Goal: Information Seeking & Learning: Learn about a topic

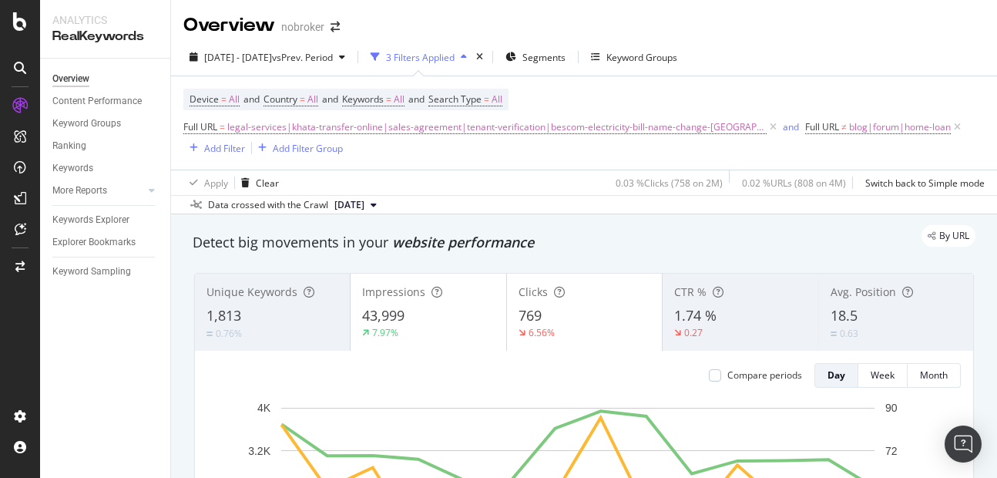
click at [534, 42] on div "2025 Sep. 1st - Sep. 14th vs Prev. Period 3 Filters Applied Segments Keyword Gr…" at bounding box center [584, 127] width 826 height 176
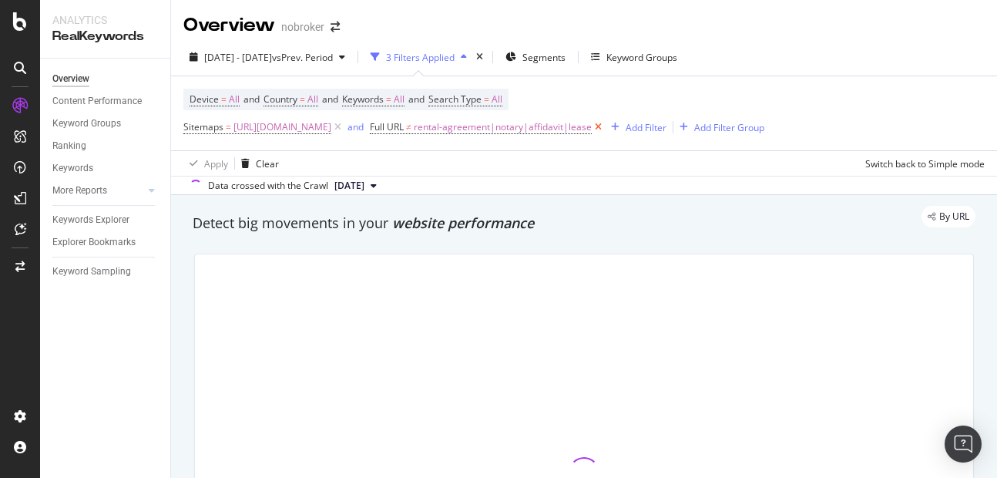
click at [605, 125] on icon at bounding box center [598, 126] width 13 height 15
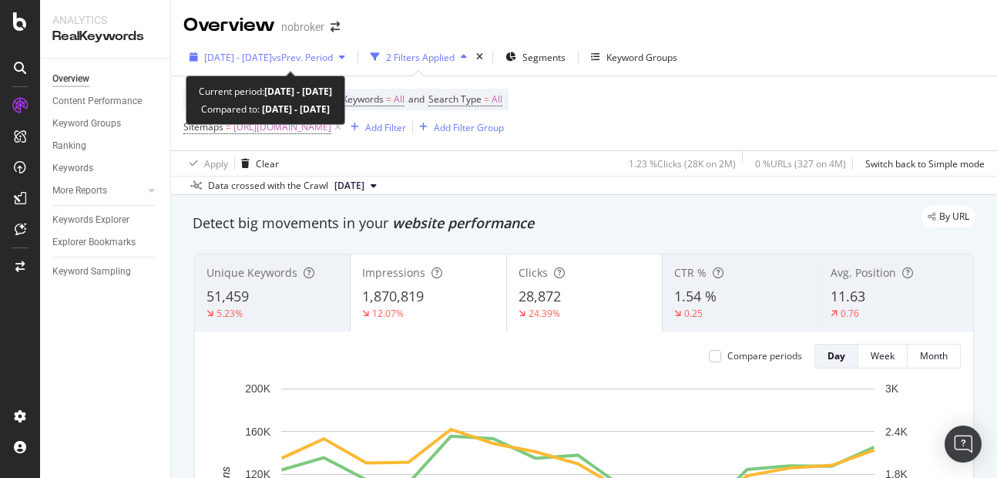
click at [250, 51] on span "2025 May. 1st - May. 15th" at bounding box center [238, 57] width 68 height 13
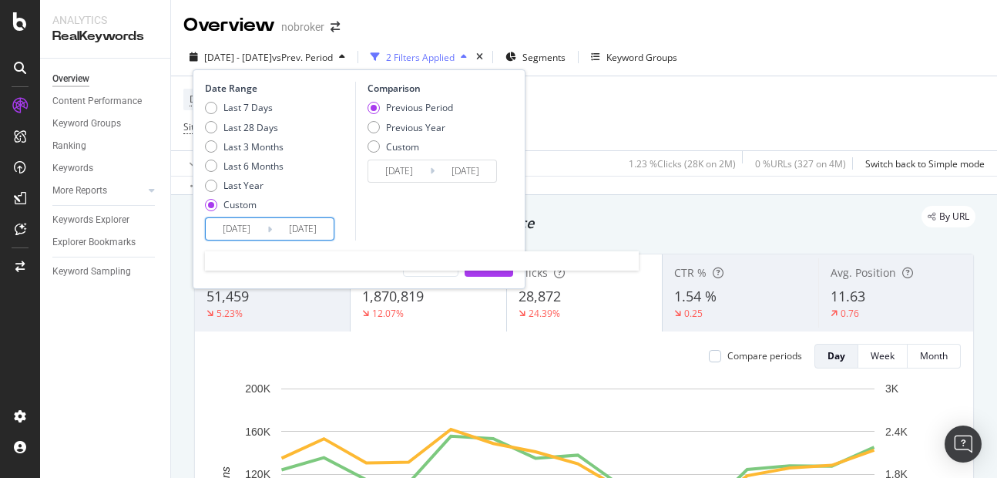
click at [250, 218] on input "2025/05/01" at bounding box center [237, 229] width 62 height 22
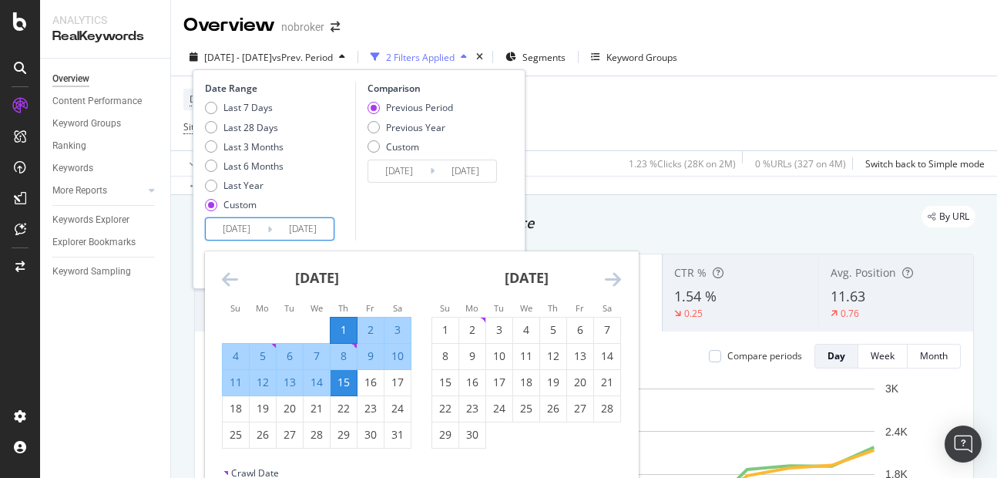
click at [231, 280] on icon "Move backward to switch to the previous month." at bounding box center [230, 279] width 16 height 18
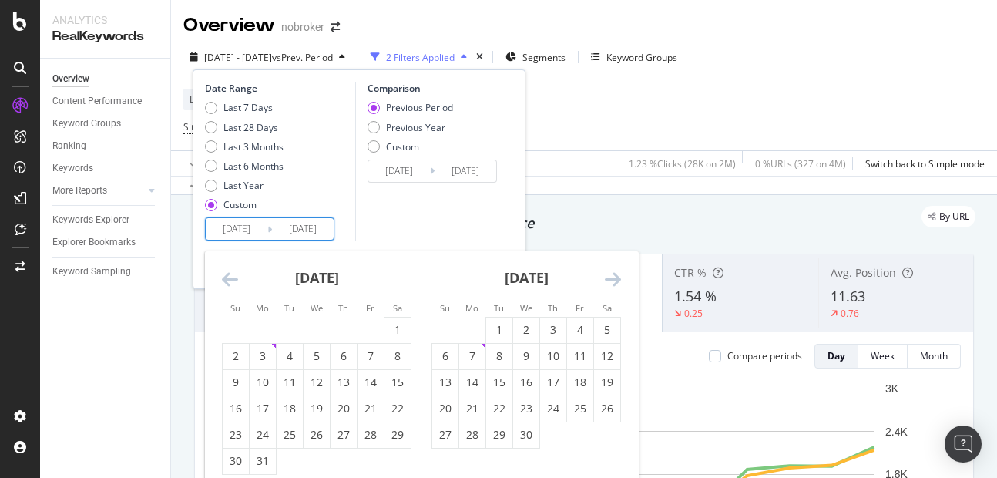
click at [231, 280] on icon "Move backward to switch to the previous month." at bounding box center [230, 279] width 16 height 18
click at [309, 327] on div "1" at bounding box center [317, 329] width 26 height 15
type input "[DATE]"
type input "2024/08/19"
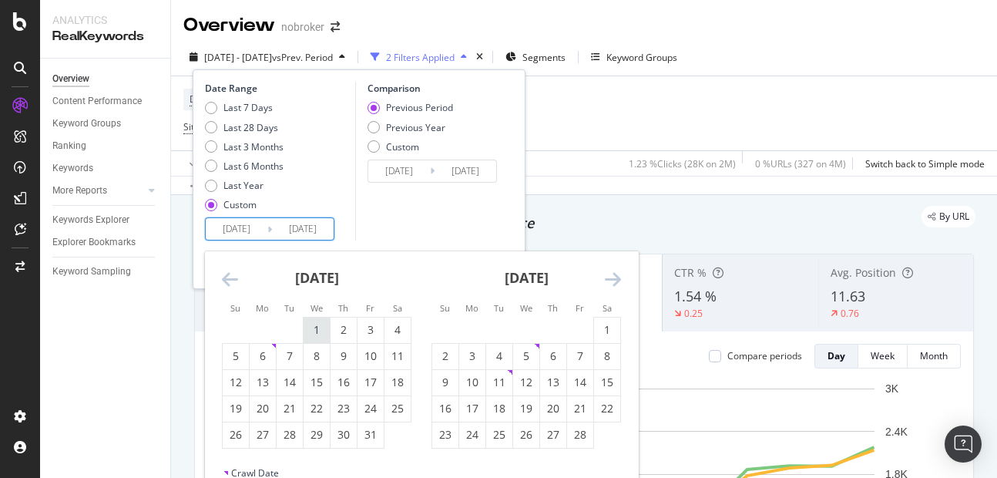
type input "[DATE]"
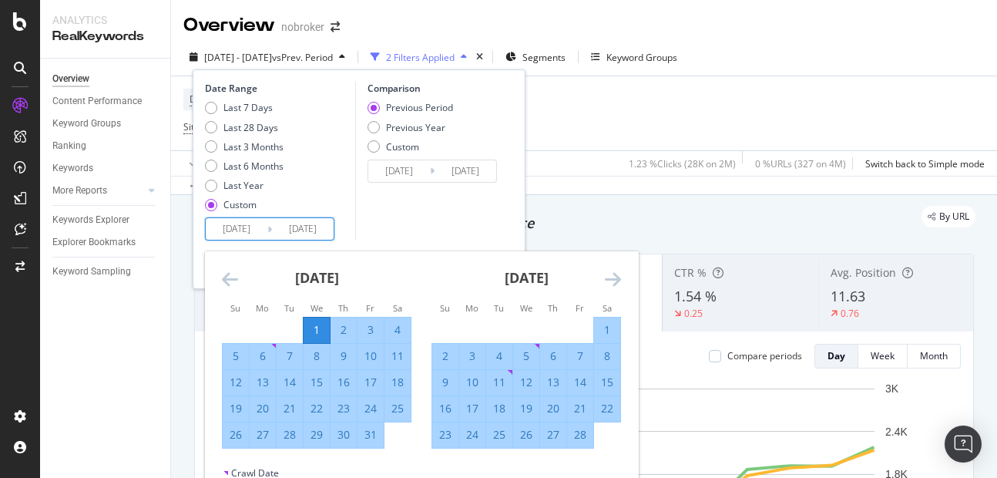
click at [374, 438] on div "31" at bounding box center [371, 434] width 26 height 15
type input "[DATE]"
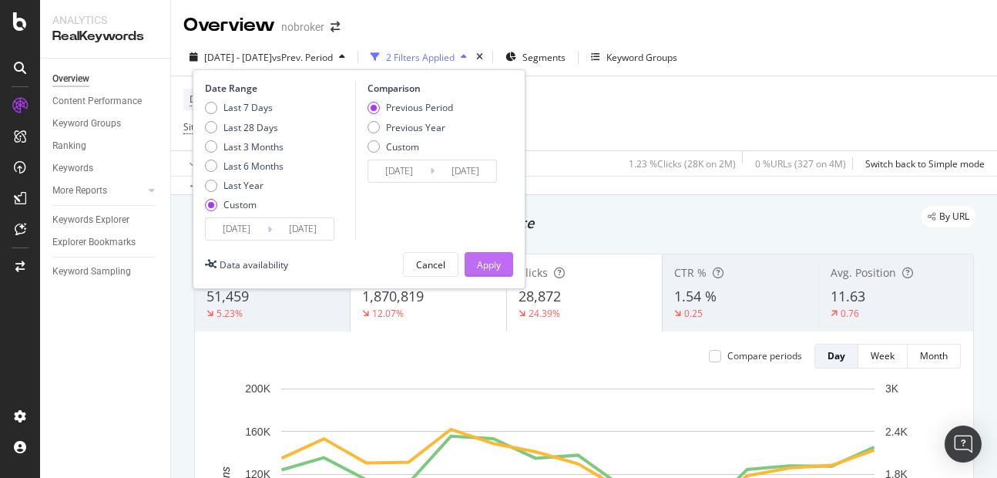
click at [492, 269] on div "Apply" at bounding box center [489, 264] width 24 height 13
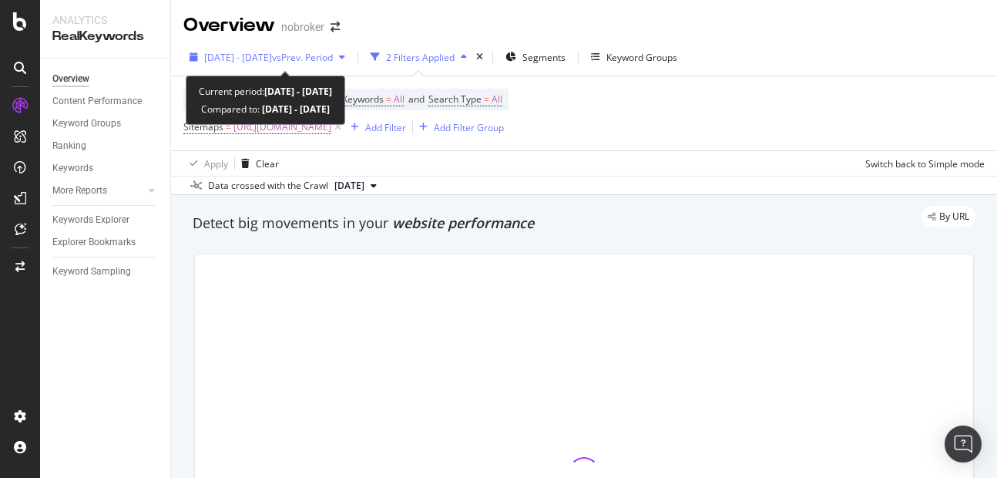
click at [268, 62] on span "[DATE] - [DATE]" at bounding box center [238, 57] width 68 height 13
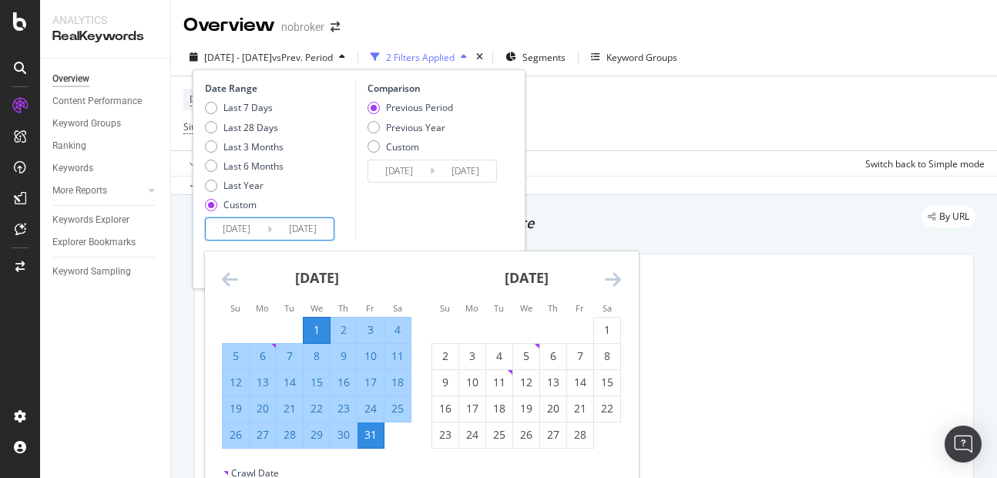
click at [254, 234] on input "[DATE]" at bounding box center [237, 229] width 62 height 22
click at [305, 236] on input "[DATE]" at bounding box center [303, 229] width 62 height 22
click at [400, 213] on div "Comparison Previous Period Previous Year Custom 2024/12/01 Navigate forward to …" at bounding box center [428, 161] width 146 height 159
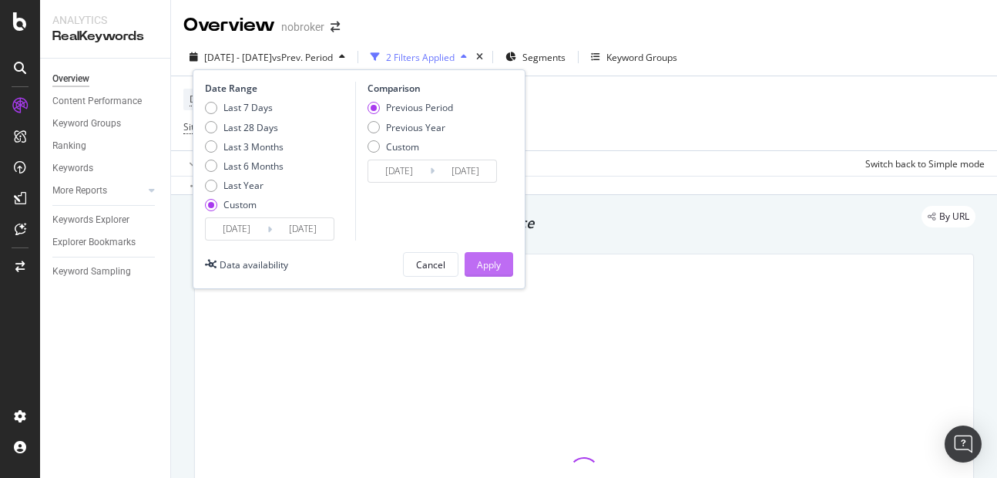
click at [492, 270] on div "Apply" at bounding box center [489, 264] width 24 height 13
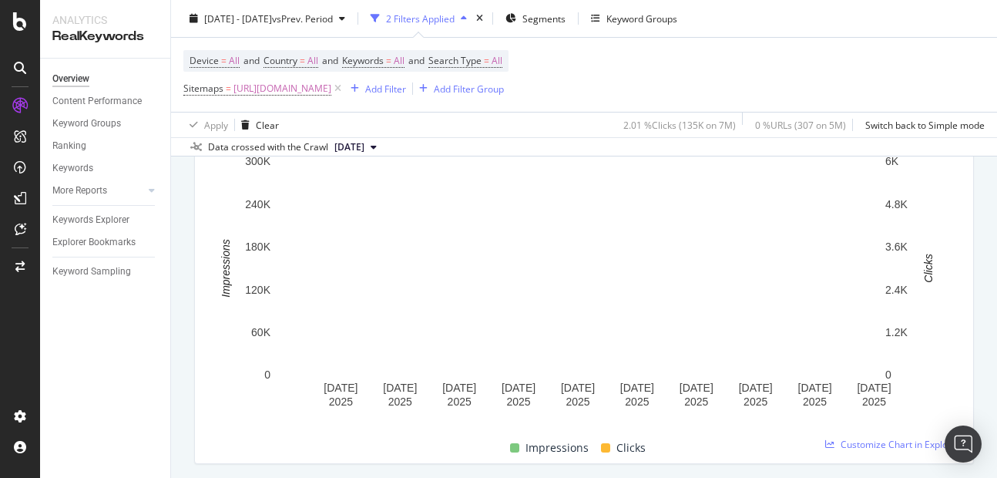
scroll to position [354, 0]
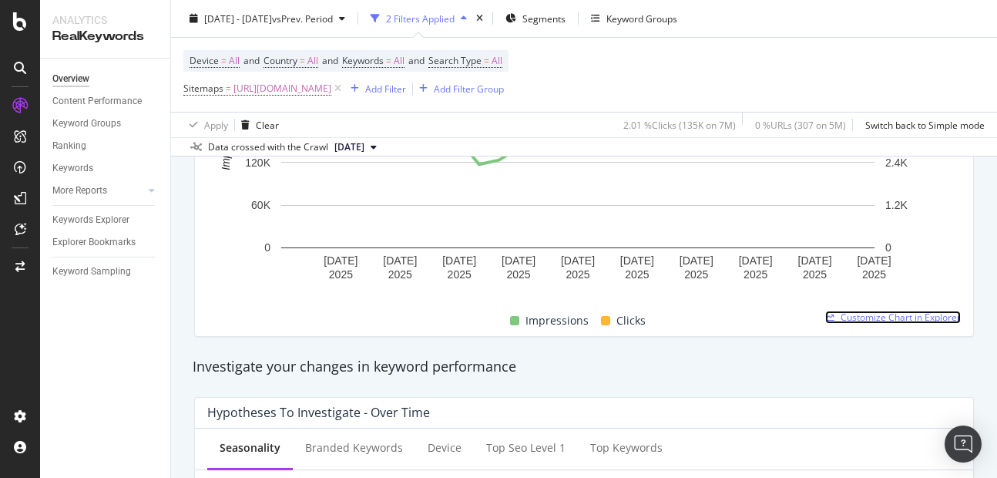
click at [891, 317] on span "Customize Chart in Explorer" at bounding box center [901, 317] width 120 height 13
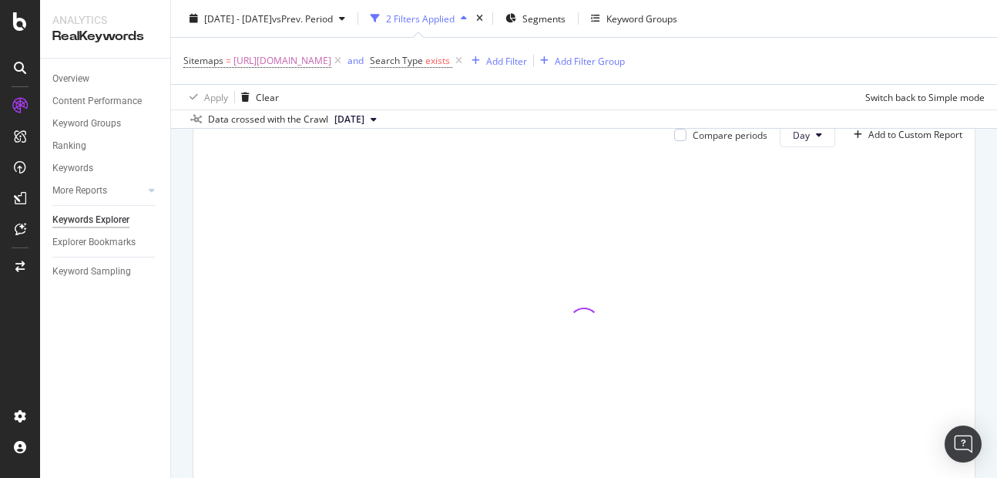
scroll to position [270, 0]
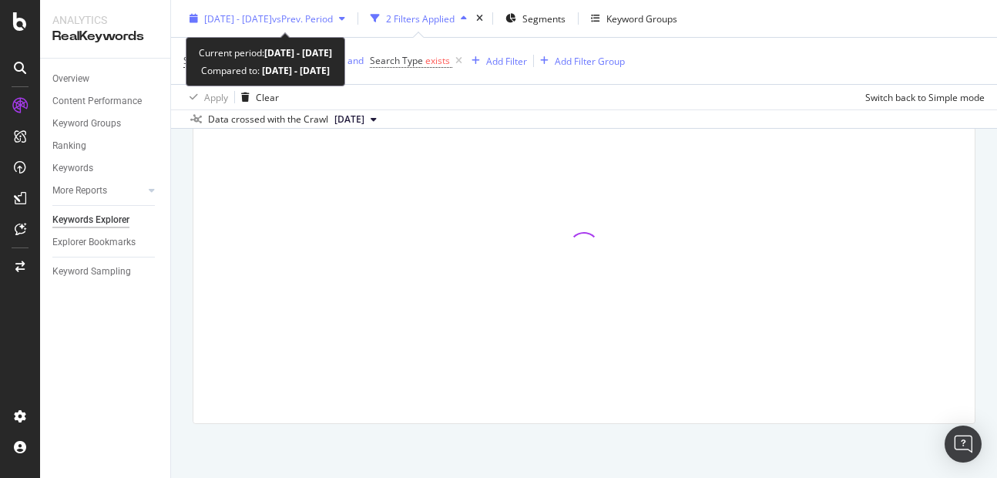
click at [243, 13] on span "[DATE] - [DATE]" at bounding box center [238, 18] width 68 height 13
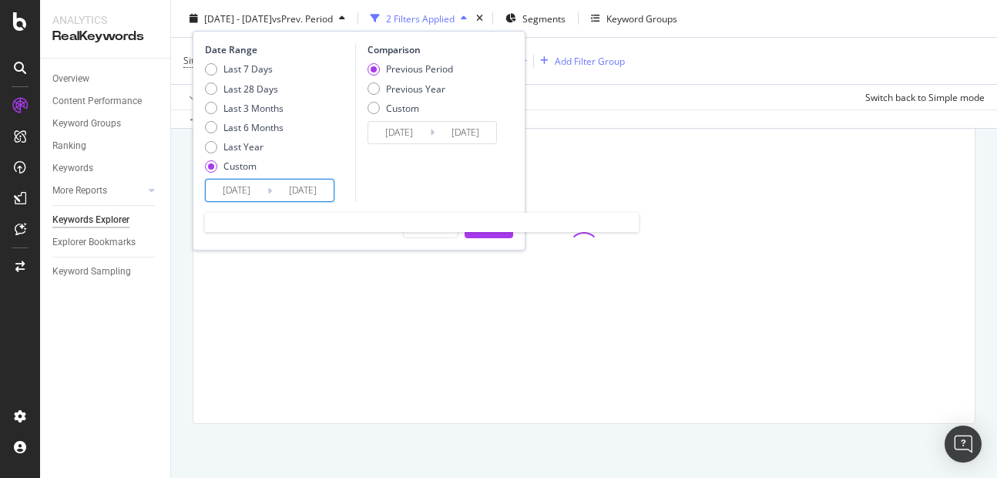
click at [323, 197] on input "[DATE]" at bounding box center [303, 191] width 62 height 22
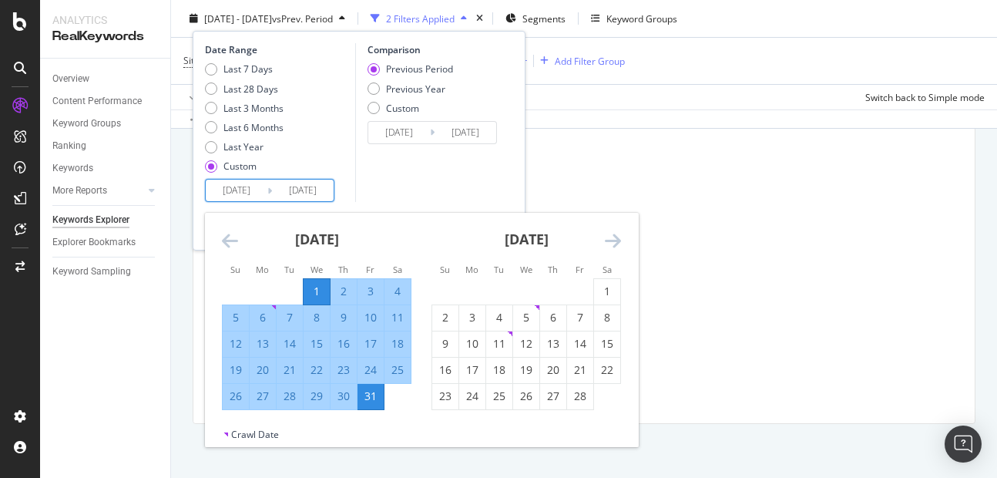
click at [618, 242] on icon "Move forward to switch to the next month." at bounding box center [613, 240] width 16 height 18
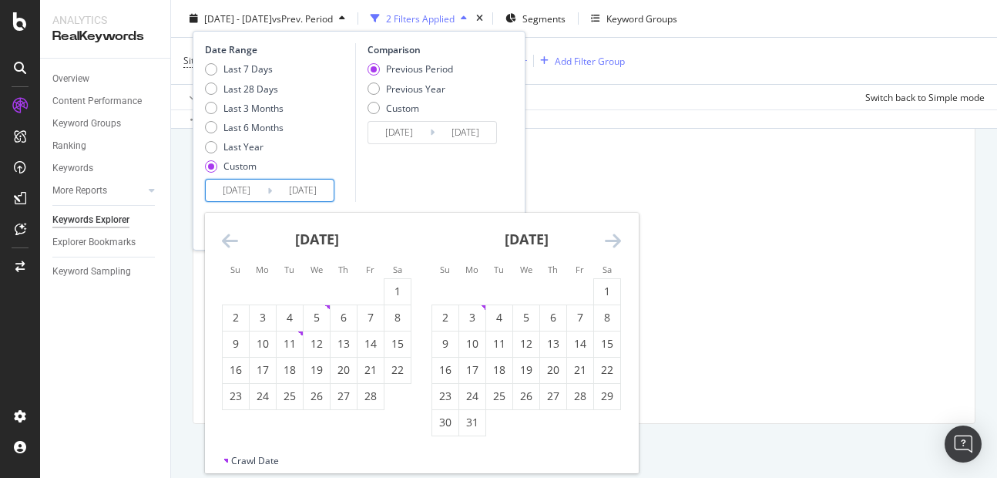
click at [618, 242] on icon "Move forward to switch to the next month." at bounding box center [613, 240] width 16 height 18
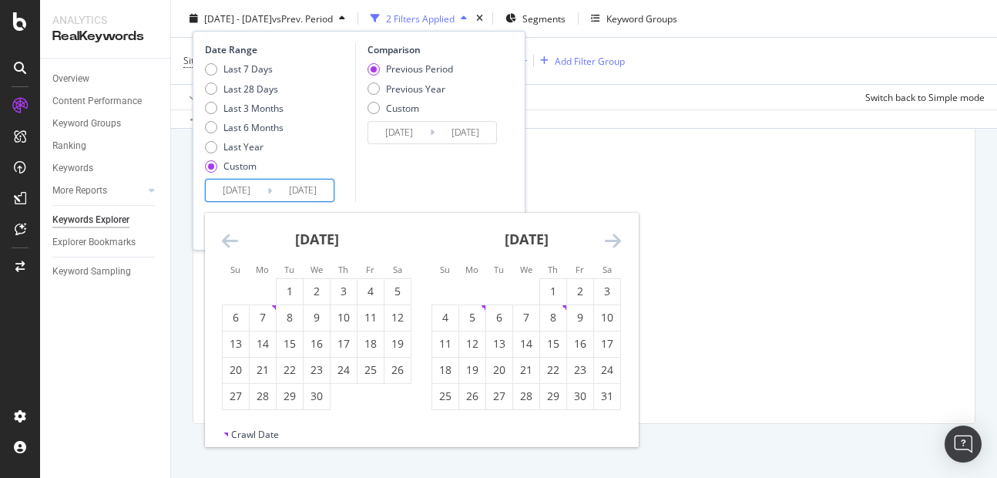
click at [618, 242] on icon "Move forward to switch to the next month." at bounding box center [613, 240] width 16 height 18
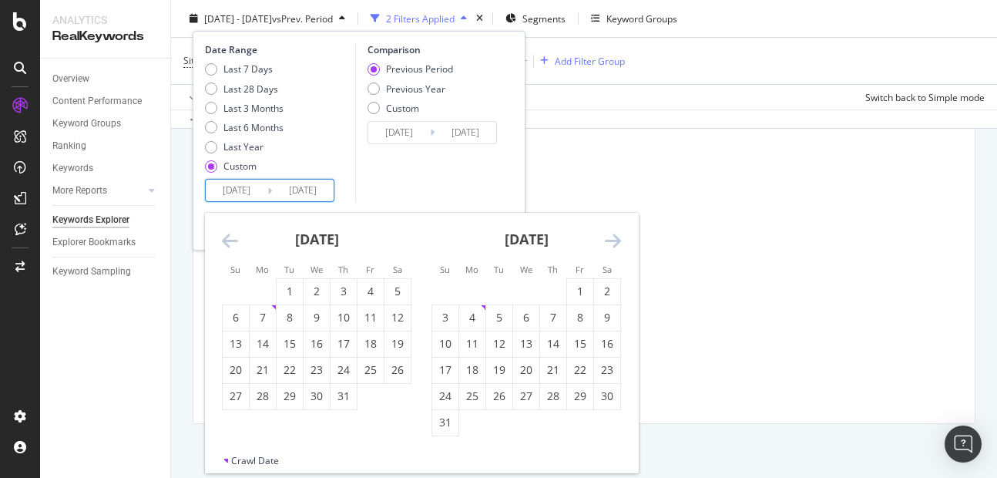
click at [618, 242] on icon "Move forward to switch to the next month." at bounding box center [613, 240] width 16 height 18
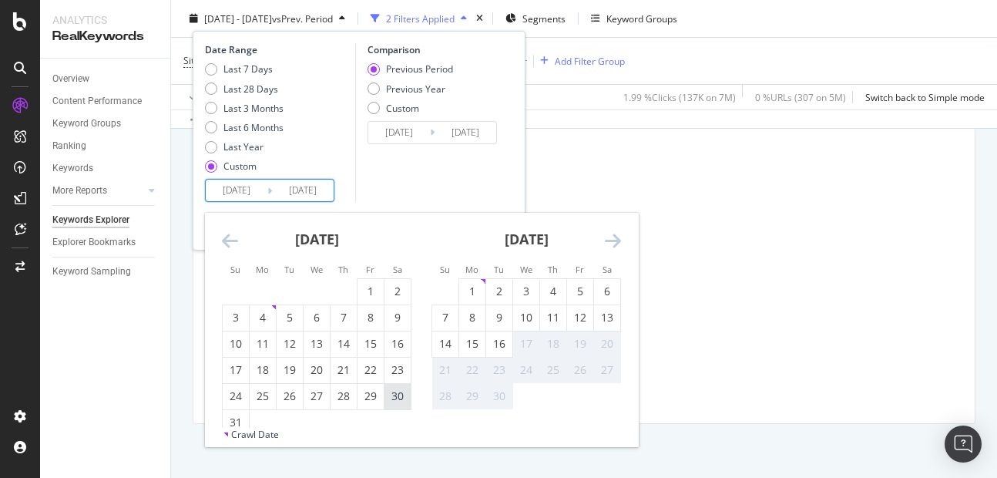
click at [397, 393] on div "30" at bounding box center [397, 395] width 26 height 15
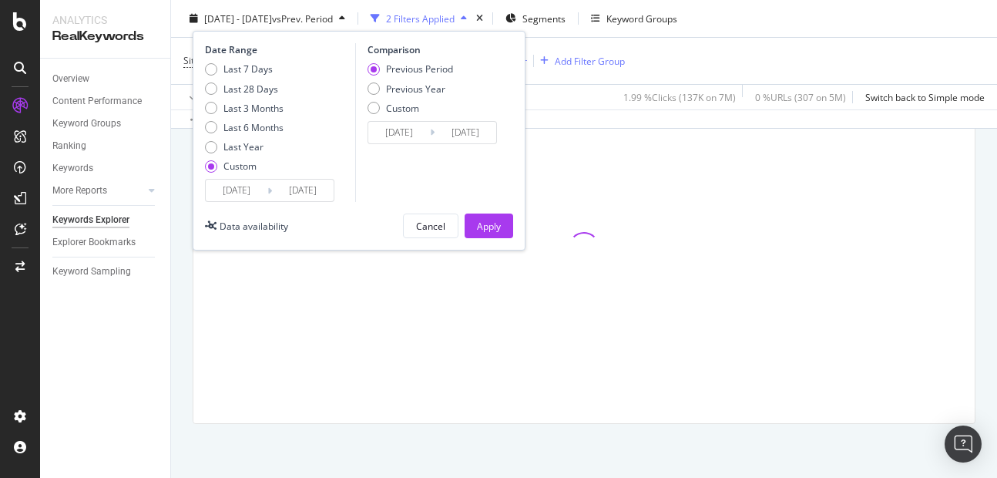
type input "2025/08/30"
type input "2024/05/04"
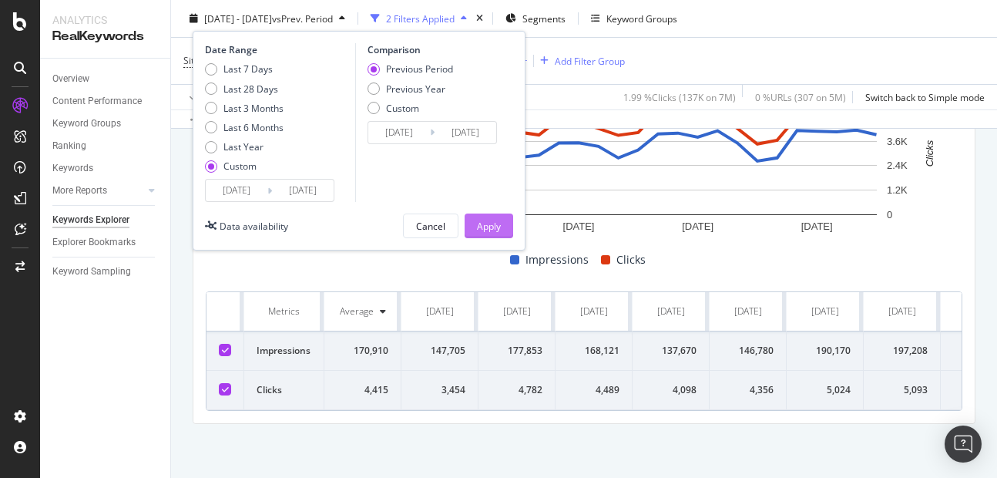
click at [490, 229] on div "Apply" at bounding box center [489, 225] width 24 height 13
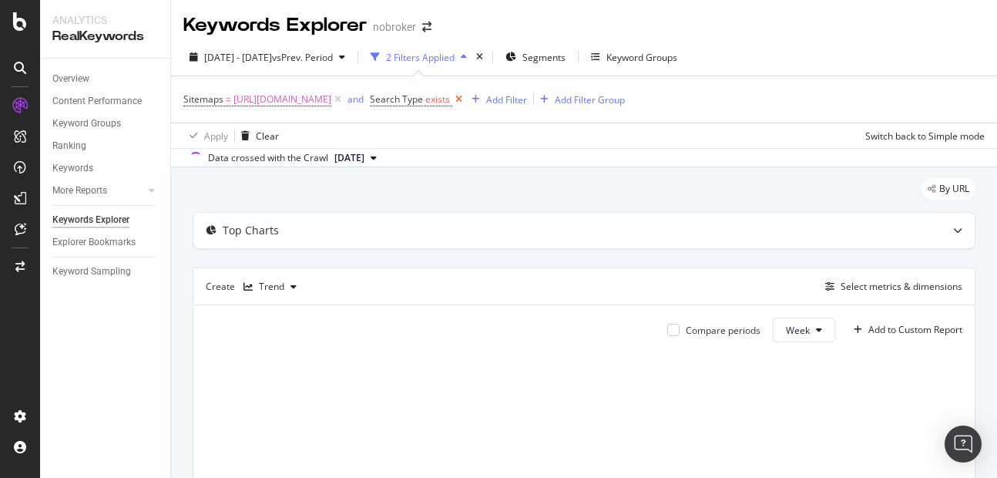
click at [465, 102] on icon at bounding box center [458, 99] width 13 height 15
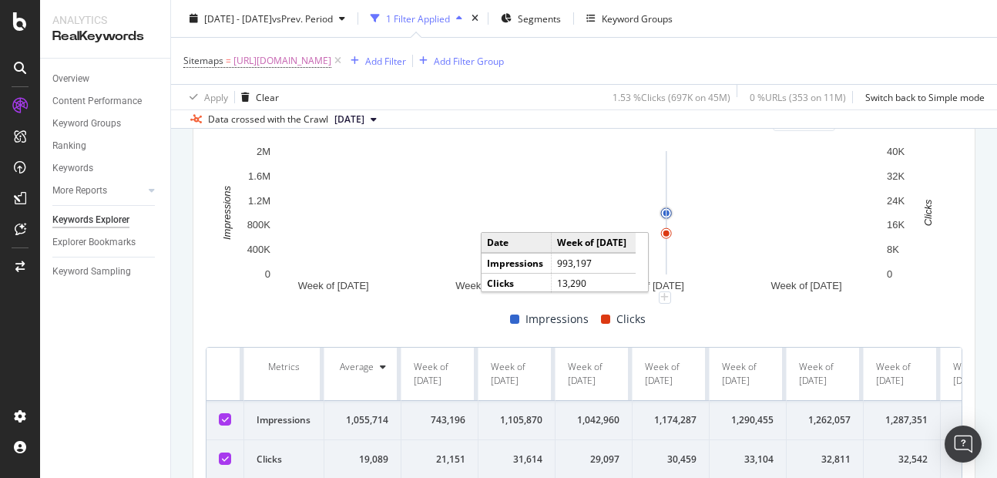
scroll to position [151, 0]
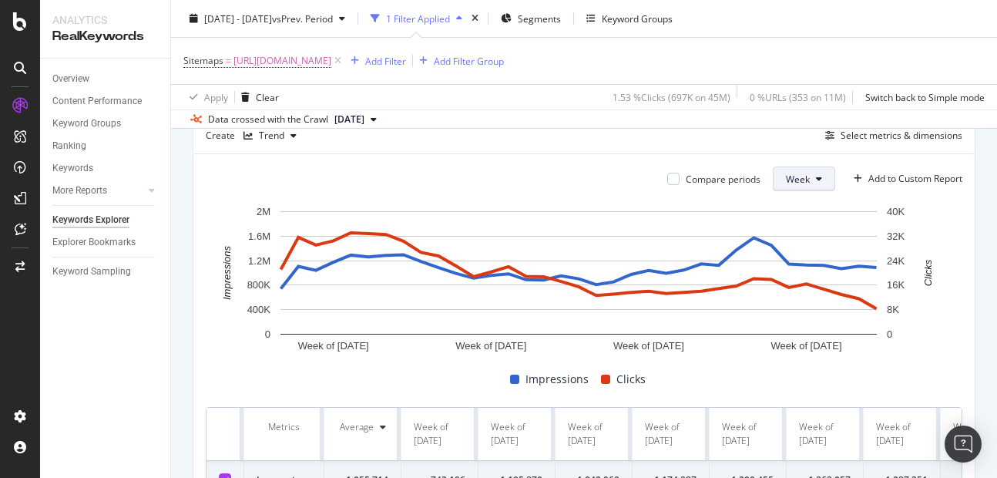
click at [812, 179] on button "Week" at bounding box center [804, 178] width 62 height 25
click at [792, 270] on span "Month" at bounding box center [788, 267] width 28 height 14
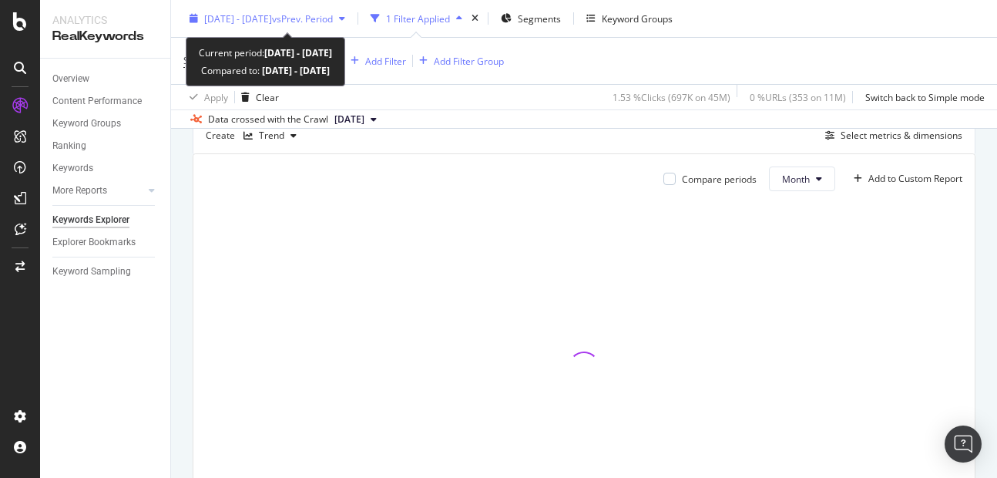
click at [247, 12] on span "2025 Jan. 1st - Aug. 30th" at bounding box center [238, 18] width 68 height 13
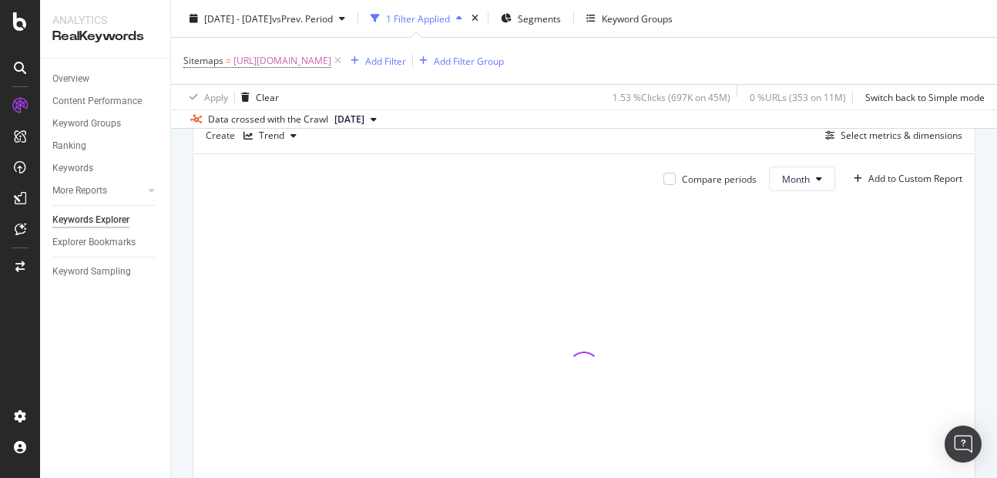
click at [573, 120] on div "Data crossed with the Crawl 2025 Aug. 4th" at bounding box center [584, 118] width 826 height 18
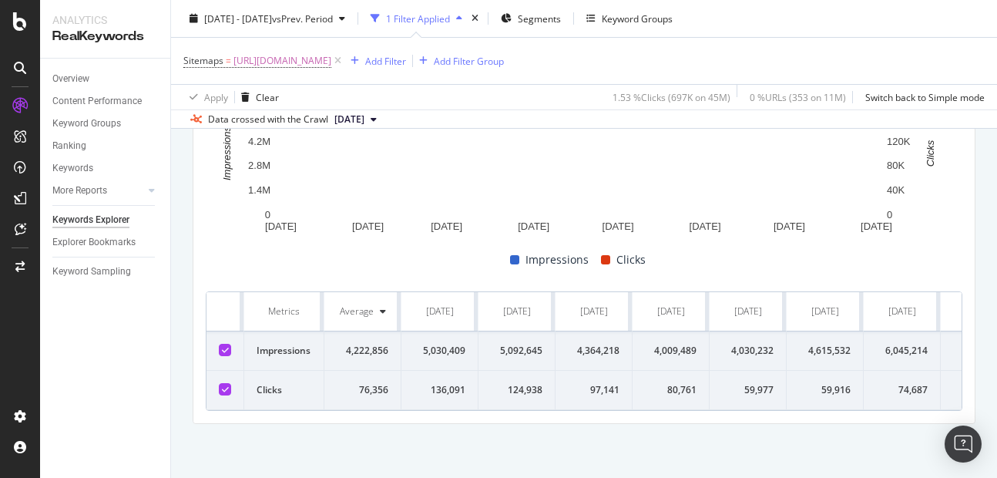
scroll to position [56, 0]
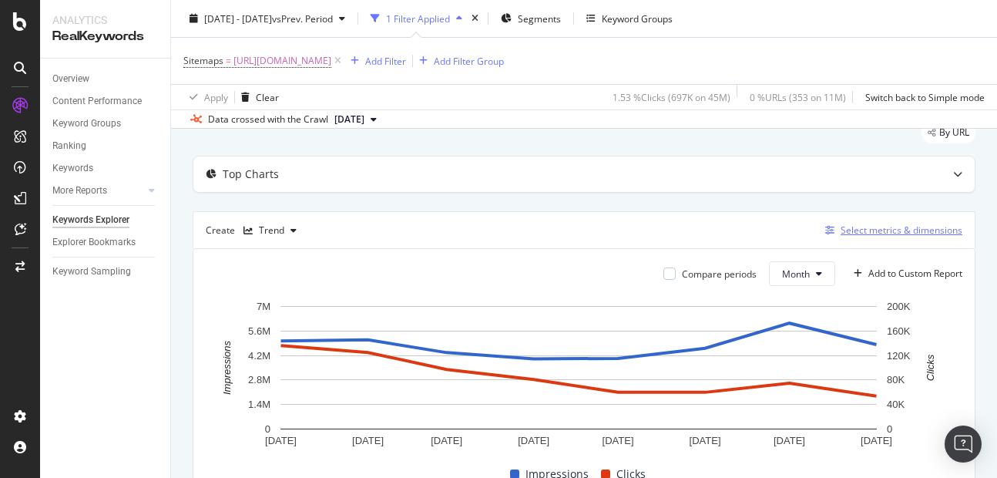
click at [879, 227] on div "Select metrics & dimensions" at bounding box center [902, 229] width 122 height 13
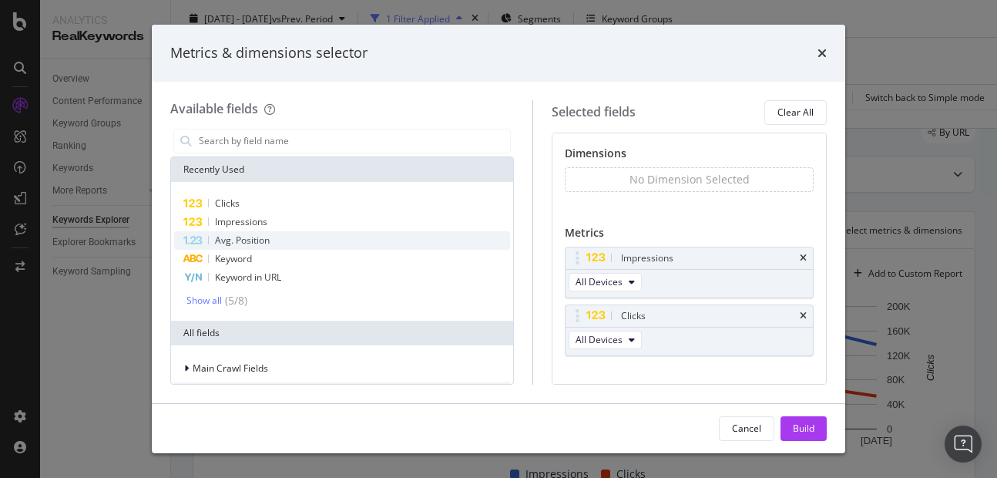
click at [237, 243] on span "Avg. Position" at bounding box center [242, 239] width 55 height 13
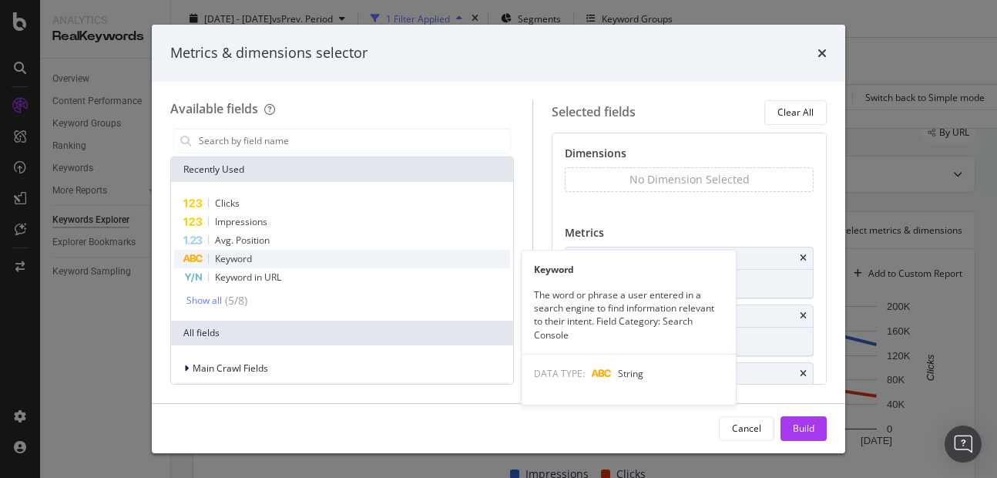
scroll to position [30, 0]
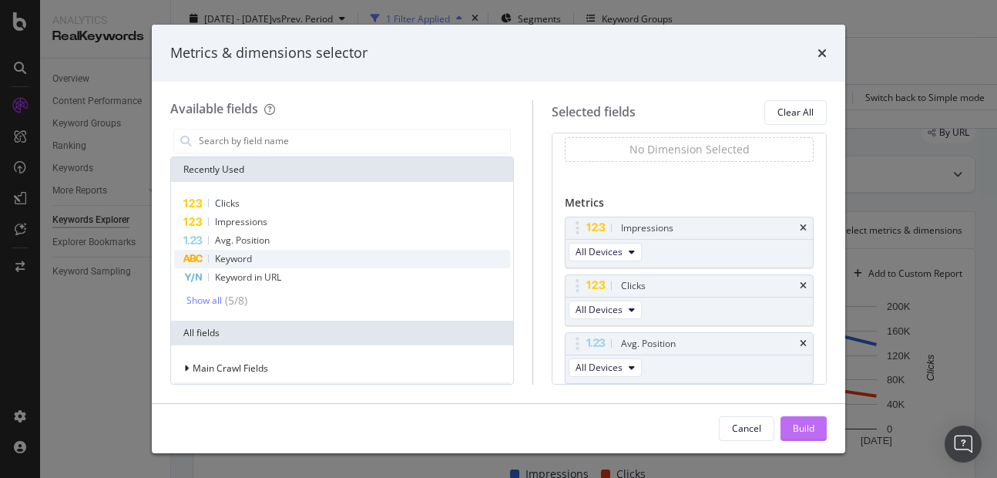
click at [791, 420] on button "Build" at bounding box center [803, 428] width 46 height 25
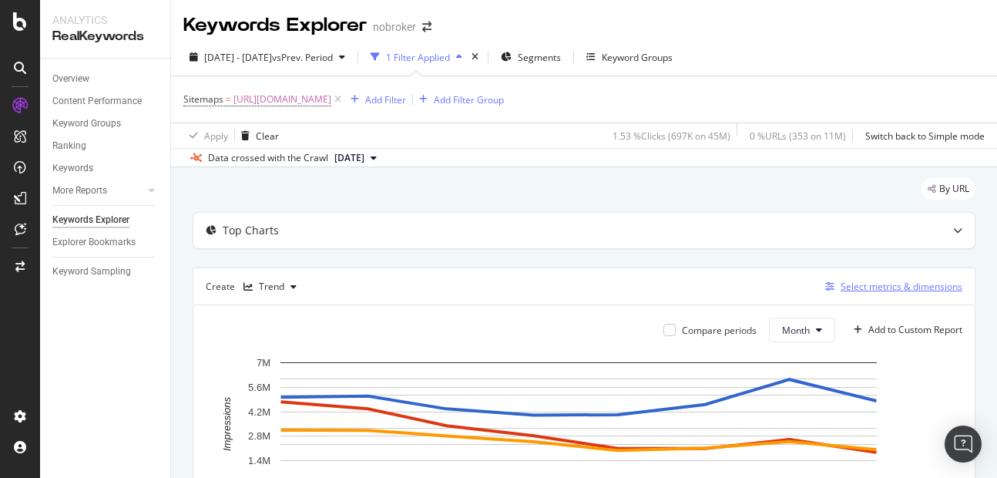
click at [877, 291] on div "Select metrics & dimensions" at bounding box center [902, 286] width 122 height 13
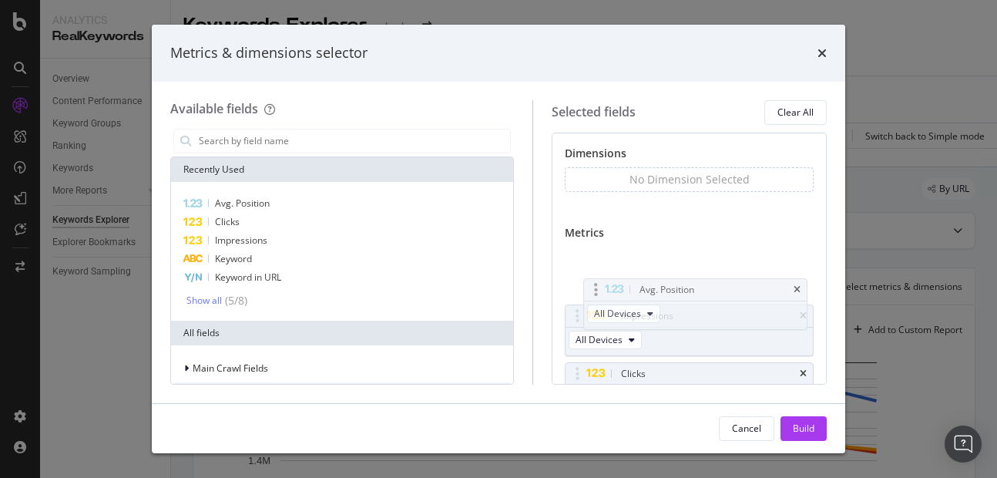
drag, startPoint x: 591, startPoint y: 371, endPoint x: 589, endPoint y: 262, distance: 108.6
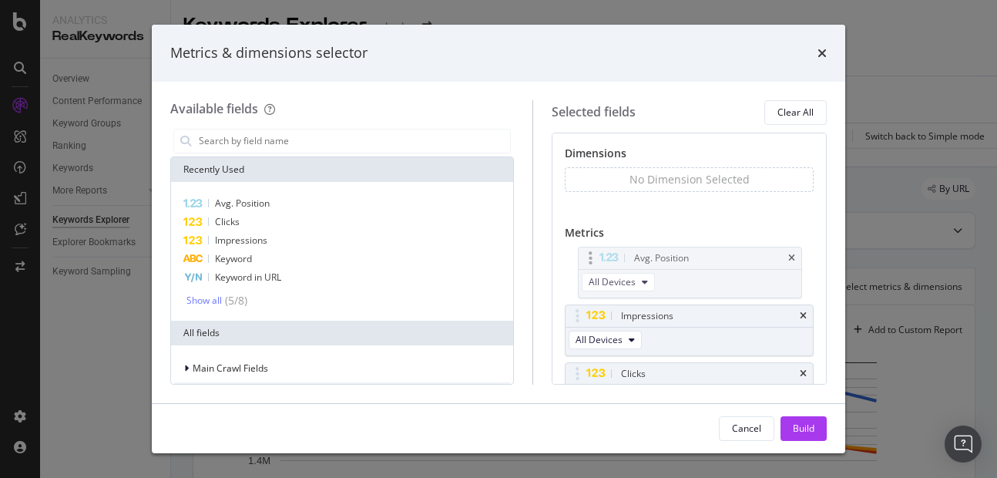
click at [589, 262] on body "Analytics RealKeywords Overview Content Performance Keyword Groups Ranking Keyw…" at bounding box center [498, 239] width 997 height 478
click at [795, 433] on div "Build" at bounding box center [804, 427] width 22 height 13
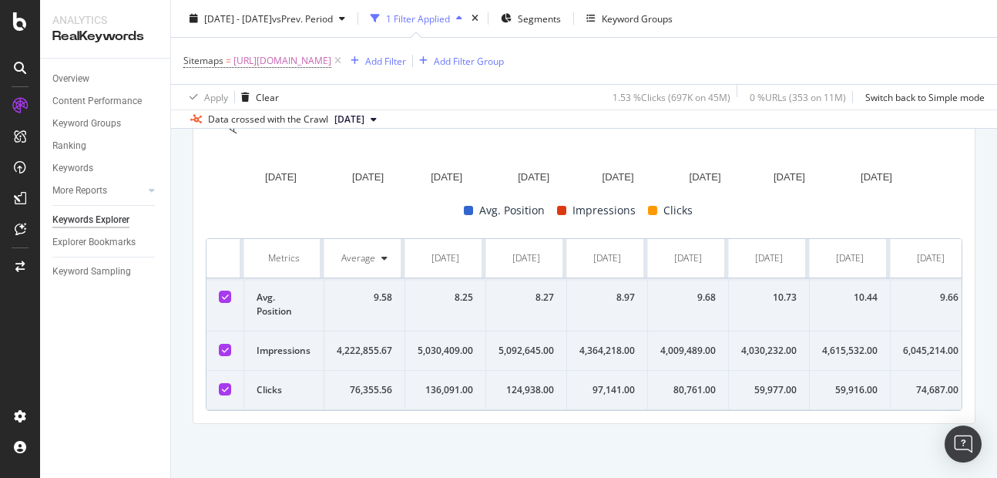
scroll to position [331, 0]
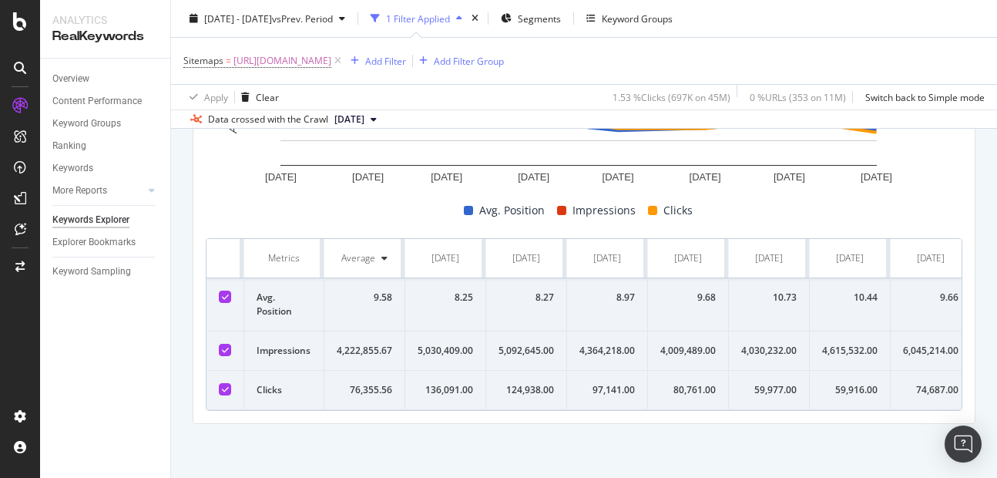
click at [380, 290] on div "9.58" at bounding box center [364, 297] width 55 height 14
click at [351, 344] on div "4,222,855.67" at bounding box center [364, 351] width 55 height 14
copy div "4,222,855.67"
click at [358, 383] on div "76,355.56" at bounding box center [364, 390] width 55 height 14
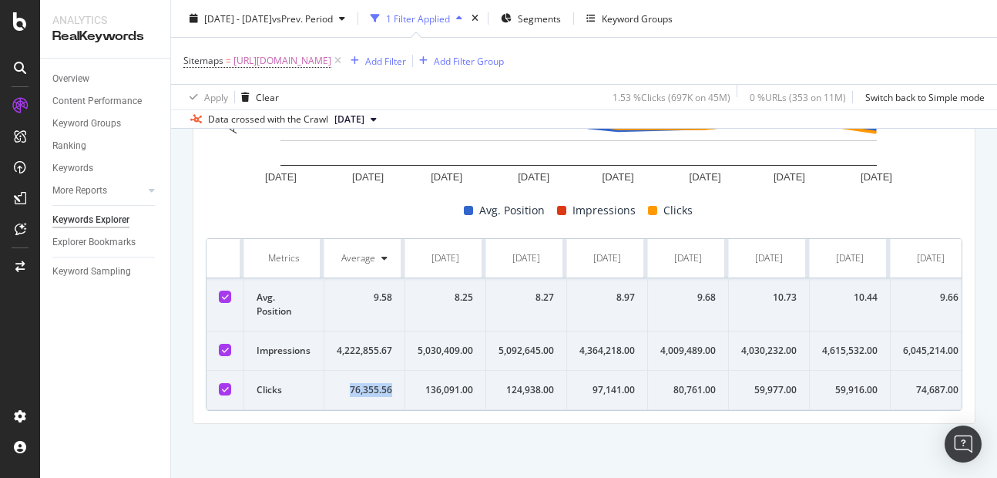
click at [358, 383] on div "76,355.56" at bounding box center [364, 390] width 55 height 14
copy div "76,355.56"
click at [431, 344] on div "5,030,409.00" at bounding box center [445, 351] width 55 height 14
click at [384, 290] on div "9.58" at bounding box center [364, 297] width 55 height 14
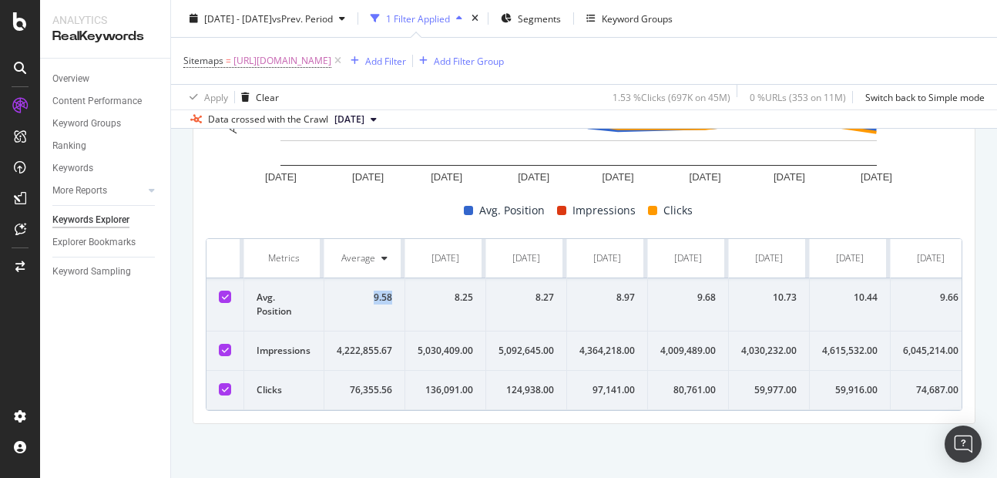
copy div "9.58"
click at [437, 344] on div "5,030,409.00" at bounding box center [445, 351] width 55 height 14
copy div "5,030,409.00"
click at [444, 383] on div "136,091.00" at bounding box center [445, 390] width 55 height 14
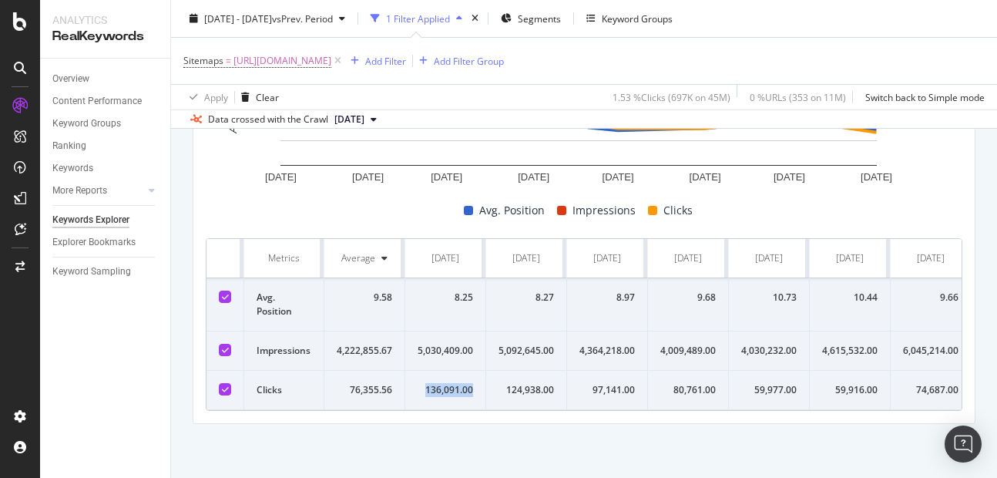
click at [444, 383] on div "136,091.00" at bounding box center [445, 390] width 55 height 14
copy div "136,091.00"
click at [458, 290] on div "8.25" at bounding box center [445, 297] width 55 height 14
copy div "8.25"
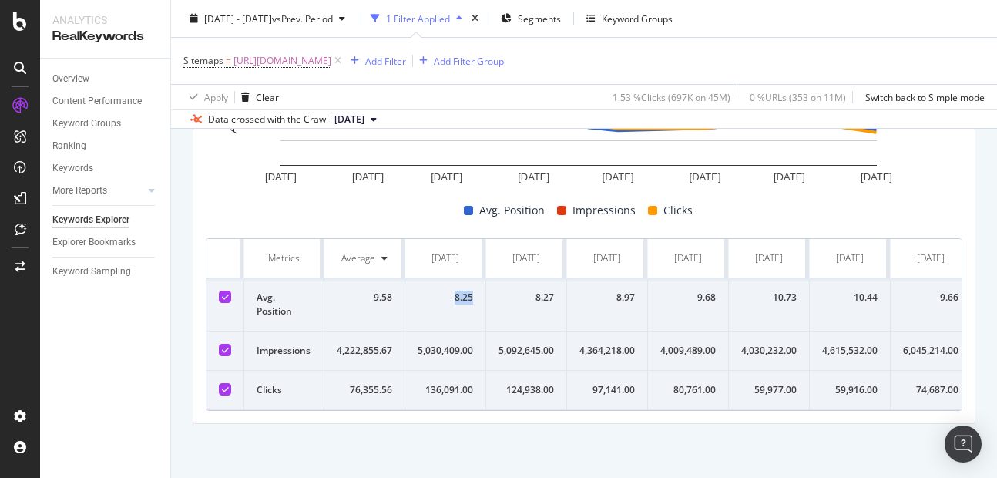
click at [529, 344] on div "5,092,645.00" at bounding box center [525, 351] width 55 height 14
copy div "5,092,645.00"
click at [522, 383] on div "124,938.00" at bounding box center [525, 390] width 55 height 14
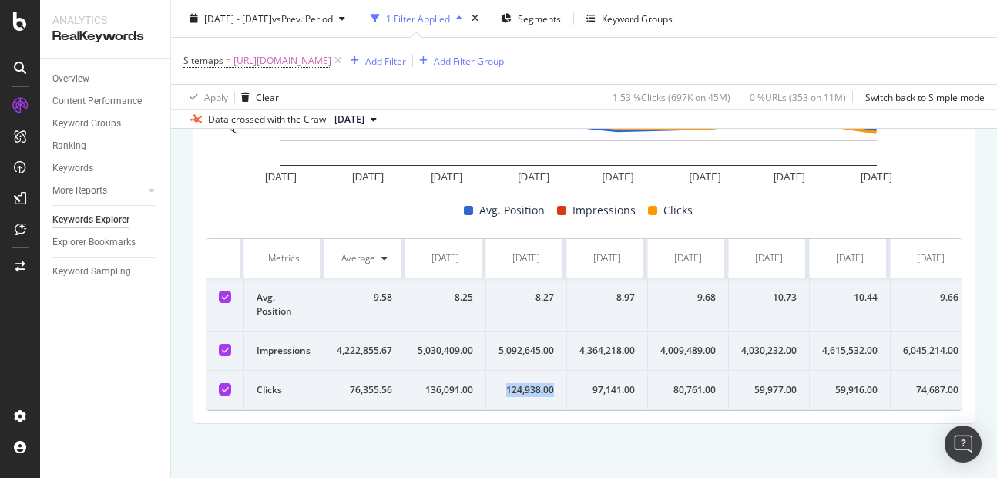
copy div "124,938.00"
click at [541, 290] on div "8.27" at bounding box center [525, 297] width 55 height 14
copy div "8.27"
click at [607, 345] on div "4,364,218.00" at bounding box center [606, 351] width 55 height 14
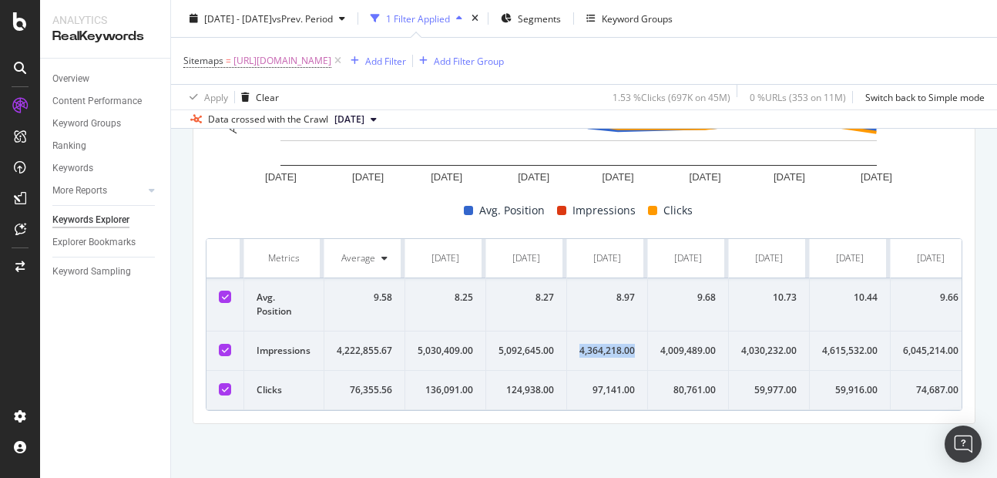
click at [607, 345] on div "4,364,218.00" at bounding box center [606, 351] width 55 height 14
copy div "4,364,218.00"
click at [605, 383] on div "97,141.00" at bounding box center [606, 390] width 55 height 14
click at [631, 290] on div "8.97" at bounding box center [606, 297] width 55 height 14
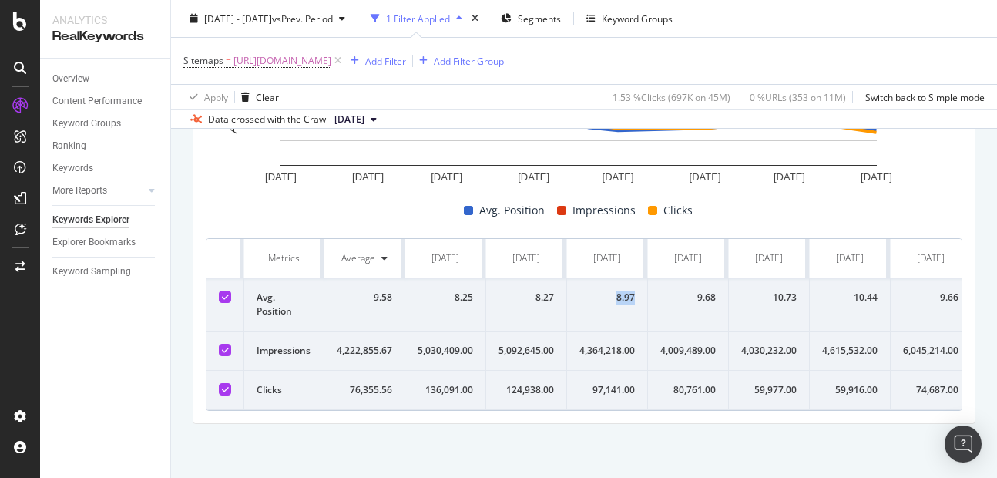
click at [631, 290] on div "8.97" at bounding box center [606, 297] width 55 height 14
click at [703, 290] on div "9.68" at bounding box center [687, 297] width 55 height 14
click at [693, 344] on div "4,009,489.00" at bounding box center [687, 351] width 55 height 14
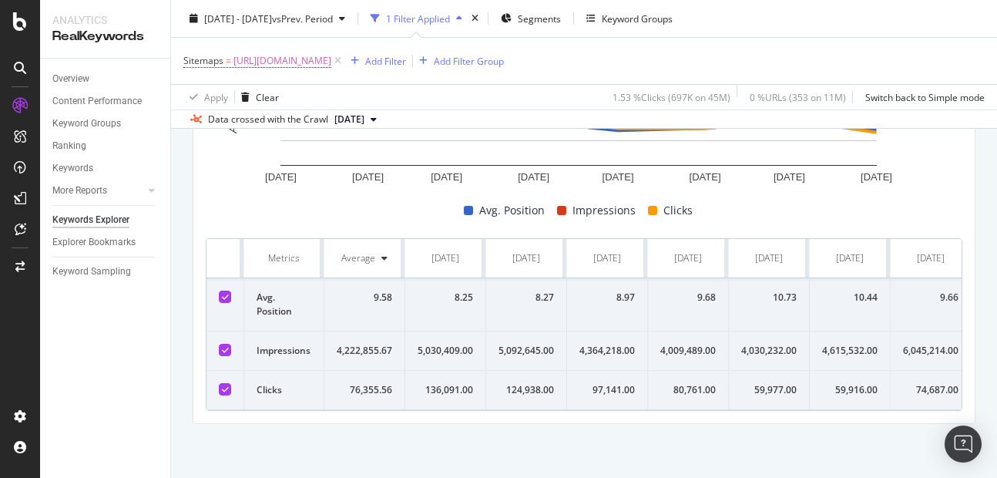
click at [676, 383] on div "80,761.00" at bounding box center [687, 390] width 55 height 14
click at [437, 344] on div "5,030,409.00" at bounding box center [445, 351] width 55 height 14
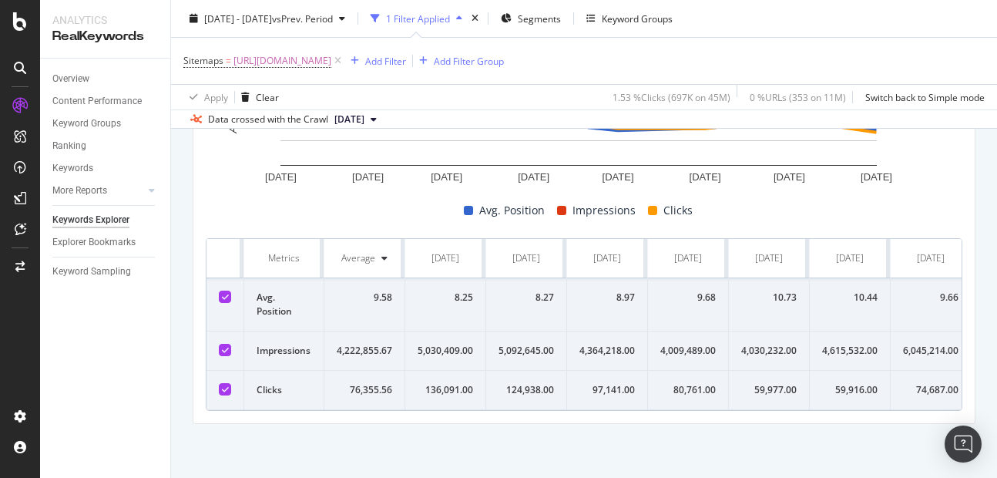
click at [785, 290] on div "10.73" at bounding box center [768, 297] width 55 height 14
click at [755, 344] on div "4,030,232.00" at bounding box center [768, 351] width 55 height 14
click at [766, 383] on div "59,977.00" at bounding box center [768, 390] width 55 height 14
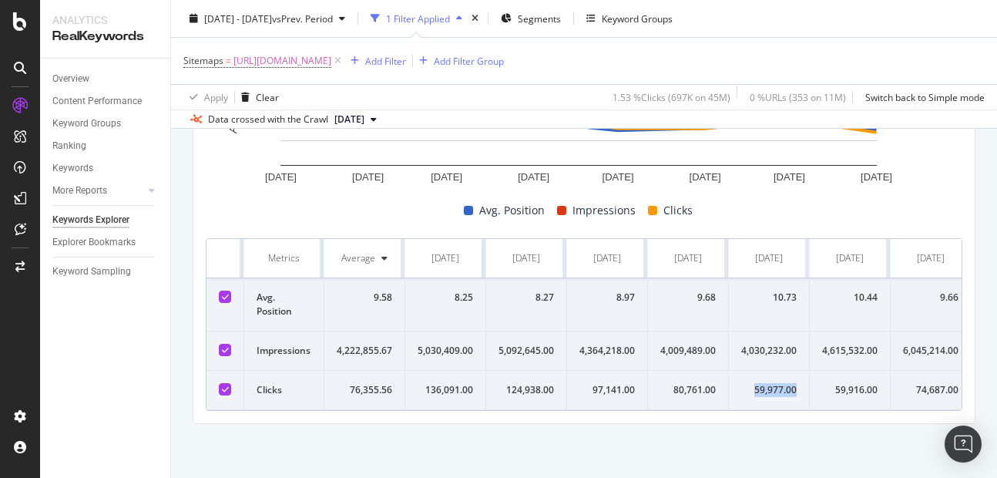
click at [766, 383] on div "59,977.00" at bounding box center [768, 390] width 55 height 14
click at [858, 290] on div "10.44" at bounding box center [849, 297] width 55 height 14
click at [851, 344] on div "4,615,532.00" at bounding box center [849, 351] width 55 height 14
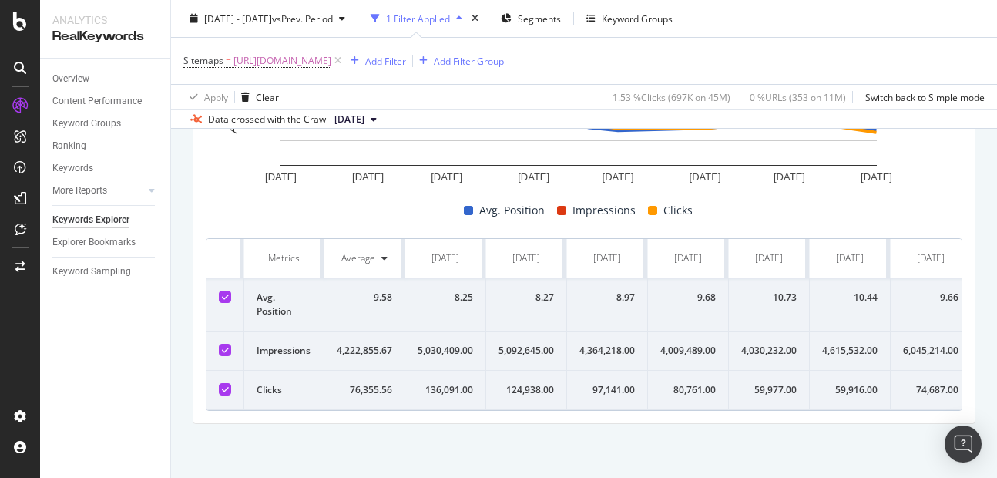
click at [854, 383] on div "59,916.00" at bounding box center [849, 390] width 55 height 14
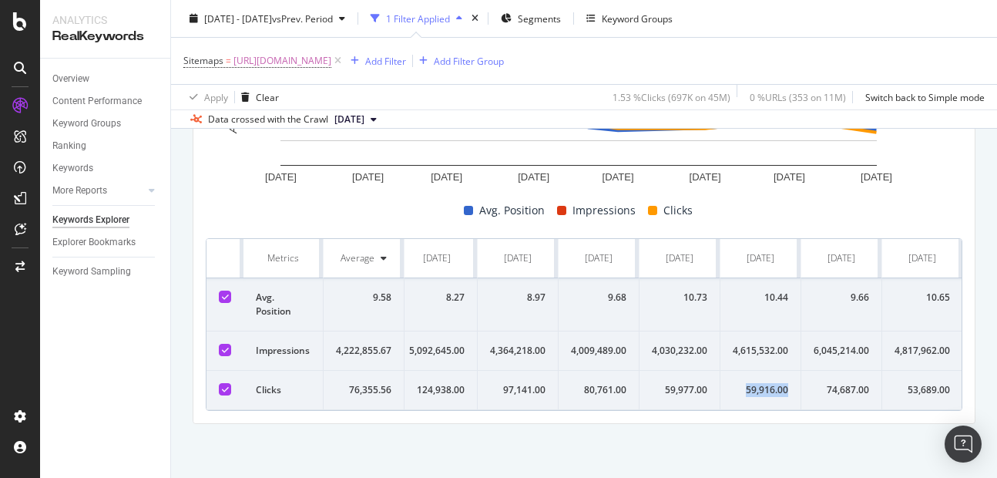
scroll to position [0, 102]
click at [851, 290] on div "9.66" at bounding box center [840, 297] width 55 height 14
click at [830, 344] on div "6,045,214.00" at bounding box center [840, 351] width 55 height 14
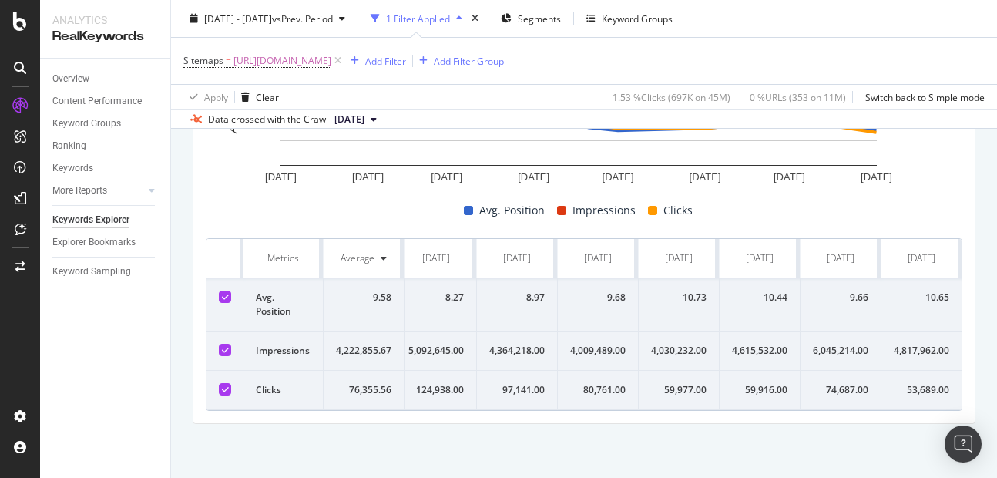
click at [821, 371] on td "74,687.00" at bounding box center [841, 390] width 81 height 39
click at [921, 290] on div "10.65" at bounding box center [921, 297] width 55 height 14
click at [901, 344] on div "4,817,962.00" at bounding box center [921, 351] width 55 height 14
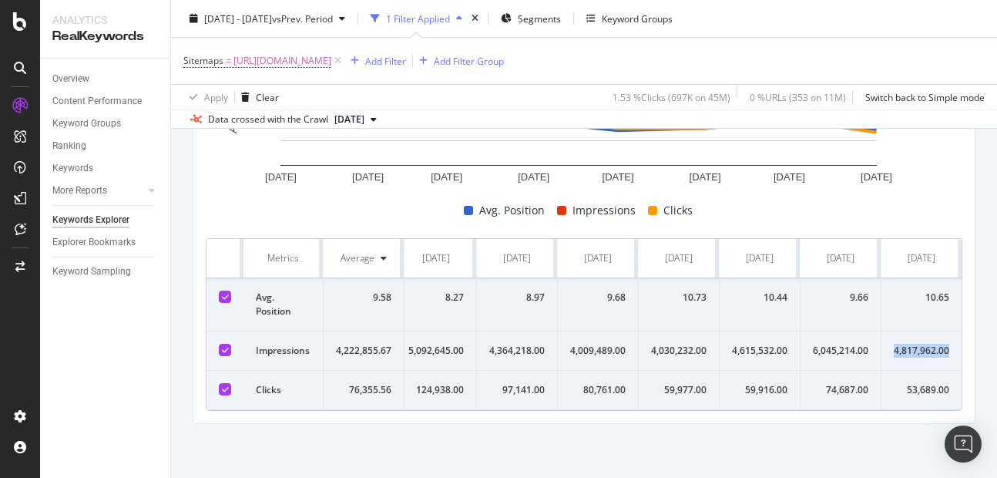
click at [901, 344] on div "4,817,962.00" at bounding box center [921, 351] width 55 height 14
click at [905, 383] on div "53,689.00" at bounding box center [921, 390] width 55 height 14
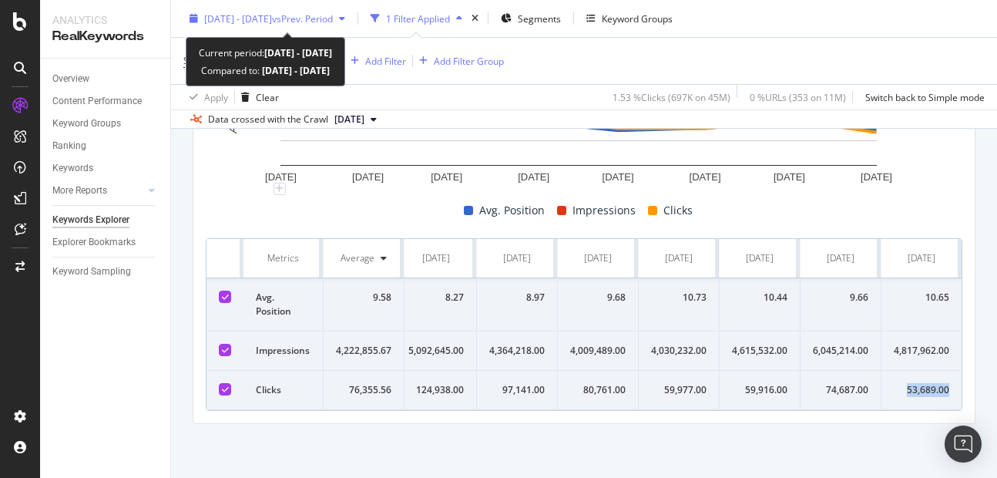
click at [235, 27] on div "2025 Jan. 1st - Aug. 30th vs Prev. Period" at bounding box center [267, 18] width 168 height 23
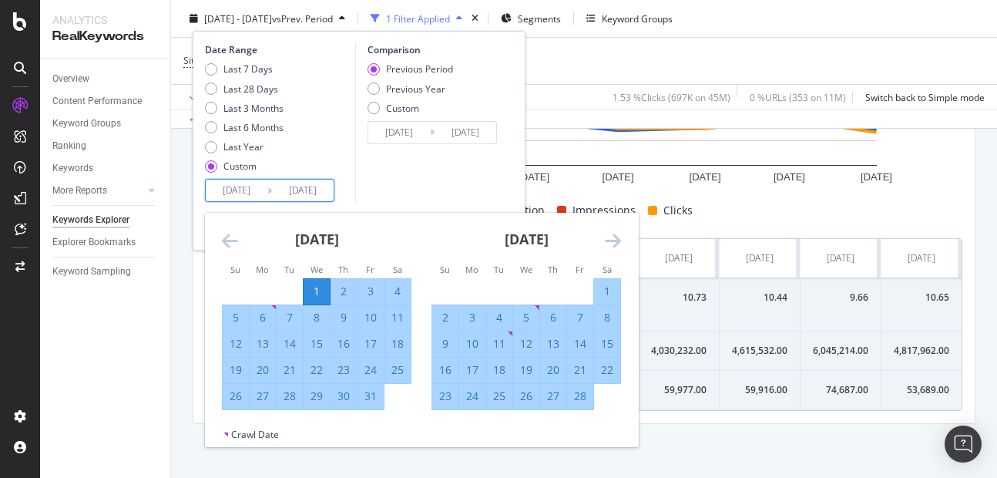
click at [250, 192] on input "[DATE]" at bounding box center [237, 191] width 62 height 22
click at [608, 237] on icon "Move forward to switch to the next month." at bounding box center [613, 240] width 16 height 18
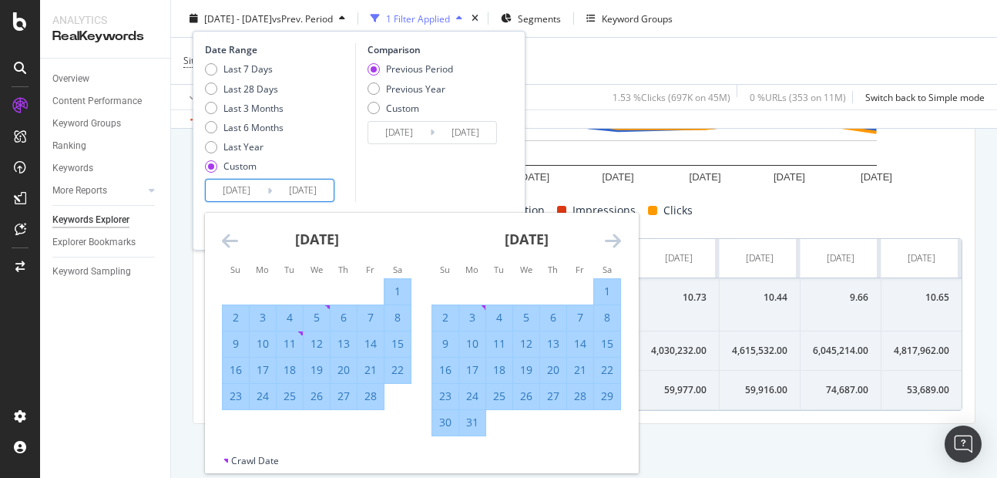
click at [613, 231] on icon "Move forward to switch to the next month." at bounding box center [613, 240] width 16 height 18
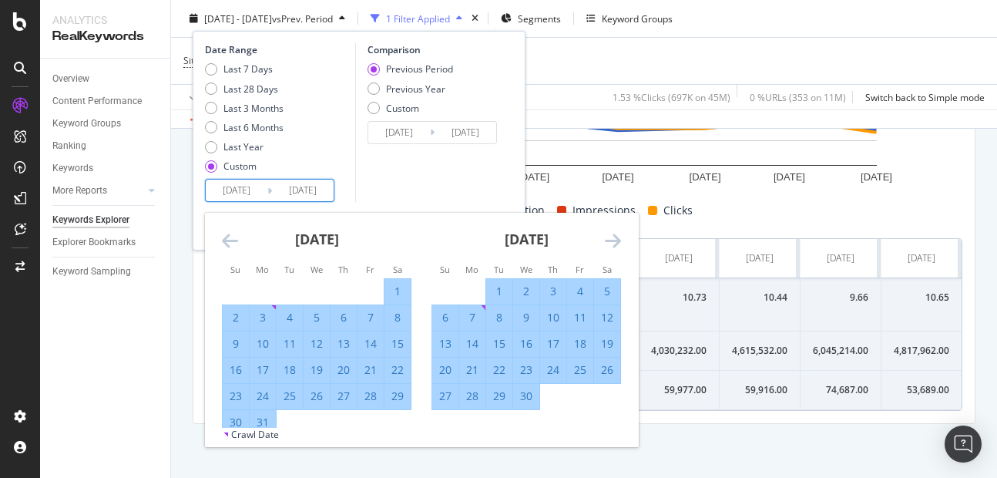
click at [613, 231] on icon "Move forward to switch to the next month." at bounding box center [613, 240] width 16 height 18
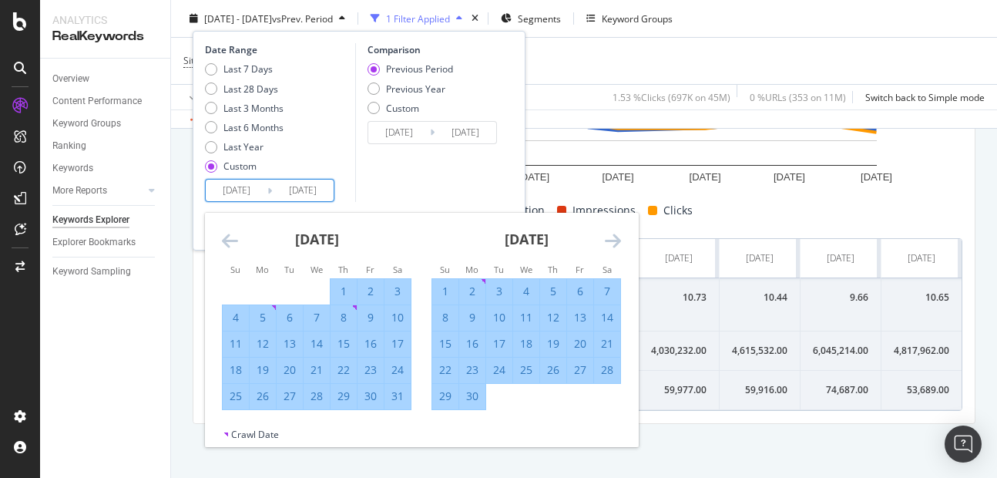
click at [613, 231] on icon "Move forward to switch to the next month." at bounding box center [613, 240] width 16 height 18
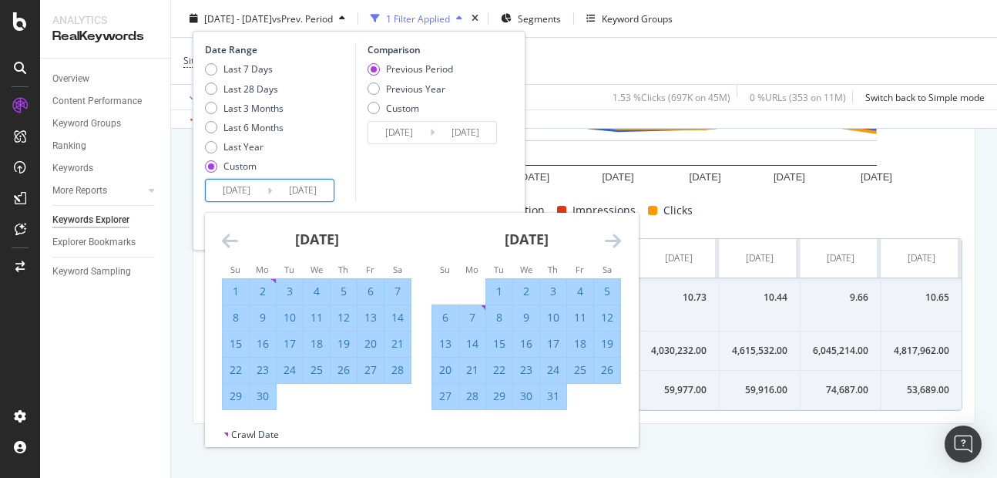
click at [613, 231] on icon "Move forward to switch to the next month." at bounding box center [613, 240] width 16 height 18
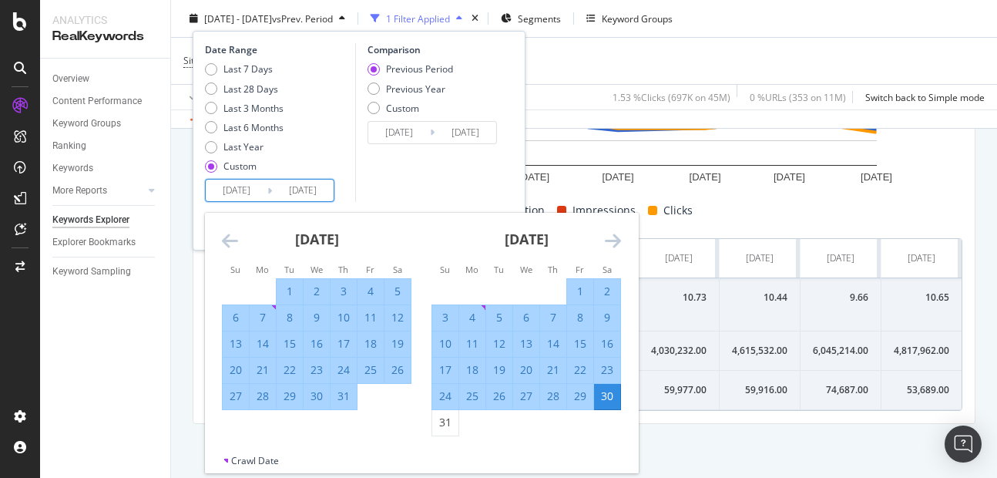
click at [613, 231] on icon "Move forward to switch to the next month." at bounding box center [613, 240] width 16 height 18
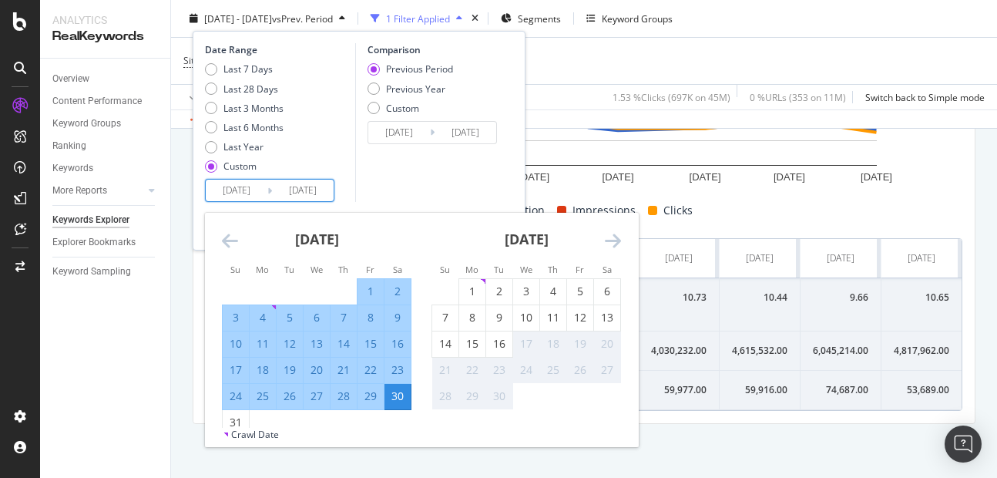
click at [368, 287] on div "1" at bounding box center [371, 291] width 26 height 15
type input "2025/08/01"
type input "2025/07/02"
type input "2025/07/31"
click at [240, 414] on div "31" at bounding box center [236, 422] width 26 height 25
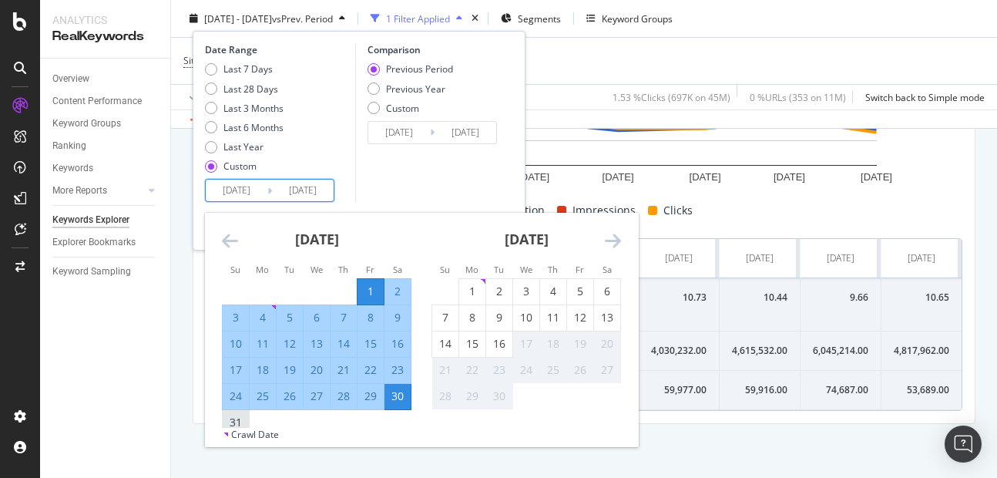
type input "[DATE]"
type input "2025/07/01"
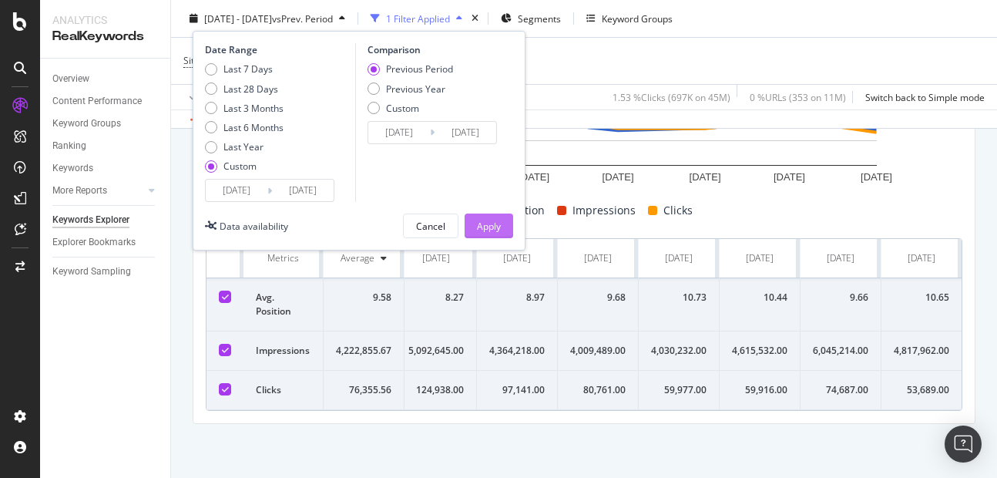
click at [479, 223] on div "Apply" at bounding box center [489, 225] width 24 height 13
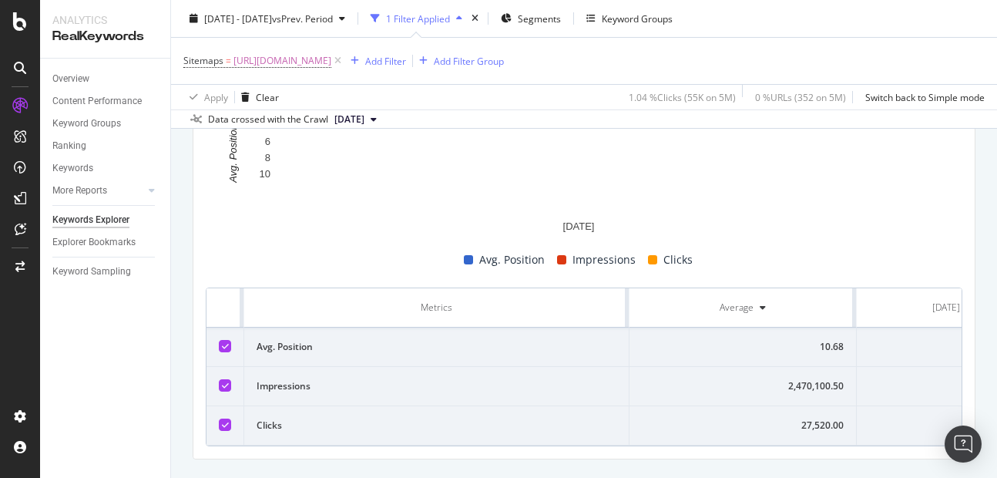
scroll to position [0, 85]
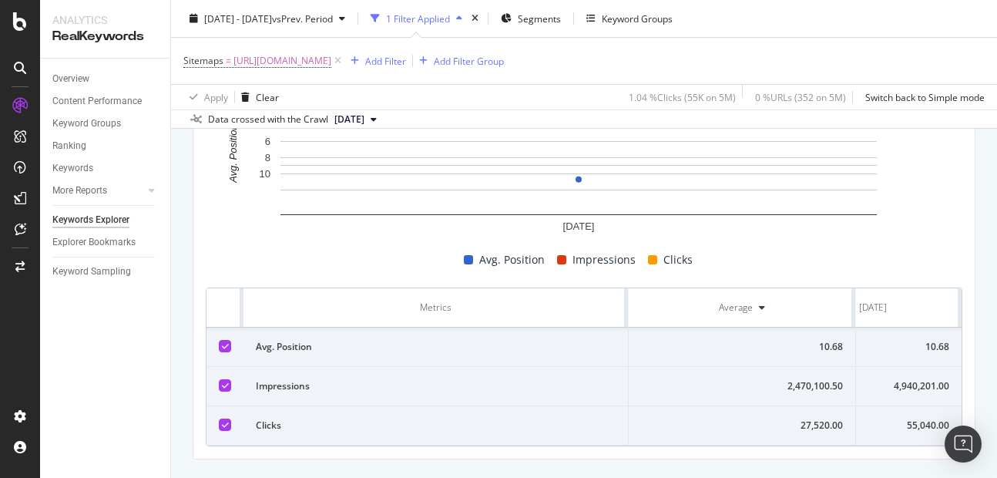
click at [824, 345] on div "10.68" at bounding box center [742, 347] width 202 height 14
click at [813, 387] on div "2,470,100.50" at bounding box center [742, 386] width 202 height 14
click at [905, 387] on div "4,940,201.00" at bounding box center [872, 386] width 153 height 14
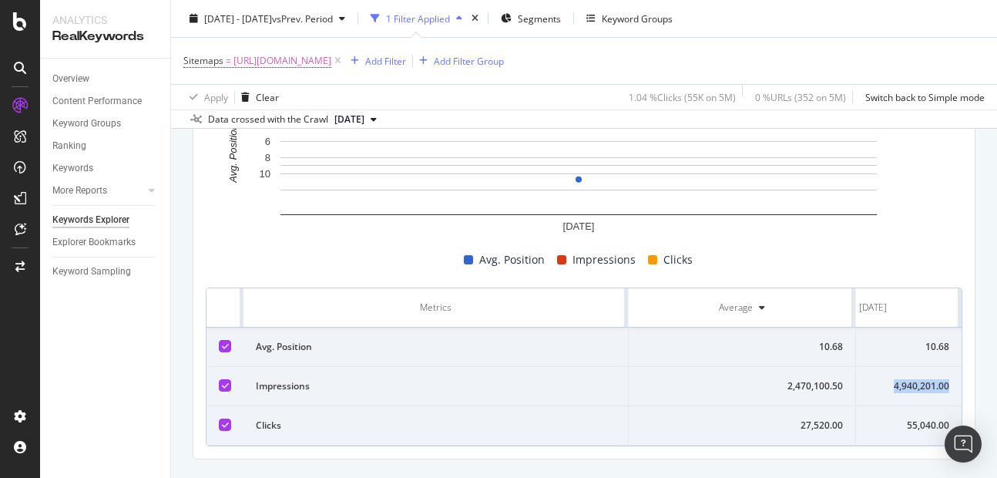
click at [905, 387] on div "4,940,201.00" at bounding box center [872, 386] width 153 height 14
click at [900, 425] on div "55,040.00" at bounding box center [872, 425] width 153 height 14
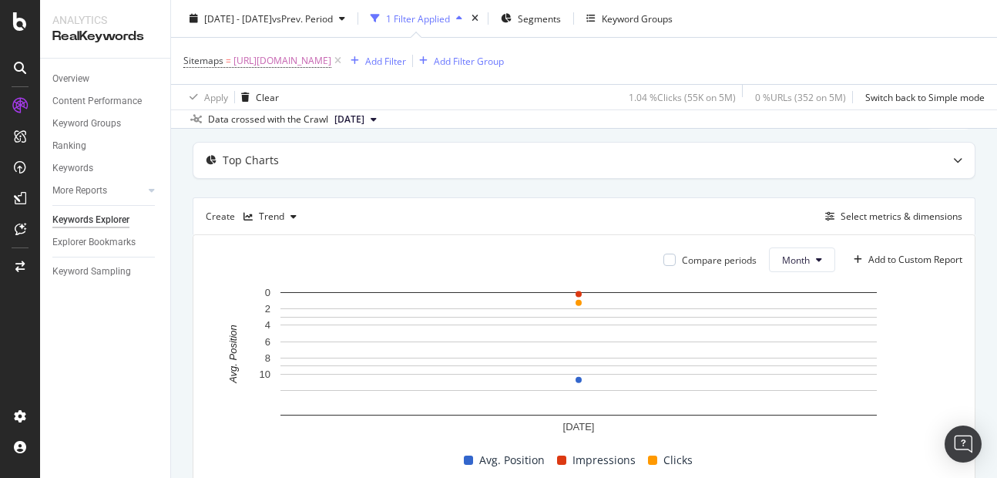
scroll to position [72, 0]
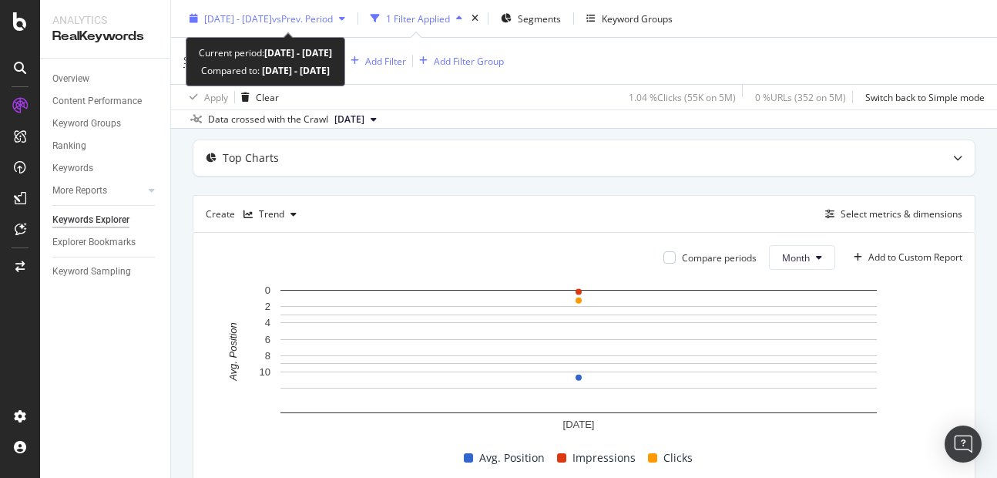
click at [303, 30] on button "2025 Aug. 1st - Aug. 31st vs Prev. Period" at bounding box center [267, 18] width 168 height 25
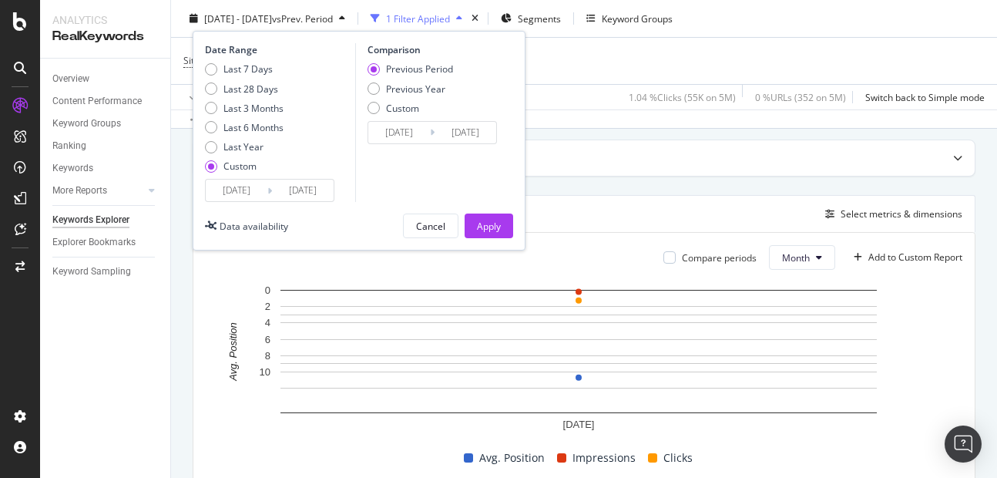
click at [246, 189] on input "2025/08/01" at bounding box center [237, 191] width 62 height 22
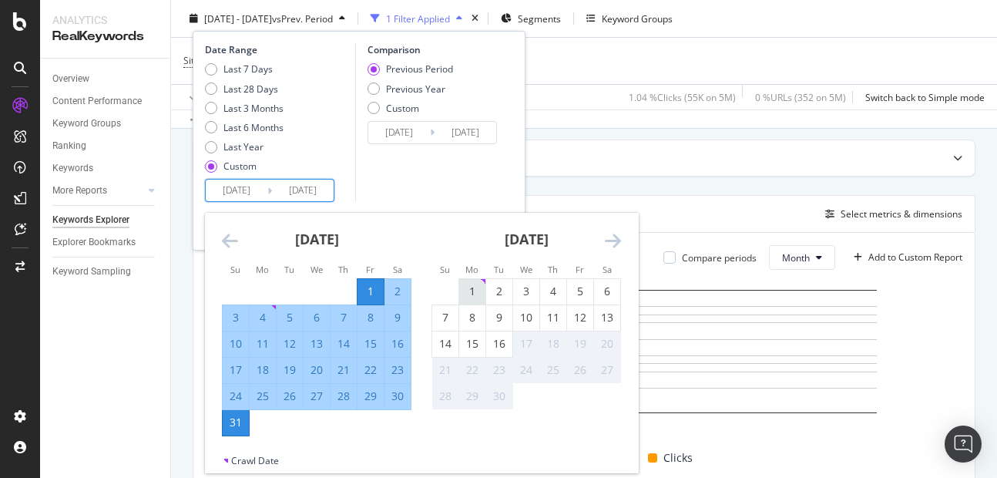
click at [462, 294] on div "1" at bounding box center [472, 291] width 26 height 15
type input "[DATE]"
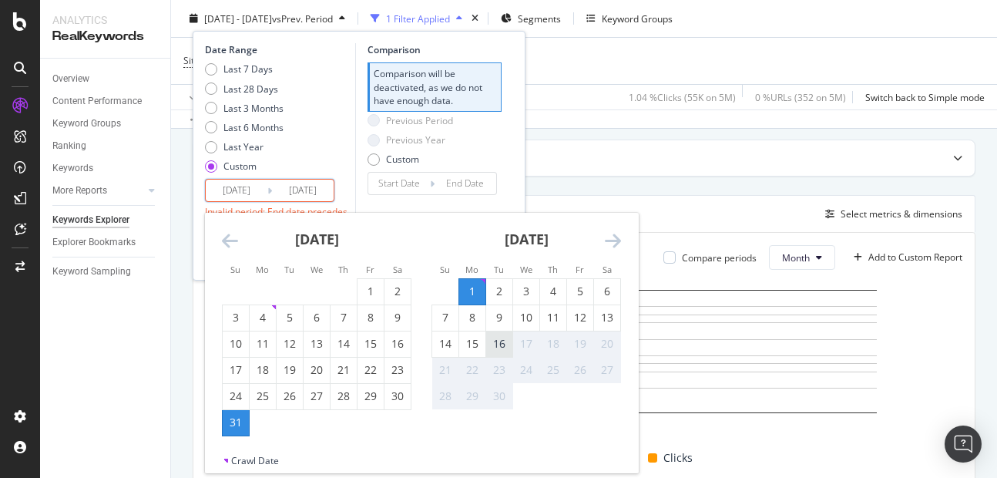
click at [487, 344] on div "16" at bounding box center [499, 343] width 26 height 15
type input "[DATE]"
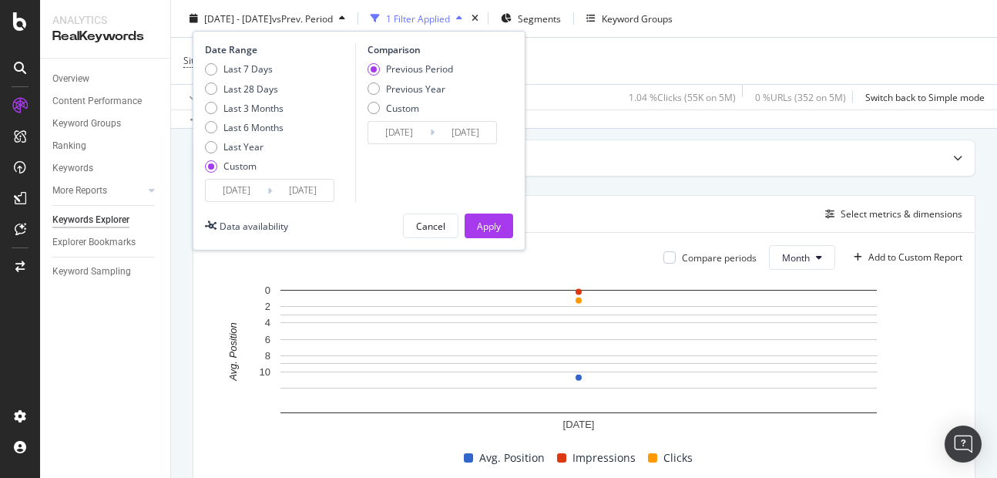
click at [478, 240] on div "Date Range Last 7 Days Last 28 Days Last 3 Months Last 6 Months Last Year Custo…" at bounding box center [359, 141] width 333 height 220
click at [482, 230] on div "Apply" at bounding box center [489, 225] width 24 height 13
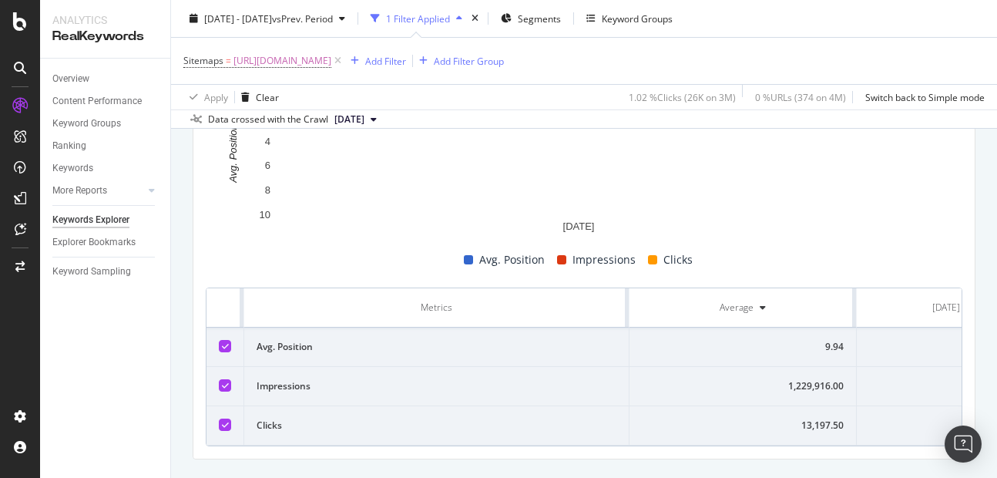
scroll to position [0, 85]
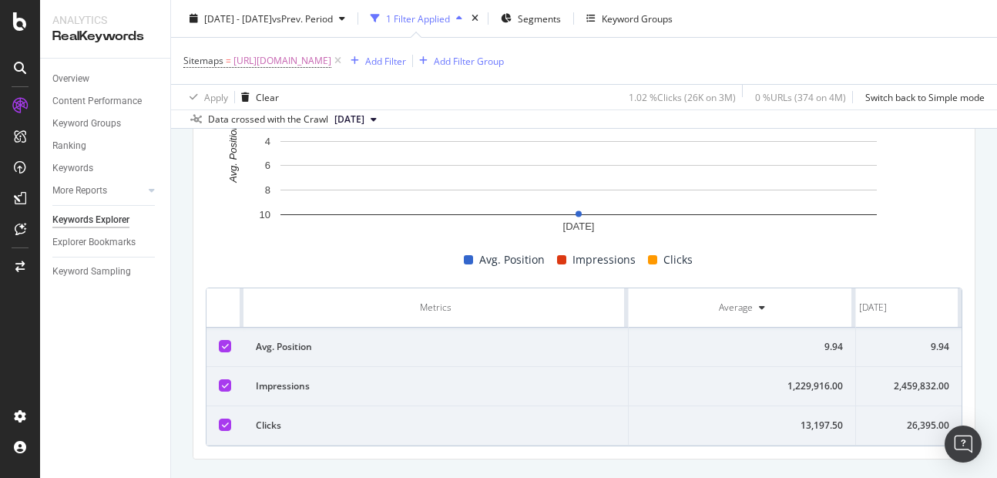
click at [919, 349] on div "9.94" at bounding box center [872, 347] width 153 height 14
click at [894, 382] on div "2,459,832.00" at bounding box center [872, 386] width 153 height 14
click at [909, 422] on div "26,395.00" at bounding box center [872, 425] width 153 height 14
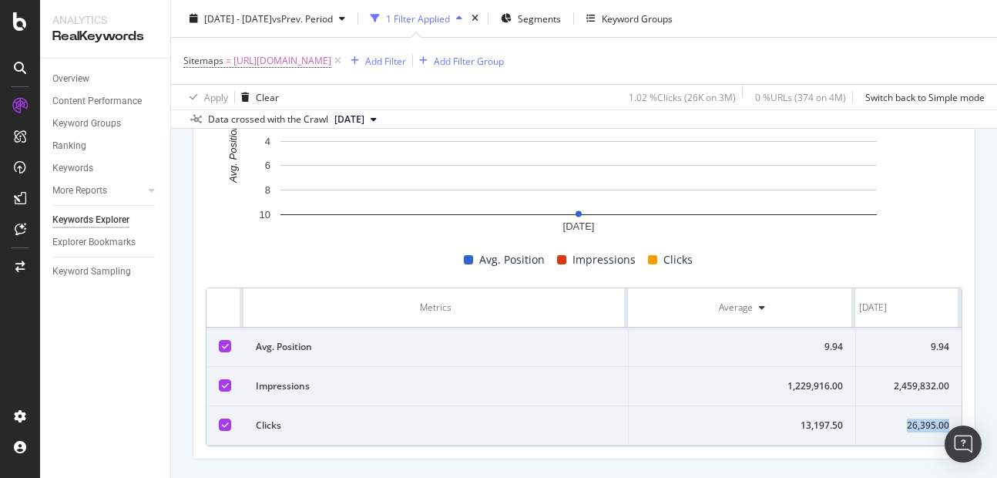
click at [909, 422] on div "26,395.00" at bounding box center [872, 425] width 153 height 14
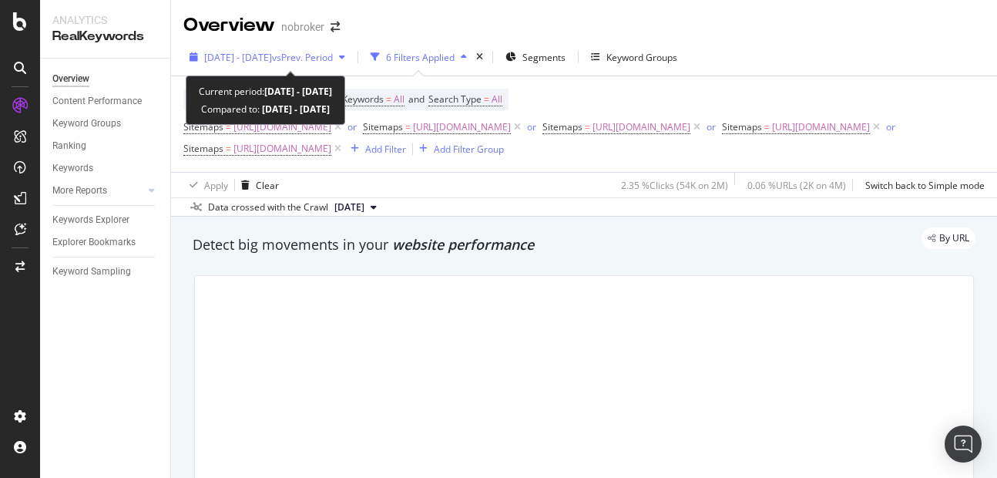
click at [267, 52] on span "2025 May. 1st - May. 15th" at bounding box center [238, 57] width 68 height 13
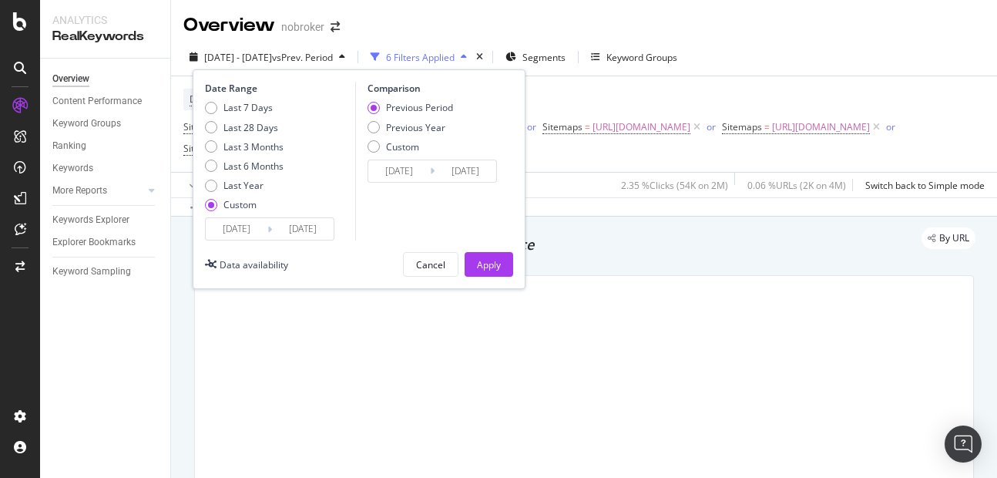
click at [239, 227] on input "2025/05/01" at bounding box center [237, 229] width 62 height 22
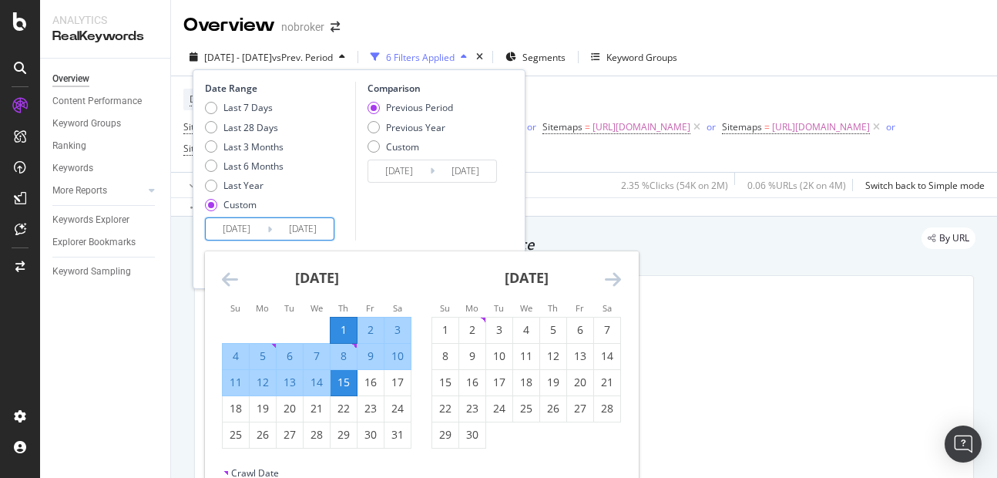
click at [227, 287] on icon "Move backward to switch to the previous month." at bounding box center [230, 279] width 16 height 18
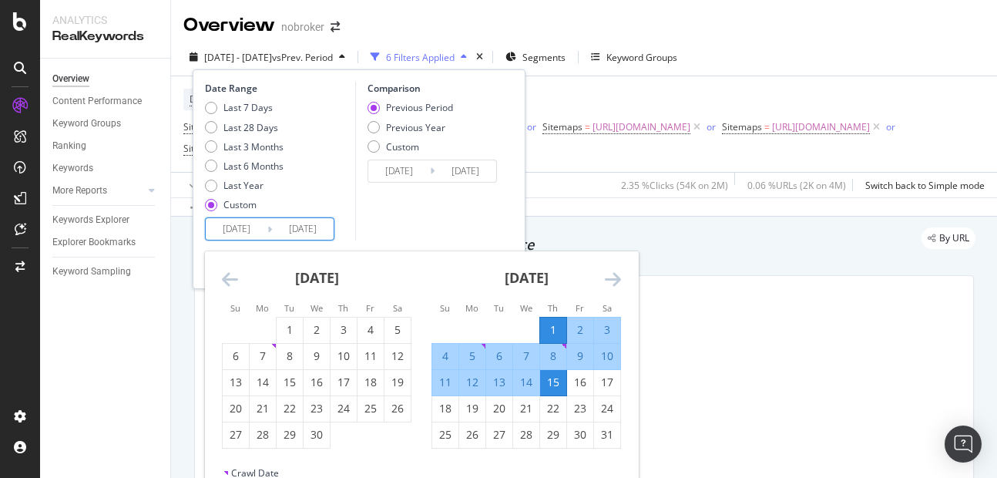
click at [227, 287] on icon "Move backward to switch to the previous month." at bounding box center [230, 279] width 16 height 18
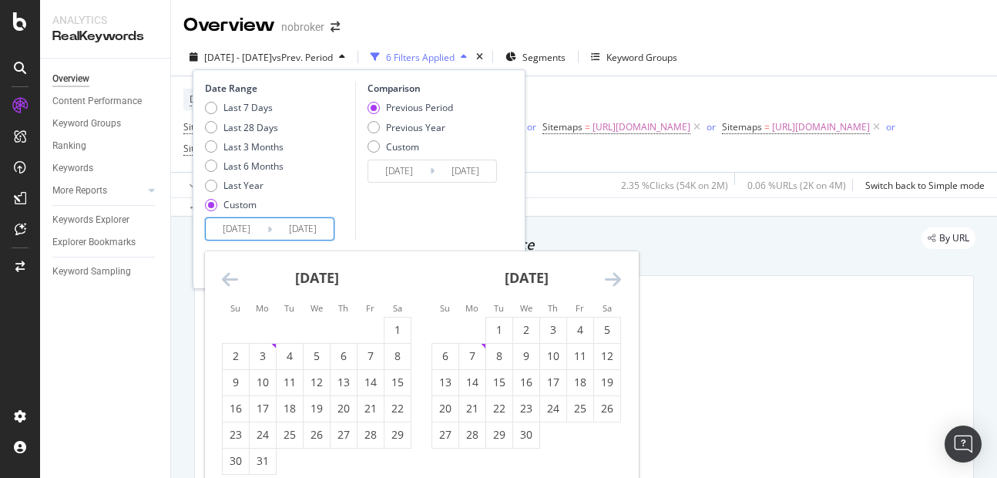
click at [227, 287] on icon "Move backward to switch to the previous month." at bounding box center [230, 279] width 16 height 18
click at [311, 334] on div "1" at bounding box center [317, 329] width 26 height 15
type input "[DATE]"
type input "2024/08/19"
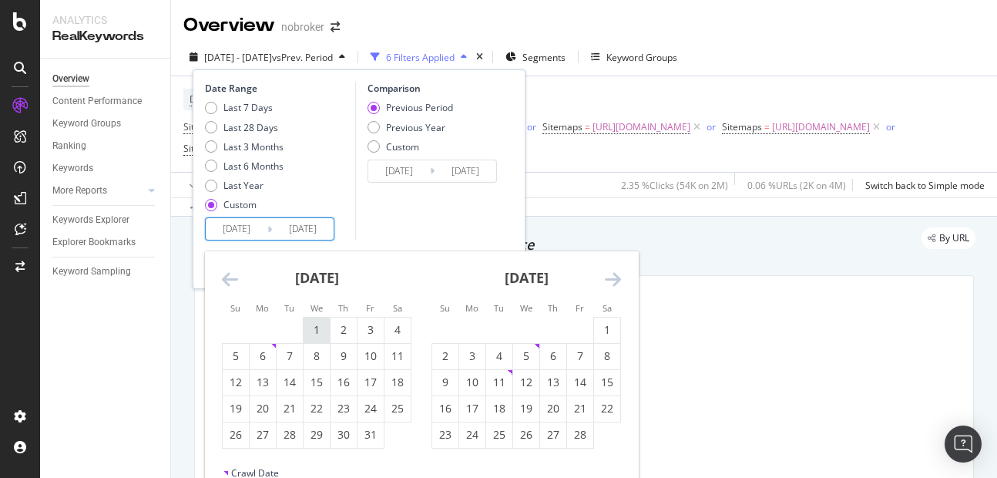
type input "[DATE]"
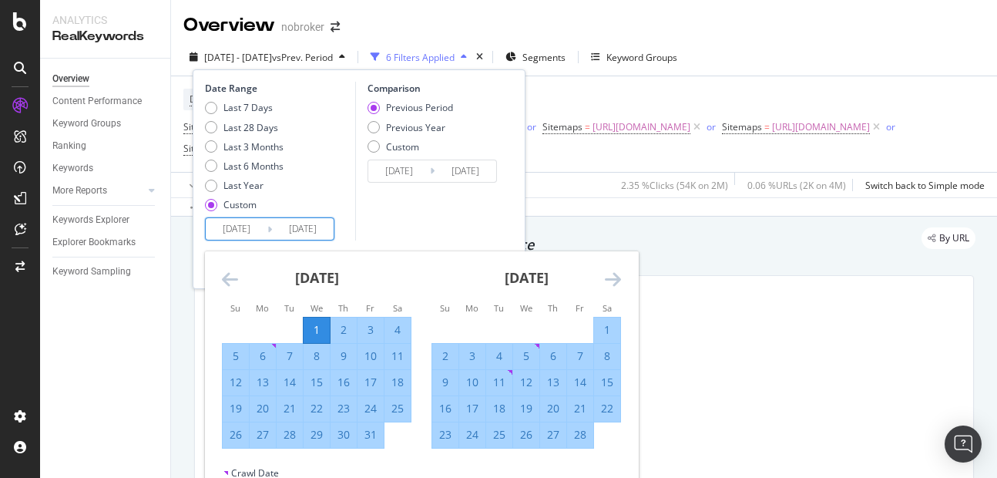
click at [374, 439] on div "31" at bounding box center [371, 434] width 26 height 15
type input "[DATE]"
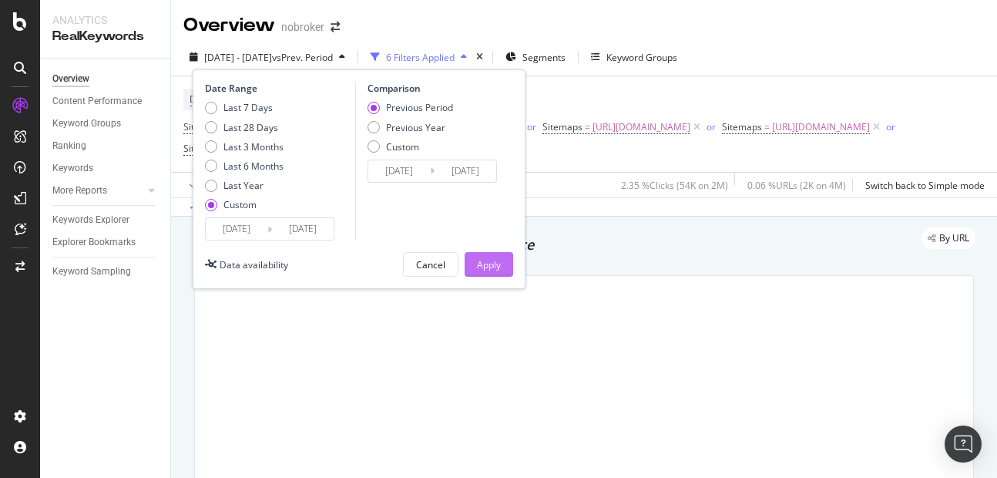
click at [497, 271] on div "Apply" at bounding box center [489, 264] width 24 height 23
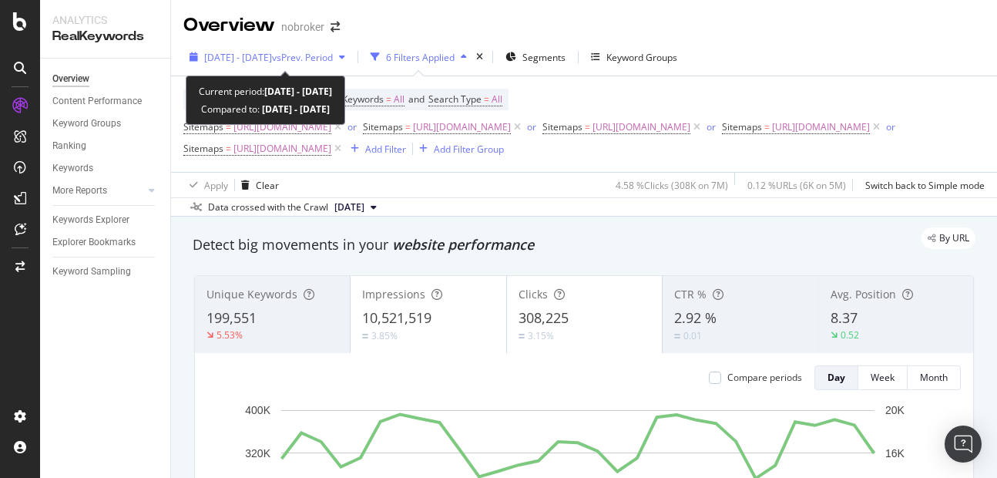
click at [272, 60] on span "[DATE] - [DATE]" at bounding box center [238, 57] width 68 height 13
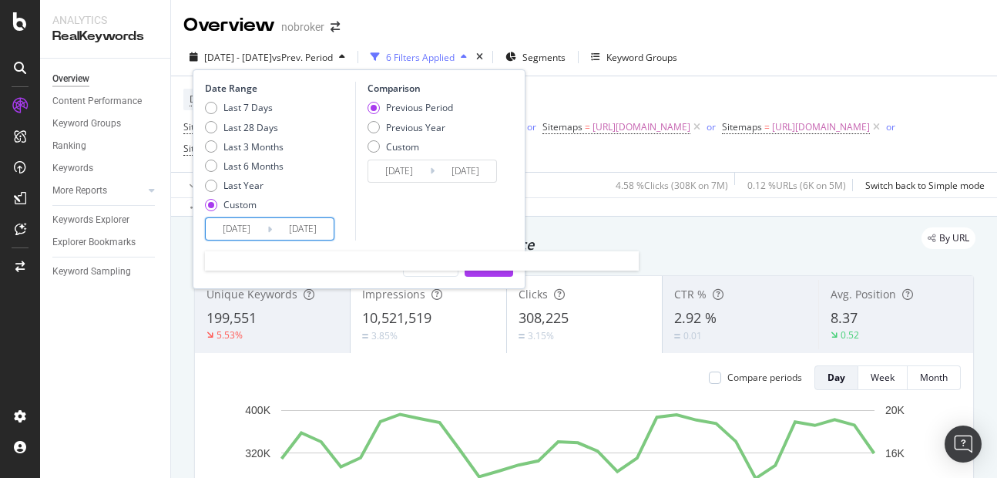
click at [246, 227] on input "[DATE]" at bounding box center [237, 229] width 62 height 22
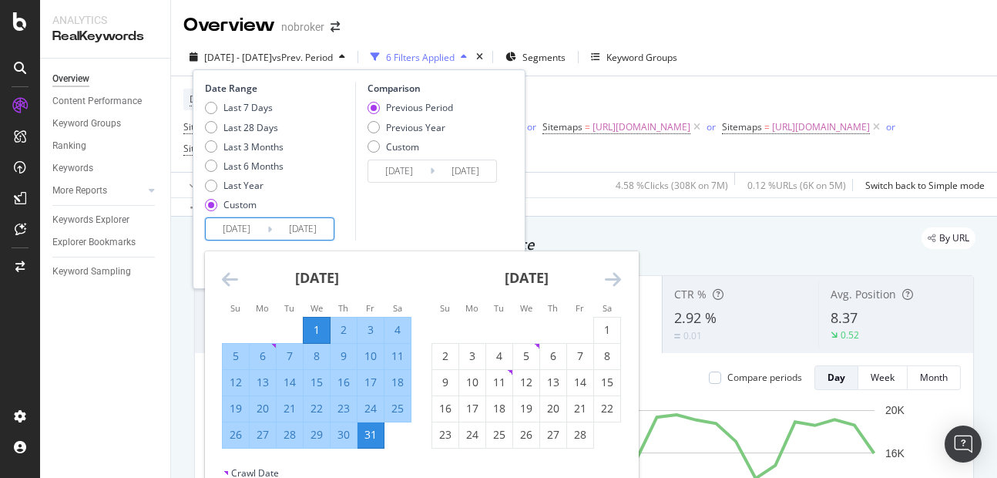
click at [310, 321] on div "1" at bounding box center [317, 329] width 26 height 25
click at [410, 212] on div "Comparison Previous Period Previous Year Custom 2024/12/01 Navigate forward to …" at bounding box center [428, 161] width 146 height 159
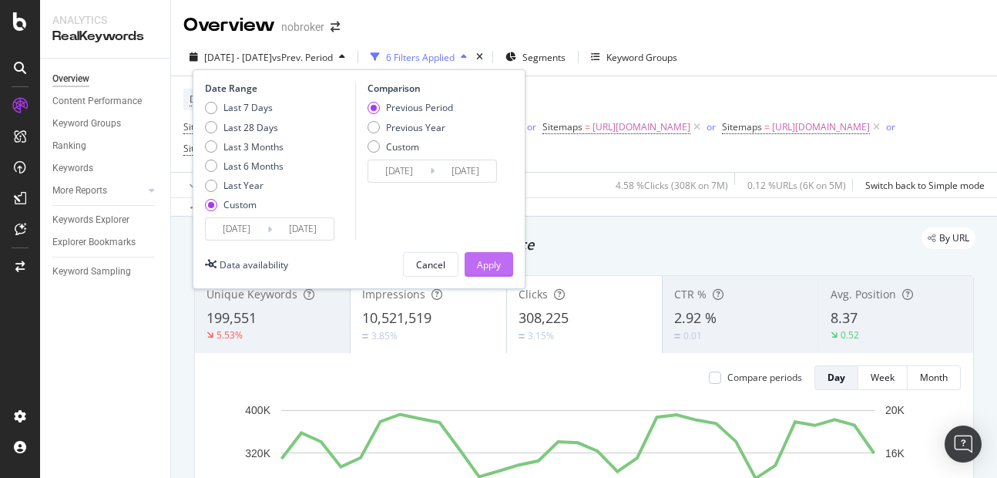
click at [499, 256] on div "Apply" at bounding box center [489, 264] width 24 height 23
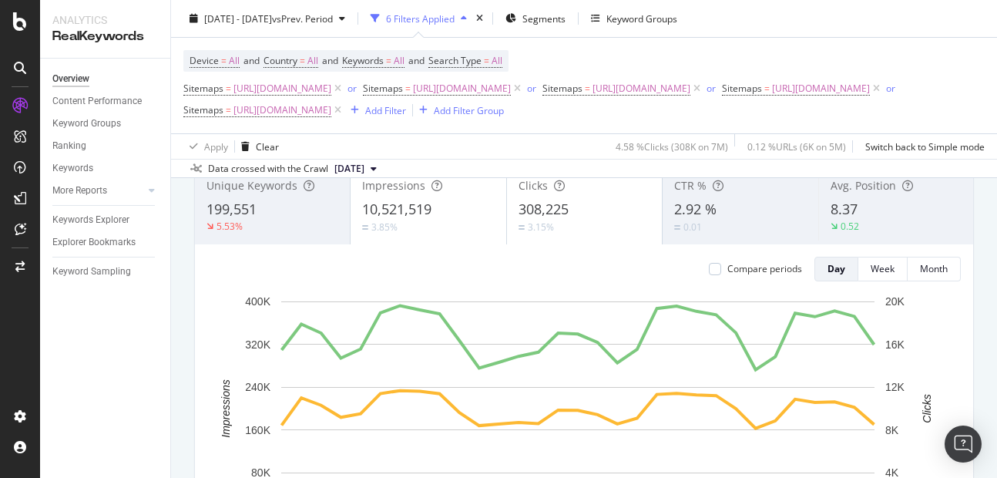
scroll to position [100, 0]
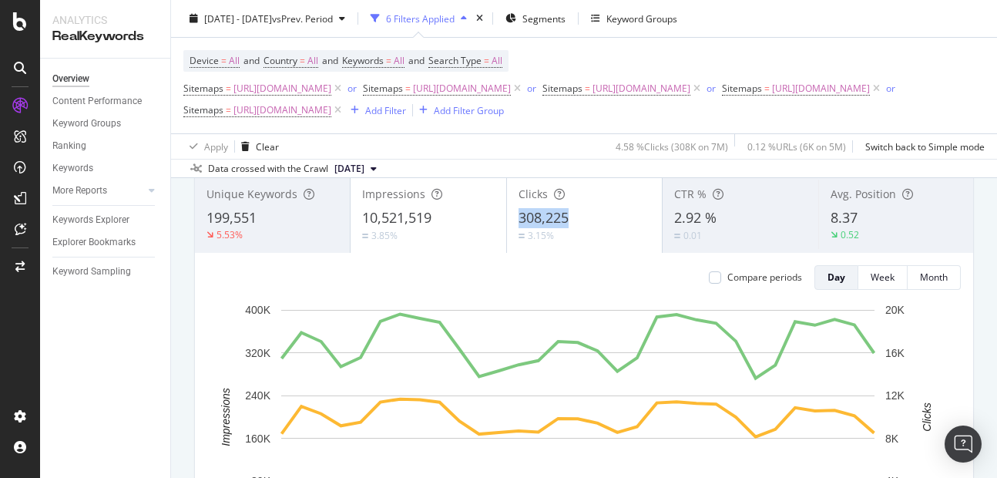
copy span "308,225"
drag, startPoint x: 508, startPoint y: 239, endPoint x: 594, endPoint y: 247, distance: 86.7
click at [594, 247] on div "Clicks 308,225 3.15%" at bounding box center [584, 214] width 155 height 69
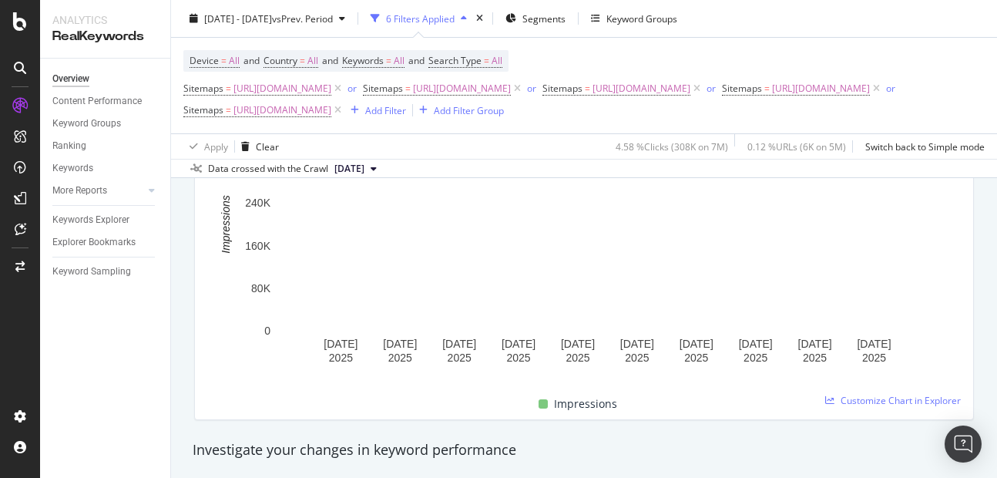
scroll to position [282, 0]
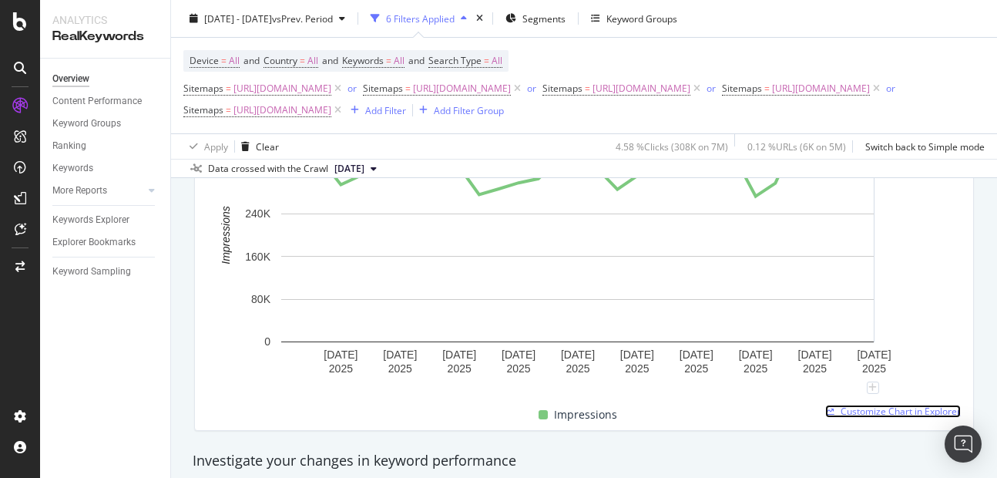
click at [869, 418] on span "Customize Chart in Explorer" at bounding box center [901, 411] width 120 height 13
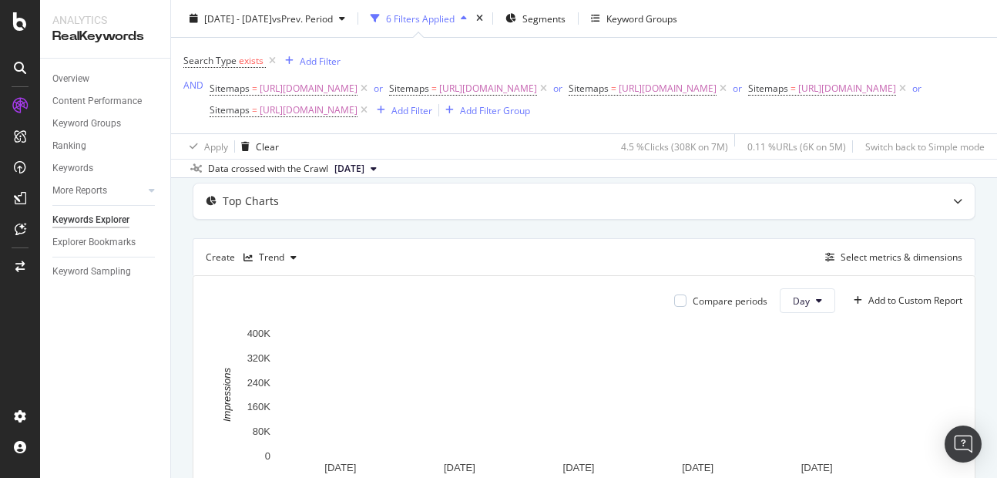
scroll to position [73, 0]
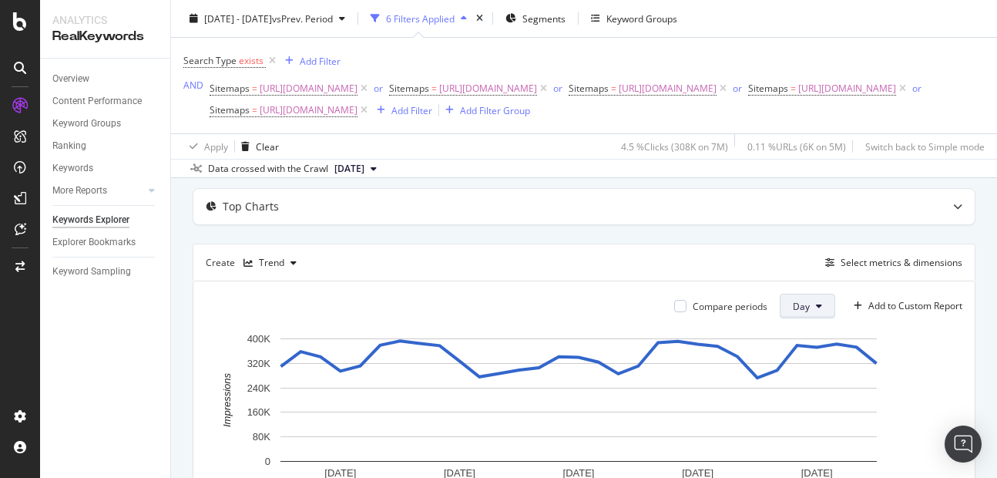
click at [800, 318] on button "Day" at bounding box center [807, 306] width 55 height 25
click at [782, 328] on div "Month" at bounding box center [794, 338] width 52 height 22
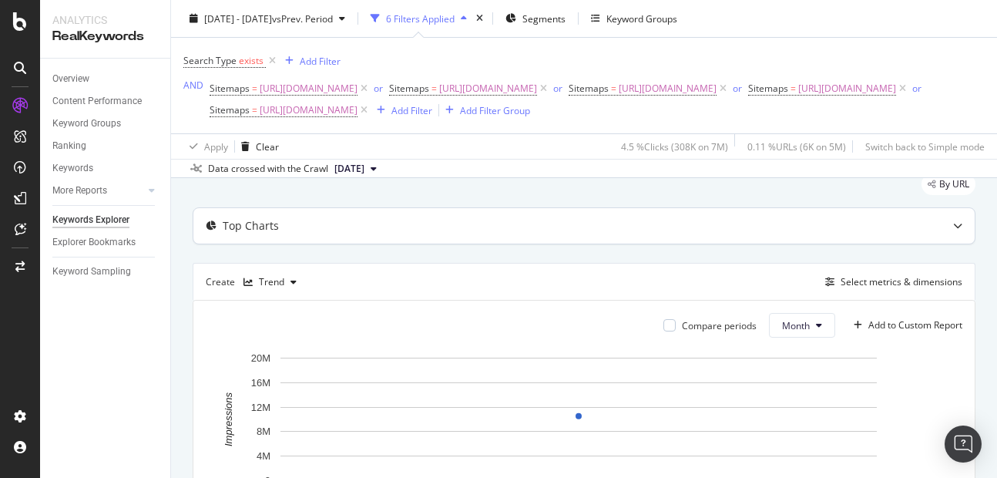
scroll to position [73, 0]
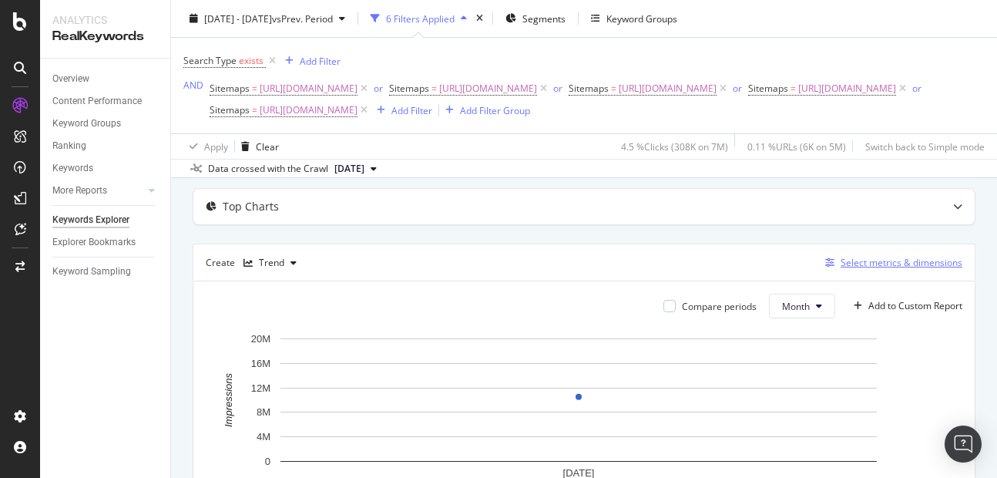
click at [873, 269] on div "Select metrics & dimensions" at bounding box center [902, 262] width 122 height 13
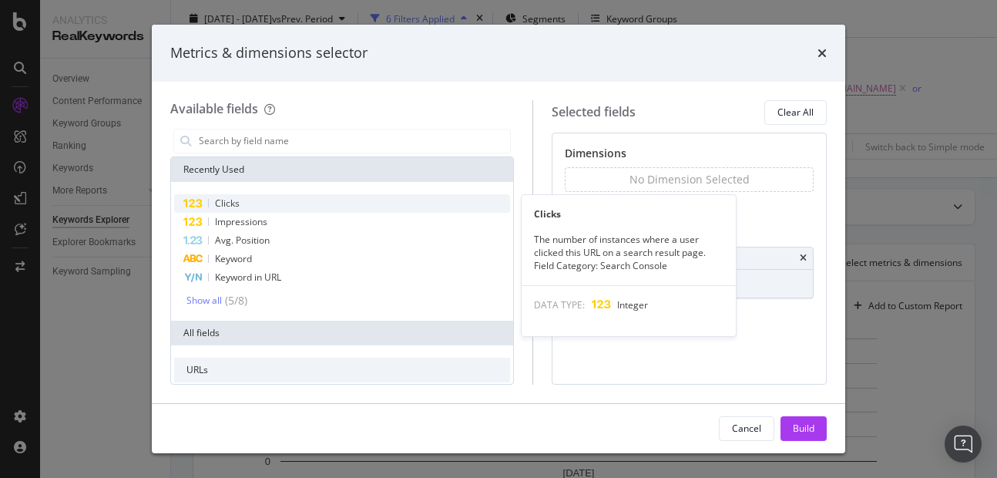
click at [251, 206] on div "Clicks" at bounding box center [342, 203] width 336 height 18
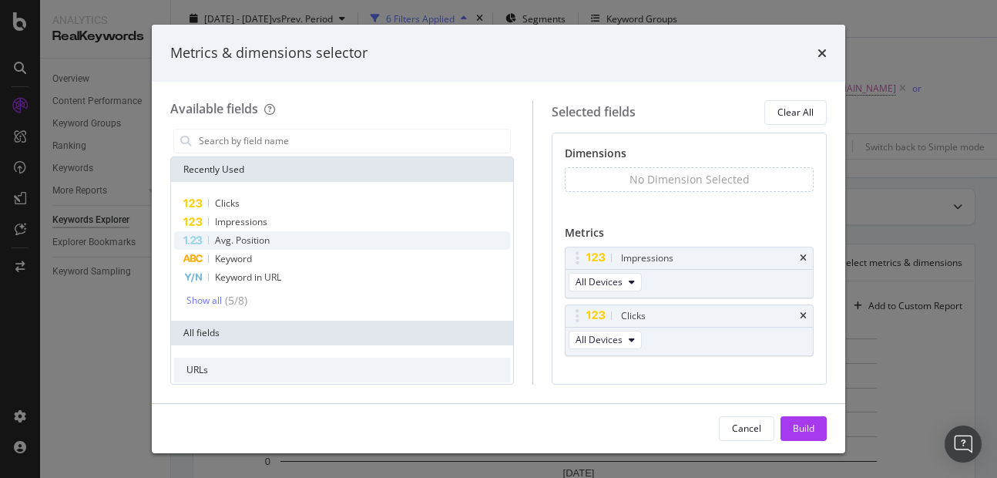
click at [247, 242] on span "Avg. Position" at bounding box center [242, 239] width 55 height 13
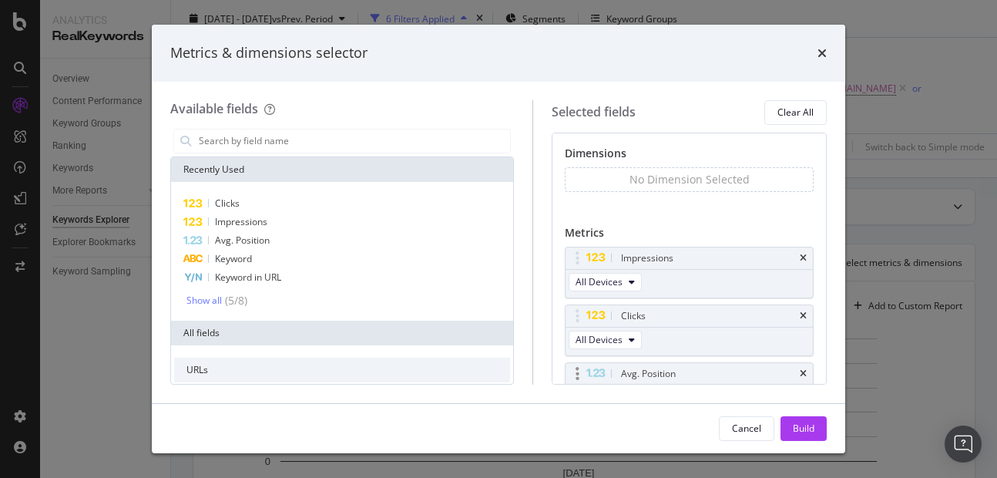
scroll to position [30, 0]
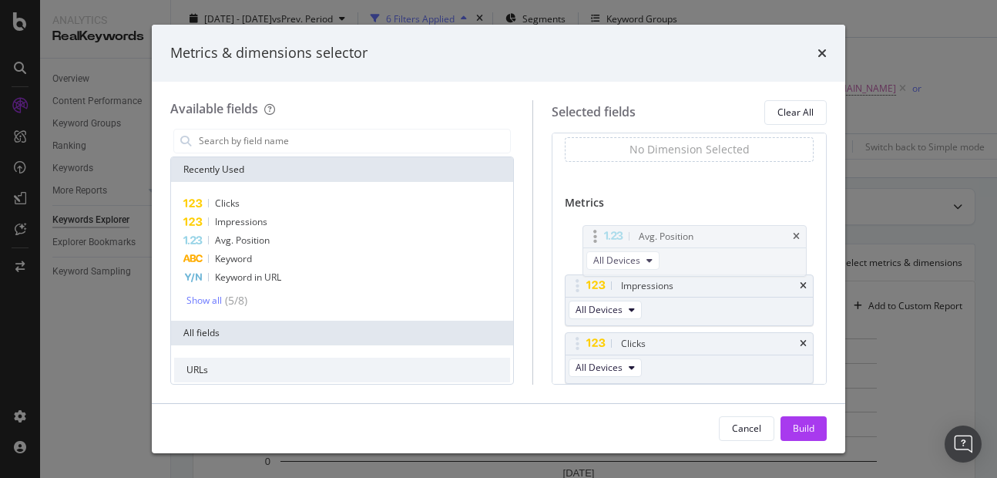
drag, startPoint x: 591, startPoint y: 346, endPoint x: 600, endPoint y: 237, distance: 109.0
click at [596, 239] on body "Analytics RealKeywords Overview Content Performance Keyword Groups Ranking Keyw…" at bounding box center [498, 239] width 997 height 478
click at [803, 427] on div "Build" at bounding box center [804, 427] width 22 height 13
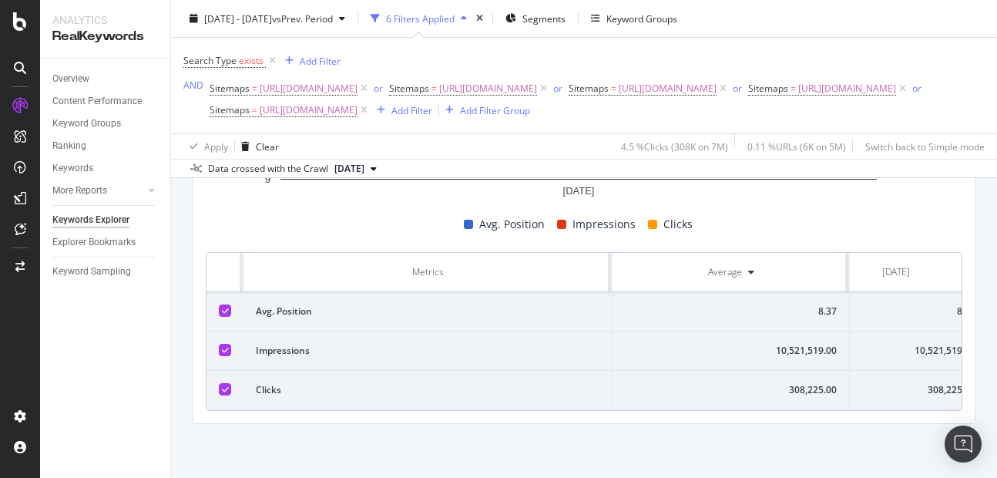
scroll to position [0, 44]
click at [270, 65] on icon at bounding box center [272, 60] width 13 height 15
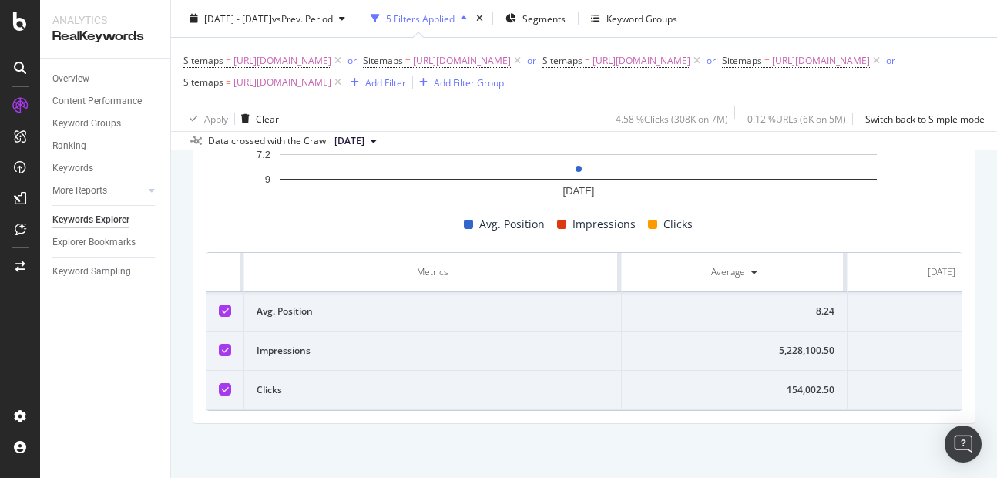
scroll to position [0, 86]
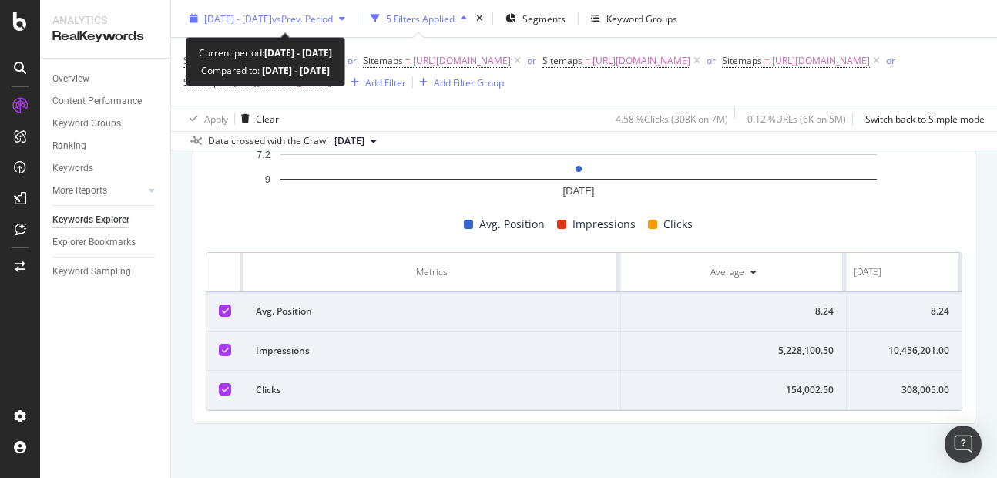
click at [275, 8] on div "[DATE] - [DATE] vs Prev. Period" at bounding box center [267, 18] width 168 height 23
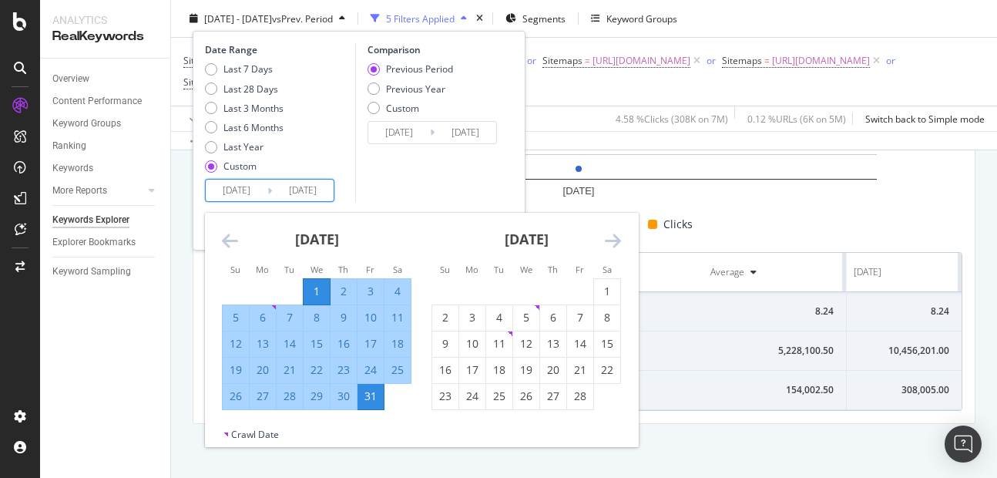
click at [300, 193] on input "[DATE]" at bounding box center [303, 191] width 62 height 22
drag, startPoint x: 626, startPoint y: 246, endPoint x: 602, endPoint y: 238, distance: 25.8
click at [602, 238] on div "February 2025 1 2 3 4 5 6 7 8 9 10 11 12 13 14 15 16 17 18 19 20 21 22 23 24 25…" at bounding box center [526, 311] width 210 height 197
click at [614, 240] on icon "Move forward to switch to the next month." at bounding box center [613, 240] width 16 height 18
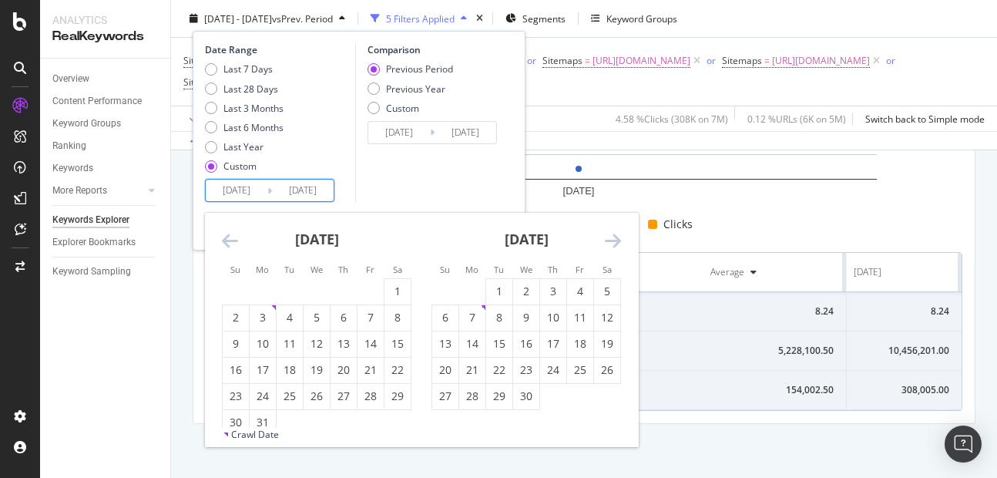
click at [614, 240] on icon "Move forward to switch to the next month." at bounding box center [613, 240] width 16 height 18
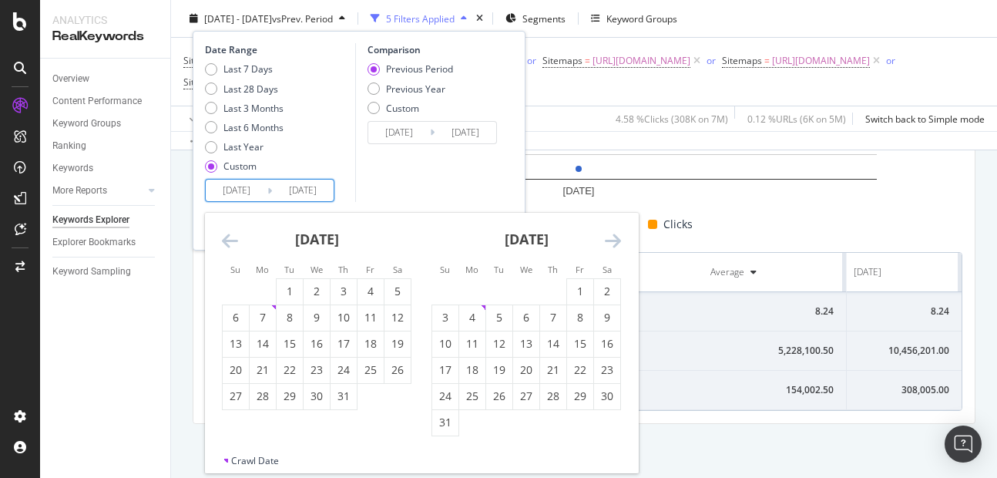
click at [614, 240] on icon "Move forward to switch to the next month." at bounding box center [613, 240] width 16 height 18
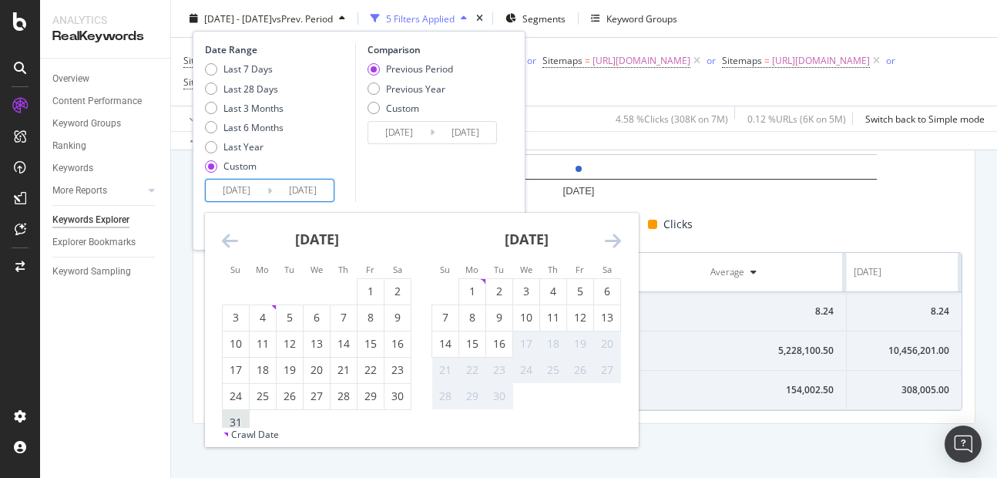
click at [227, 417] on div "31" at bounding box center [236, 422] width 26 height 15
type input "[DATE]"
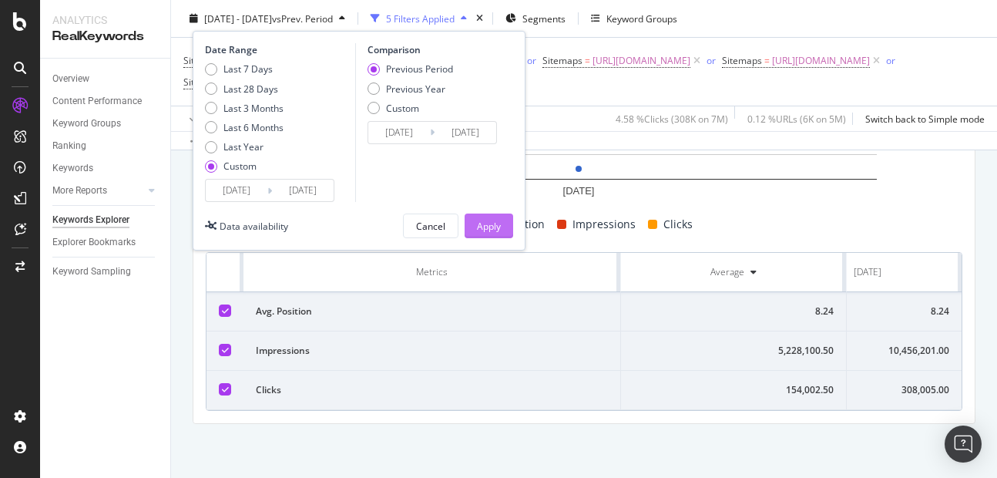
click at [495, 226] on div "Apply" at bounding box center [489, 225] width 24 height 13
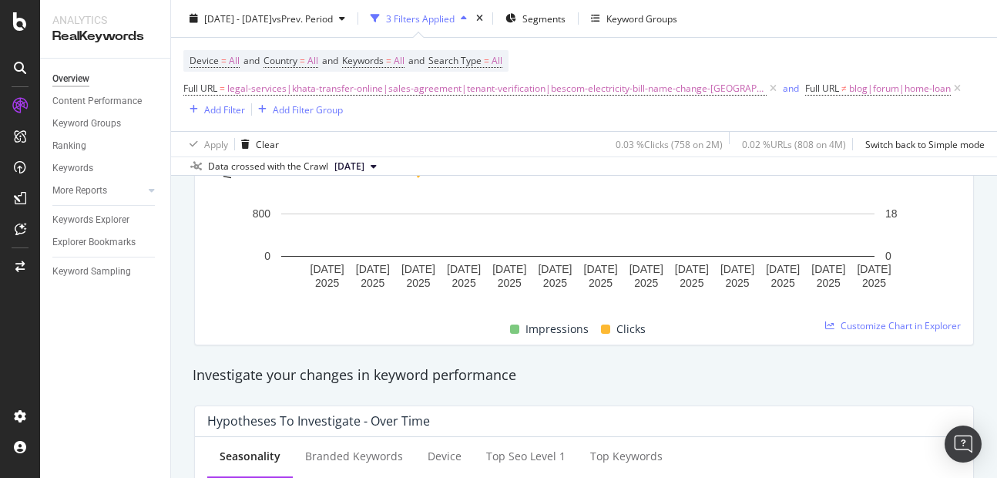
scroll to position [341, 0]
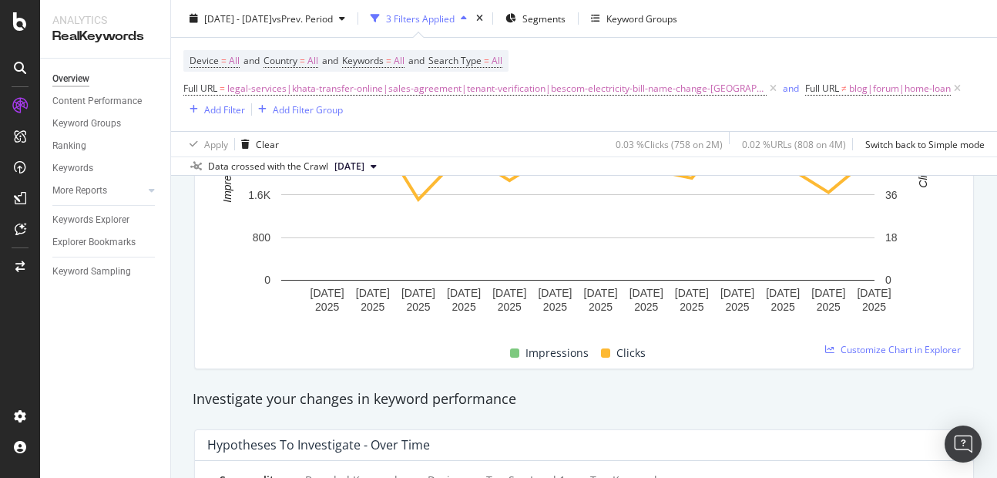
click at [836, 332] on div at bounding box center [584, 332] width 754 height 12
click at [848, 347] on span "Customize Chart in Explorer" at bounding box center [901, 349] width 120 height 13
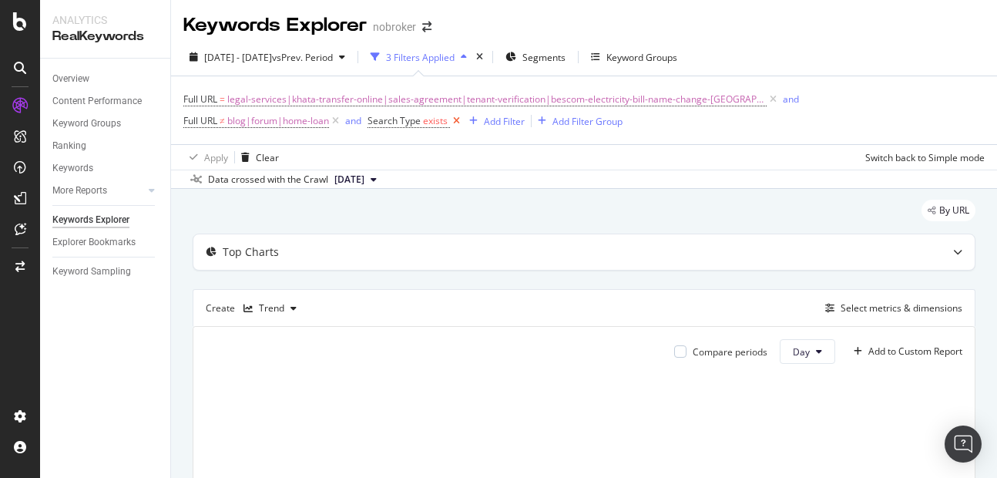
click at [459, 125] on icon at bounding box center [456, 120] width 13 height 15
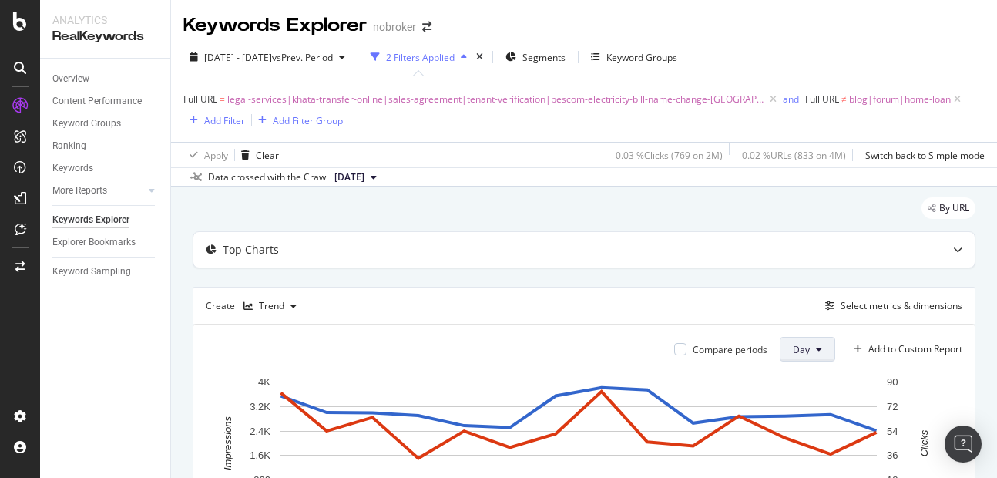
click at [798, 341] on button "Day" at bounding box center [807, 349] width 55 height 25
click at [797, 434] on span "Month" at bounding box center [794, 437] width 28 height 14
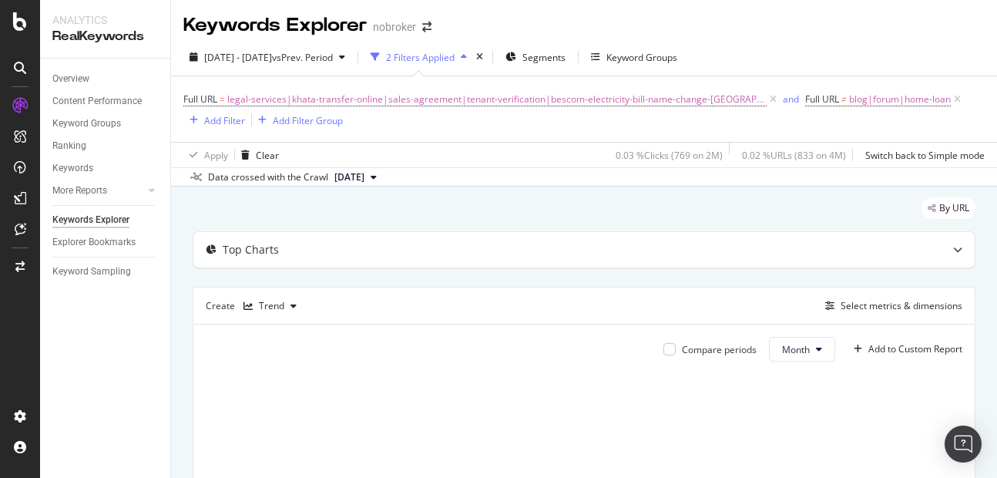
scroll to position [290, 0]
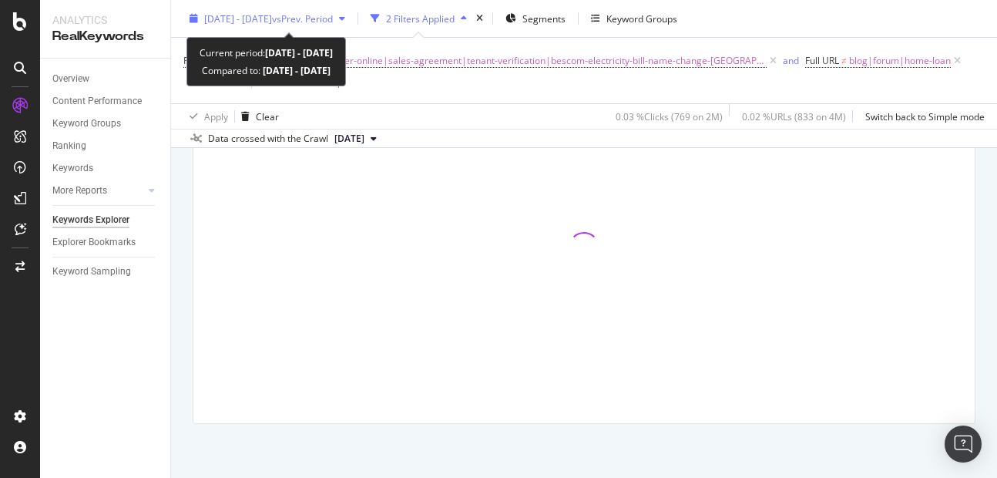
click at [248, 25] on div "[DATE] - [DATE] vs Prev. Period" at bounding box center [267, 18] width 168 height 23
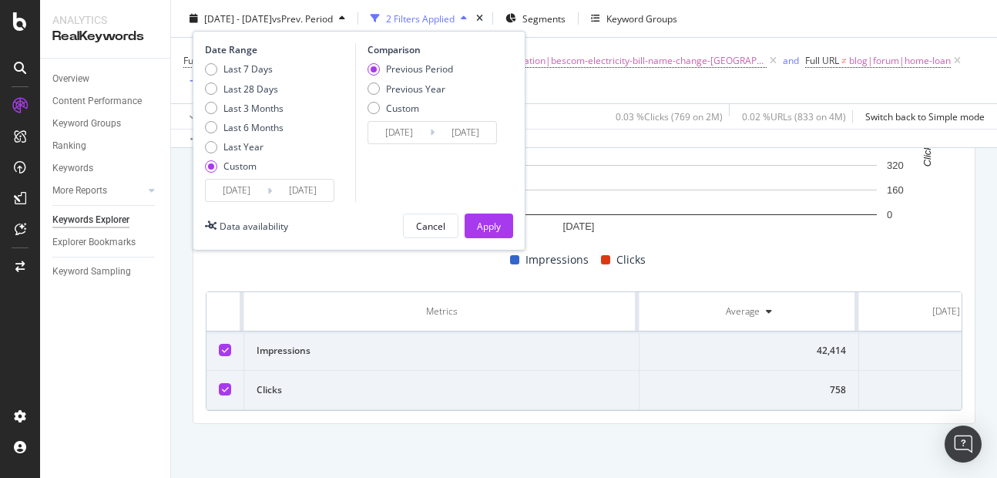
click at [232, 191] on input "[DATE]" at bounding box center [237, 191] width 62 height 22
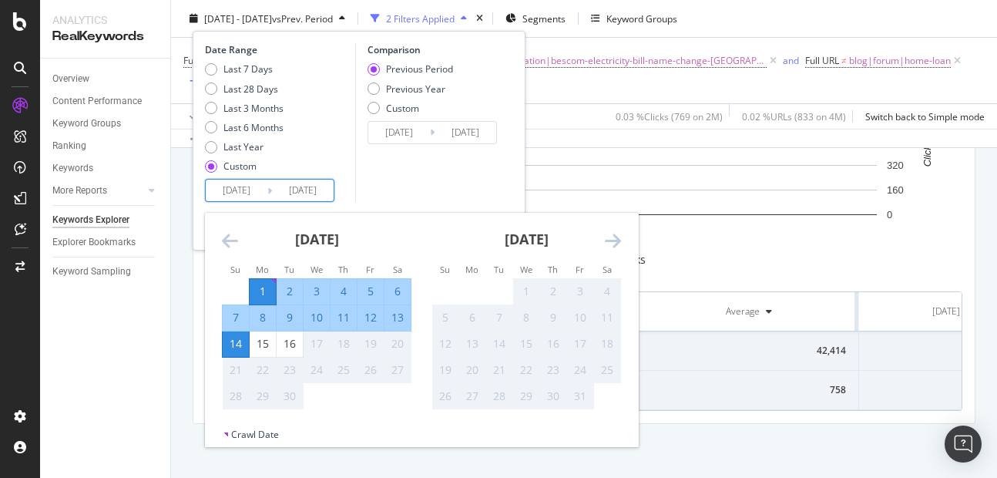
click at [227, 247] on icon "Move backward to switch to the previous month." at bounding box center [230, 240] width 16 height 18
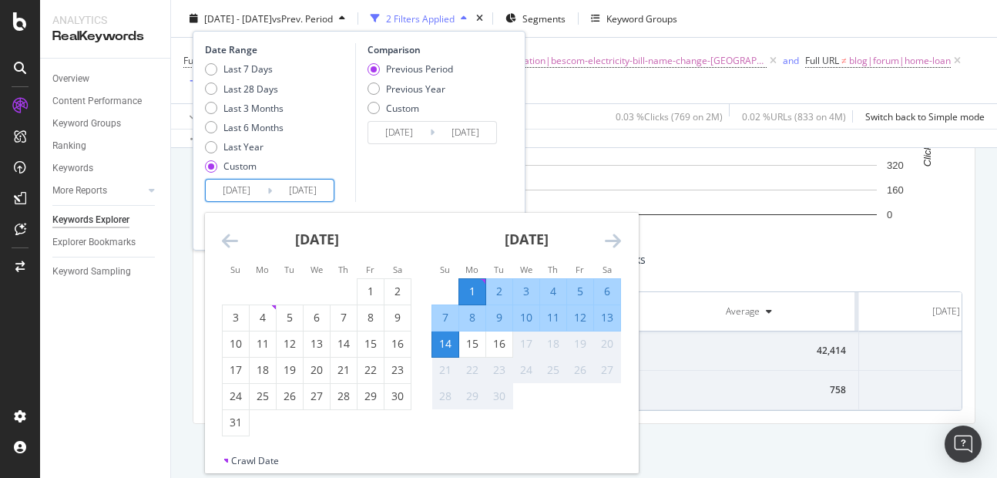
click at [227, 247] on icon "Move backward to switch to the previous month." at bounding box center [230, 240] width 16 height 18
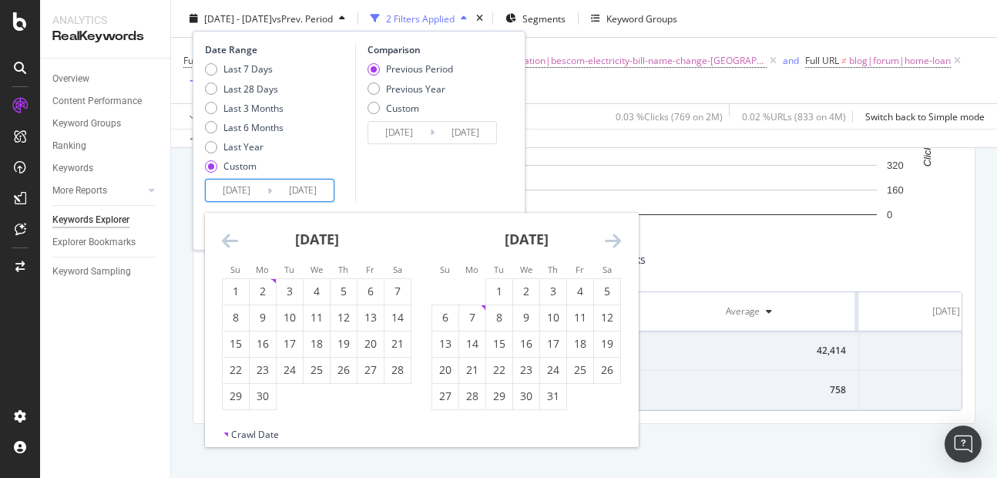
click at [227, 247] on icon "Move backward to switch to the previous month." at bounding box center [230, 240] width 16 height 18
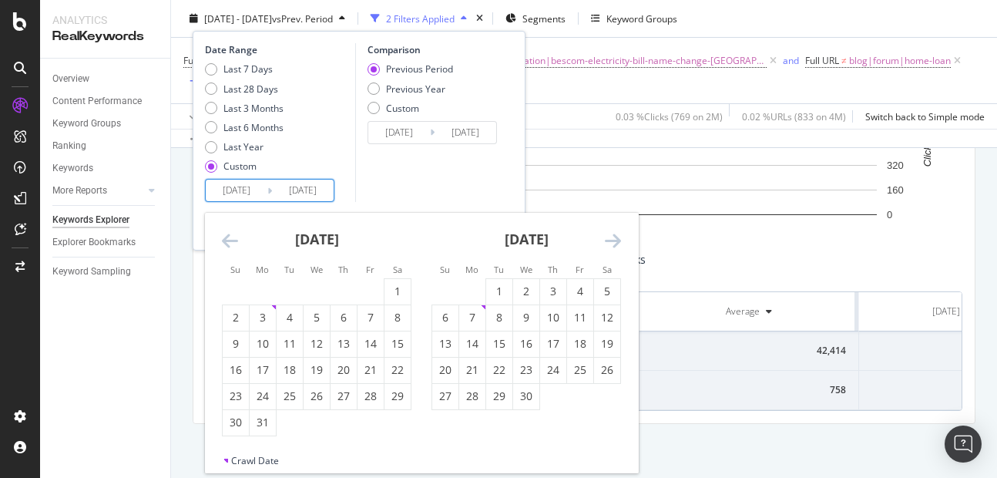
click at [227, 247] on icon "Move backward to switch to the previous month." at bounding box center [230, 240] width 16 height 18
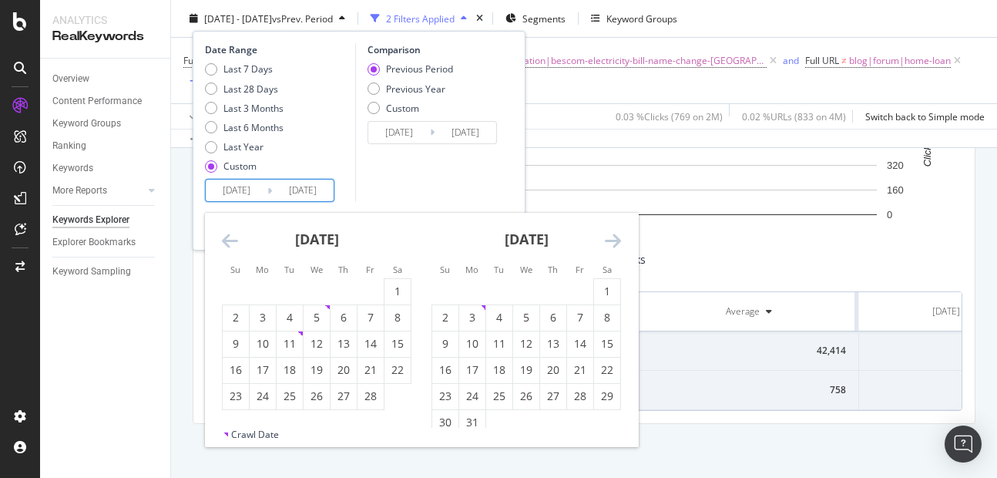
click at [227, 247] on icon "Move backward to switch to the previous month." at bounding box center [230, 240] width 16 height 18
click at [324, 293] on div "1" at bounding box center [317, 291] width 26 height 15
type input "[DATE]"
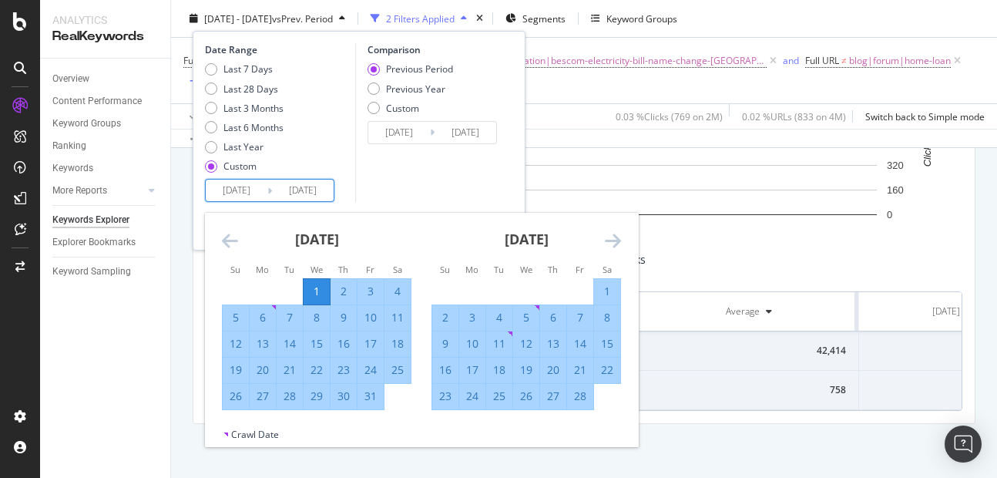
click at [371, 403] on div "31" at bounding box center [371, 395] width 26 height 15
type input "[DATE]"
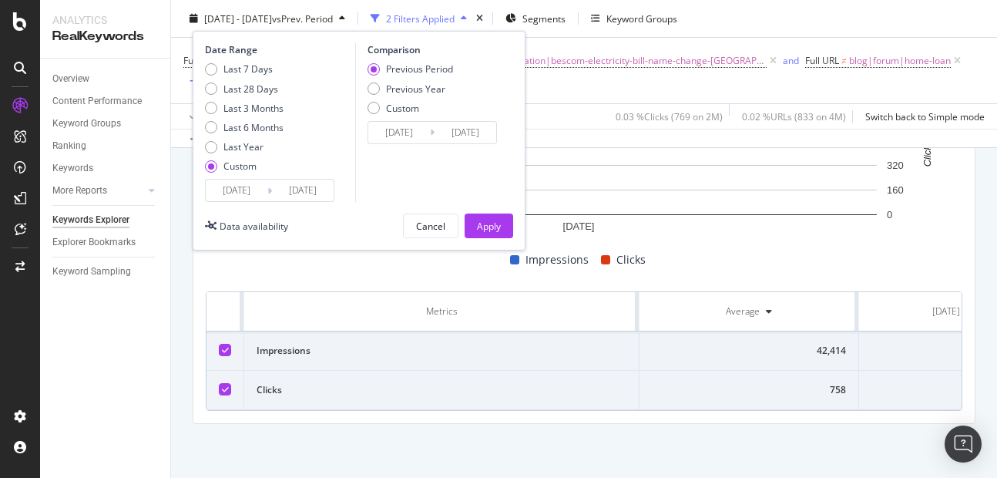
click at [481, 239] on div "Date Range Last 7 Days Last 28 Days Last 3 Months Last 6 Months Last Year Custo…" at bounding box center [359, 141] width 333 height 220
click at [488, 216] on div "Apply" at bounding box center [489, 225] width 24 height 23
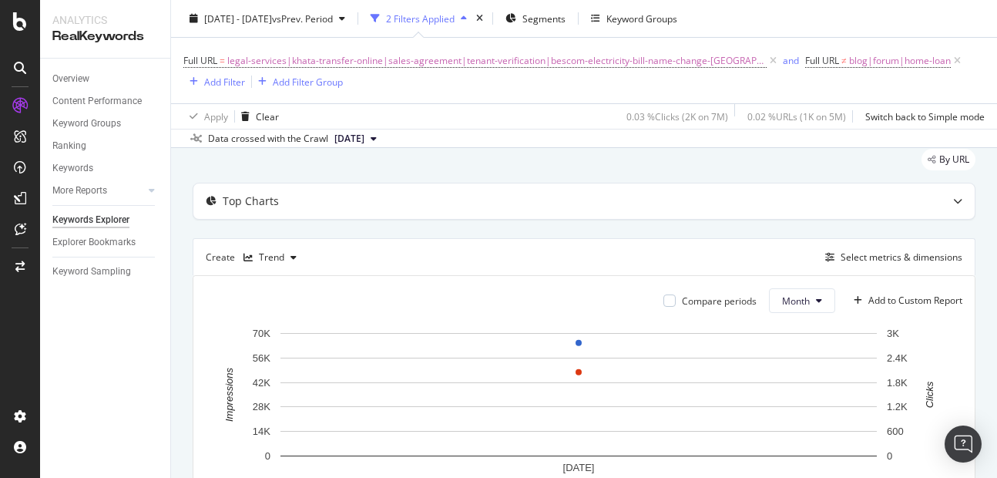
scroll to position [54, 0]
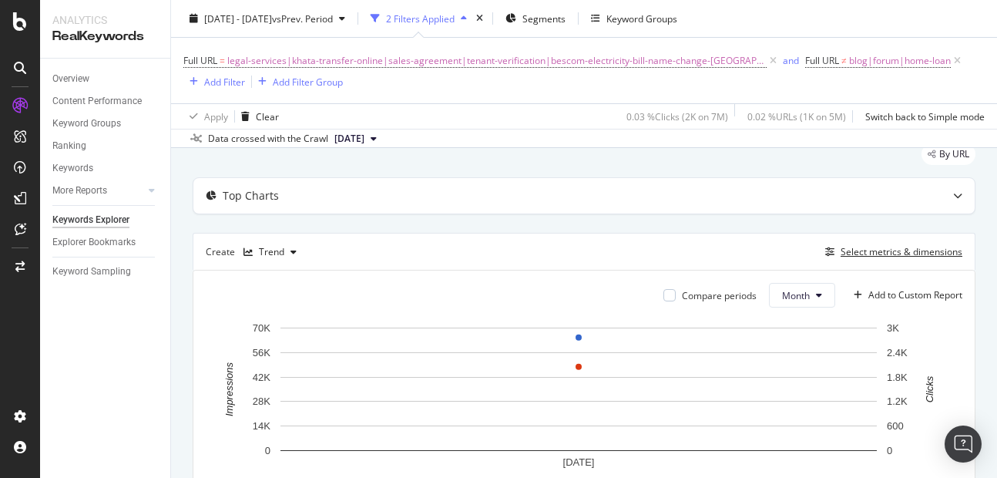
click at [862, 255] on div "Select metrics & dimensions" at bounding box center [902, 251] width 122 height 13
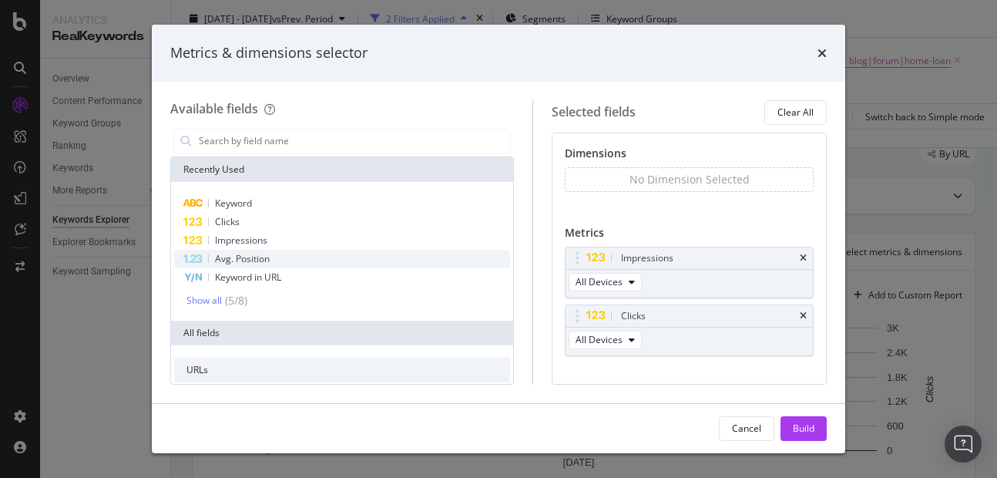
click at [244, 259] on span "Avg. Position" at bounding box center [242, 258] width 55 height 13
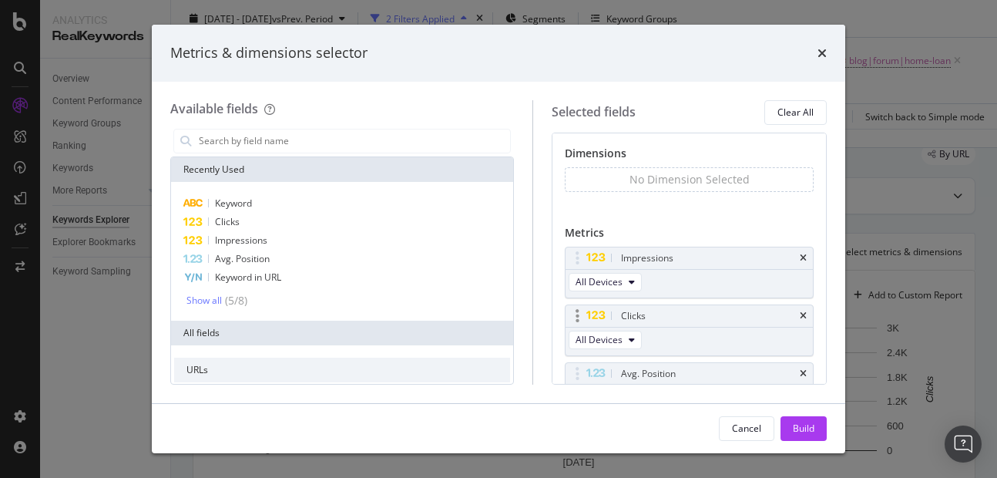
scroll to position [30, 0]
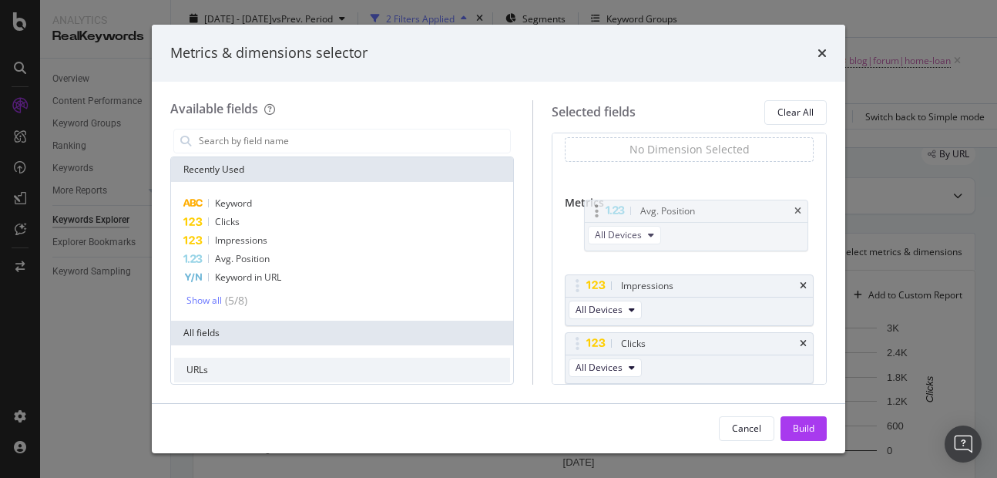
drag, startPoint x: 587, startPoint y: 340, endPoint x: 593, endPoint y: 207, distance: 132.7
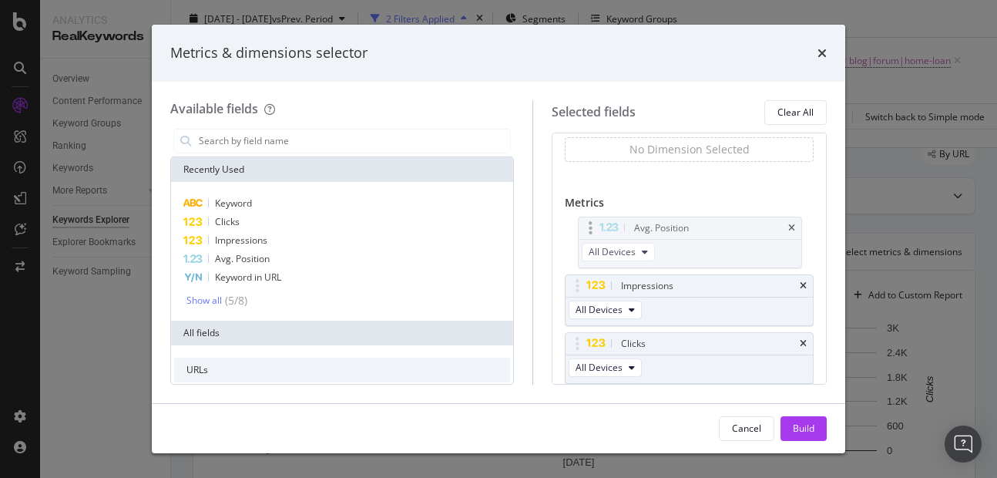
click at [593, 207] on body "Analytics RealKeywords Overview Content Performance Keyword Groups Ranking Keyw…" at bounding box center [498, 239] width 997 height 478
click at [801, 429] on div "Build" at bounding box center [804, 427] width 22 height 13
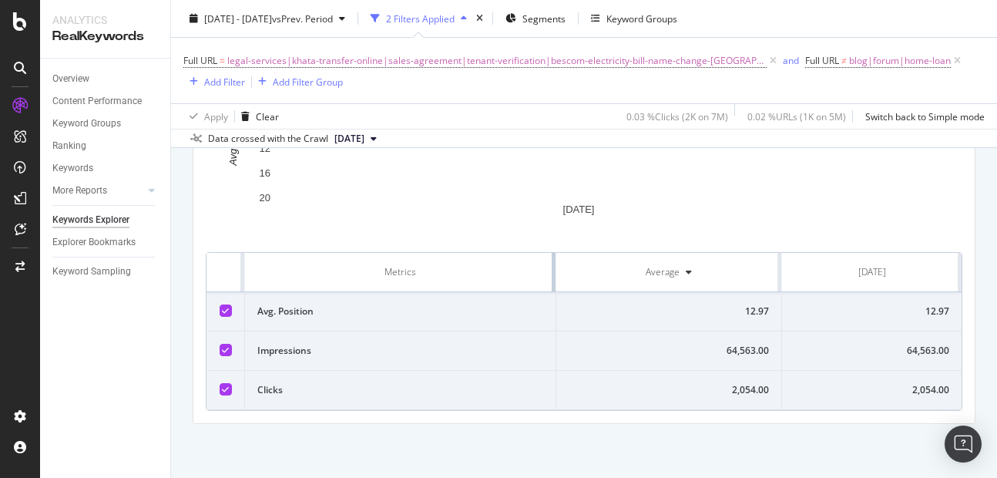
scroll to position [307, 0]
drag, startPoint x: 635, startPoint y: 257, endPoint x: 495, endPoint y: 266, distance: 139.8
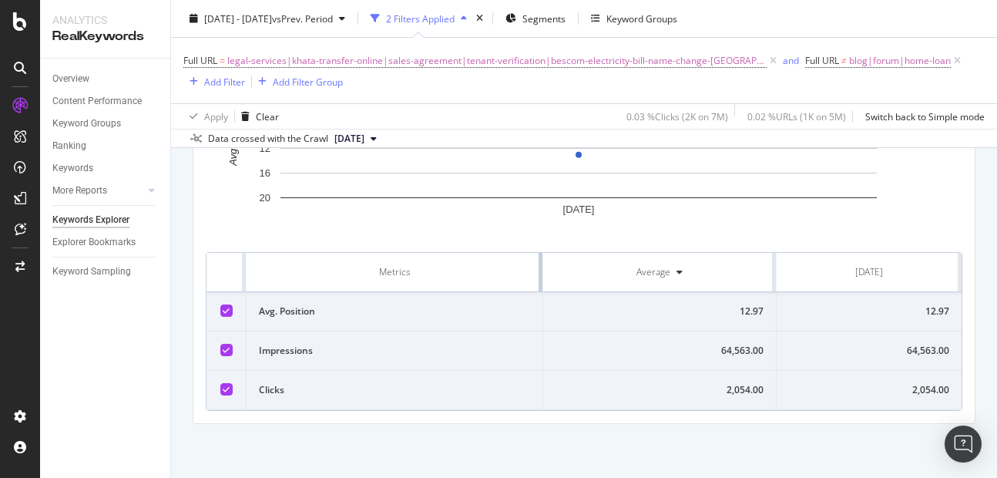
click at [495, 266] on th "Metrics" at bounding box center [395, 272] width 297 height 39
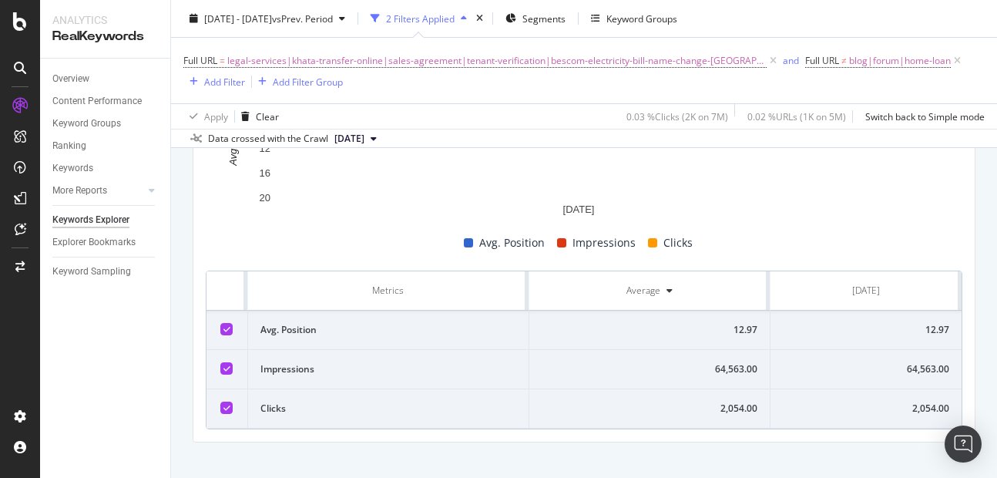
scroll to position [325, 0]
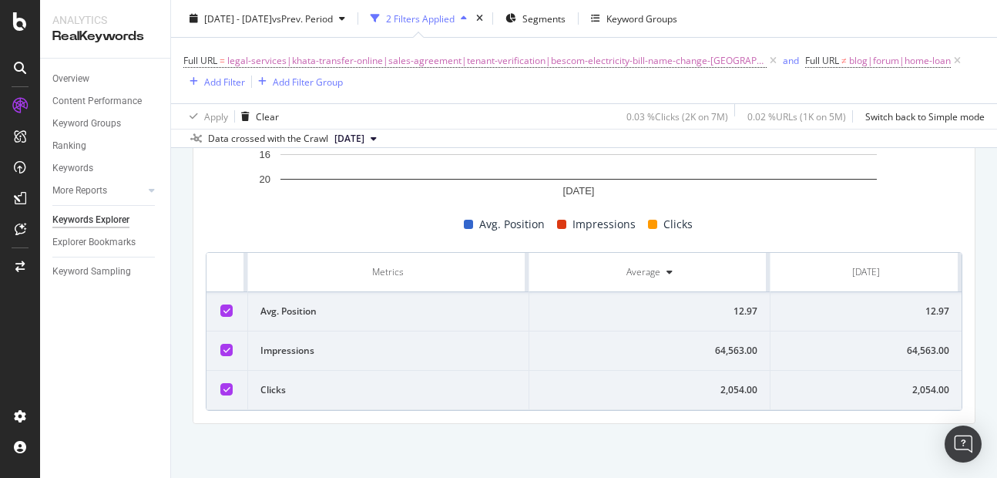
click at [736, 309] on div "12.97" at bounding box center [650, 311] width 216 height 14
copy div "12.97"
click at [715, 349] on div "64,563.00" at bounding box center [650, 351] width 216 height 14
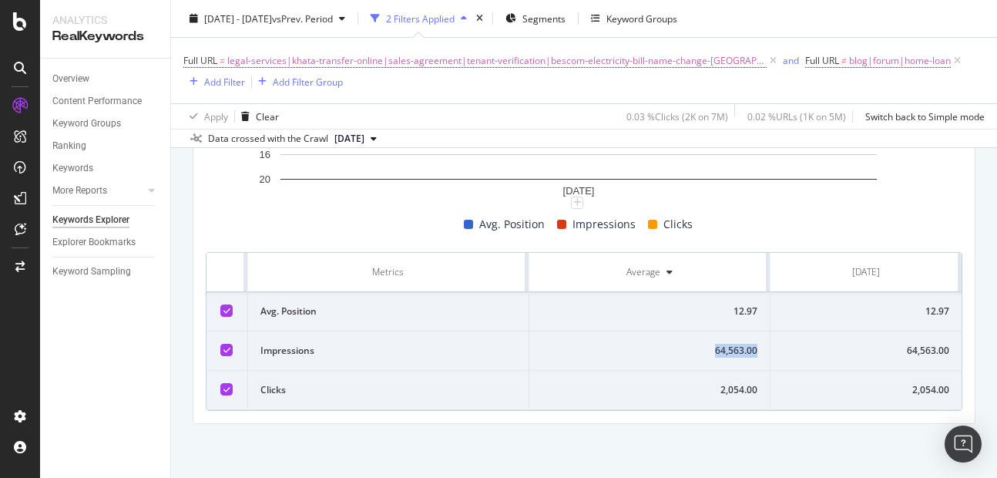
copy div "64,563.00"
click at [723, 390] on div "2,054.00" at bounding box center [650, 390] width 216 height 14
copy div "2,054.00"
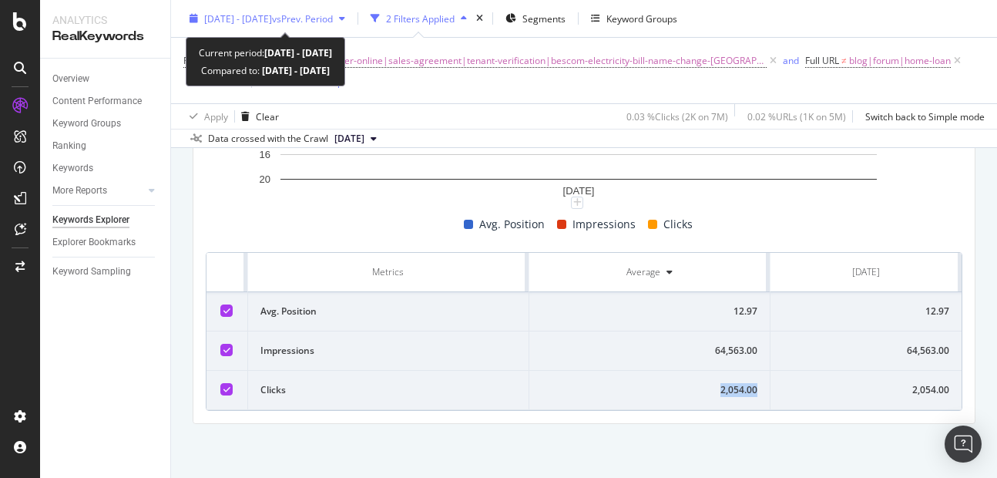
click at [242, 29] on div "[DATE] - [DATE] vs Prev. Period" at bounding box center [267, 18] width 168 height 23
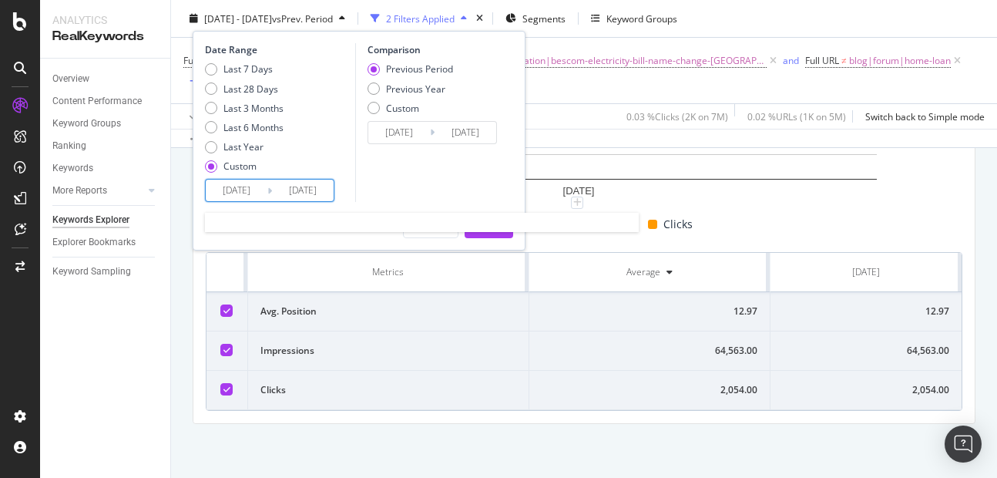
click at [244, 193] on input "[DATE]" at bounding box center [237, 191] width 62 height 22
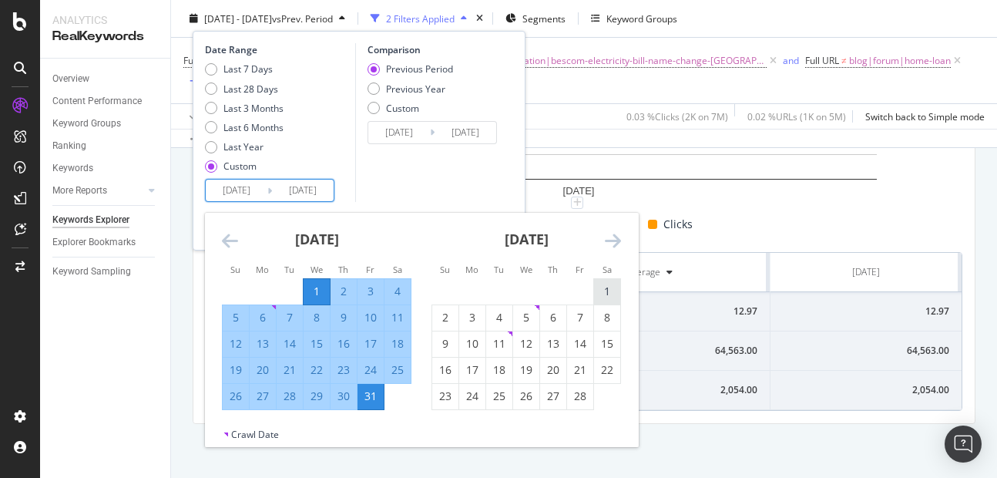
click at [601, 280] on div "1" at bounding box center [607, 291] width 26 height 25
type input "[DATE]"
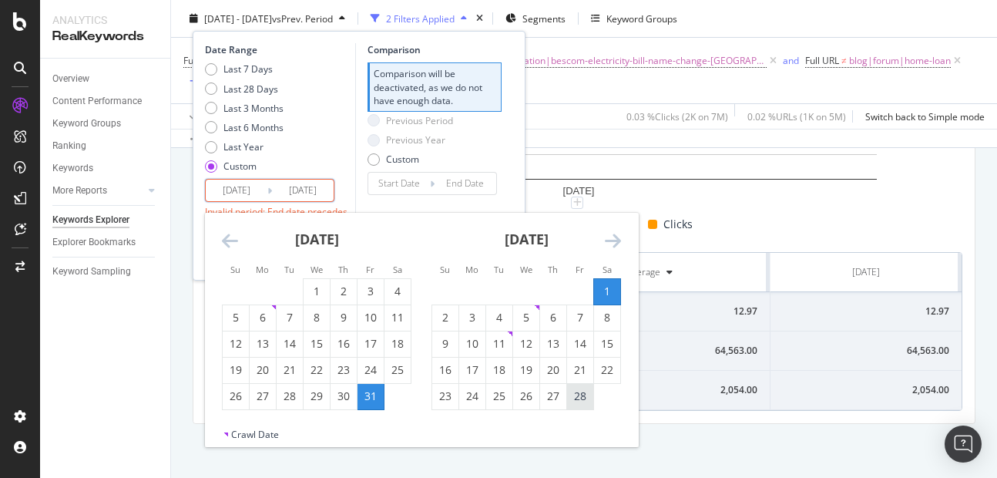
click at [582, 403] on div "28" at bounding box center [580, 395] width 26 height 15
type input "[DATE]"
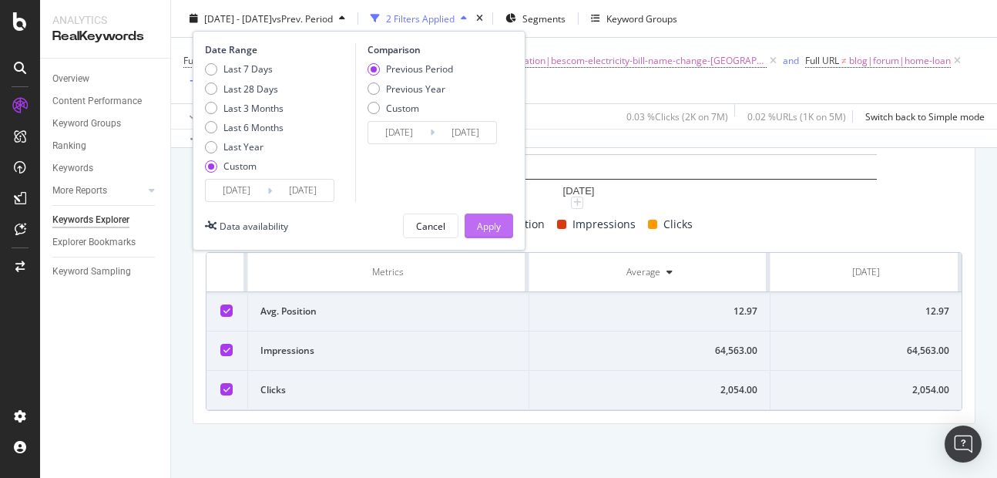
click at [495, 230] on div "Apply" at bounding box center [489, 225] width 24 height 13
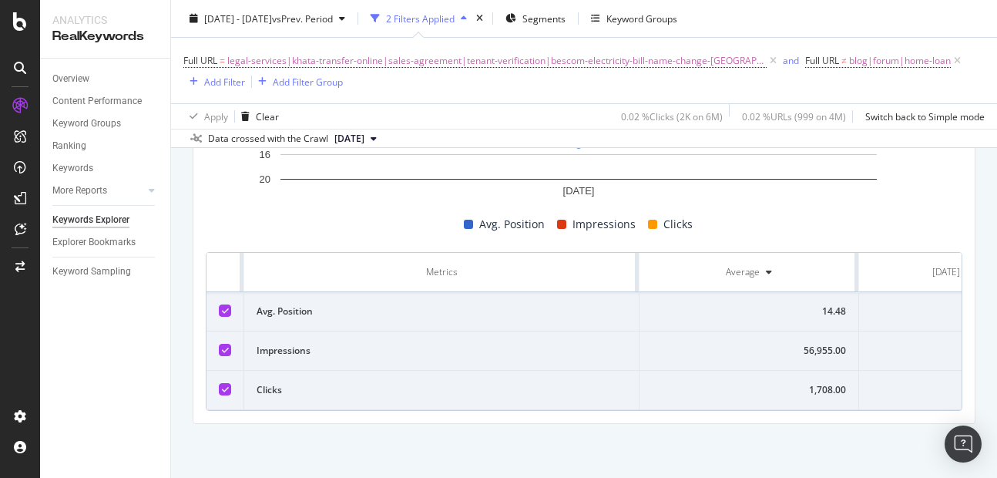
scroll to position [0, 83]
click at [829, 304] on div "14.48" at bounding box center [748, 311] width 194 height 14
copy div "14.48"
click at [814, 344] on div "56,955.00" at bounding box center [748, 351] width 194 height 14
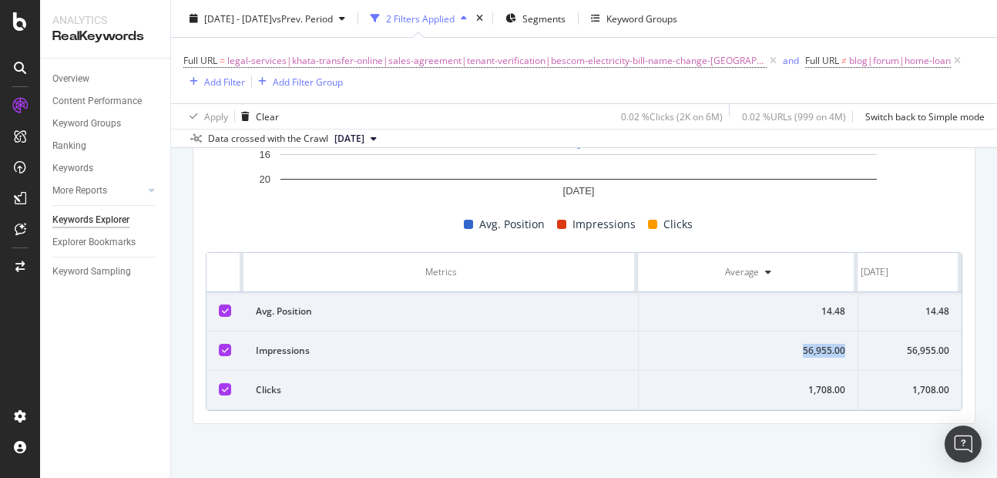
click at [814, 344] on div "56,955.00" at bounding box center [748, 351] width 194 height 14
copy div "56,955.00"
click at [818, 383] on div "1,708.00" at bounding box center [748, 390] width 194 height 14
copy div "1,708.00"
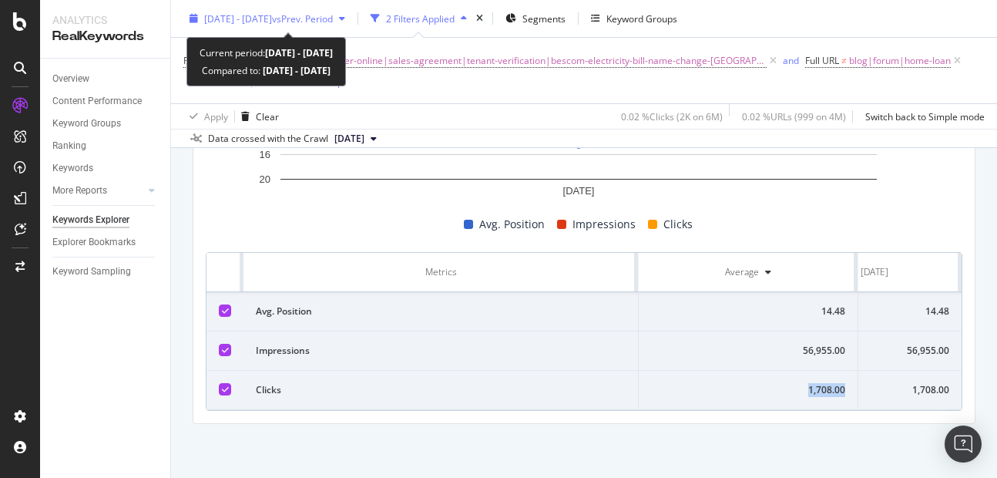
click at [233, 25] on div "[DATE] - [DATE] vs Prev. Period" at bounding box center [267, 18] width 168 height 23
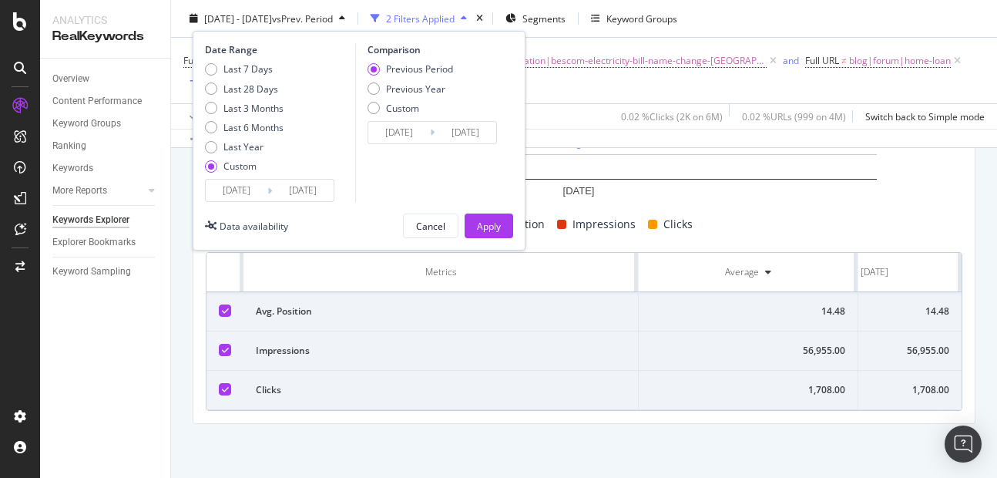
click at [251, 195] on input "[DATE]" at bounding box center [237, 191] width 62 height 22
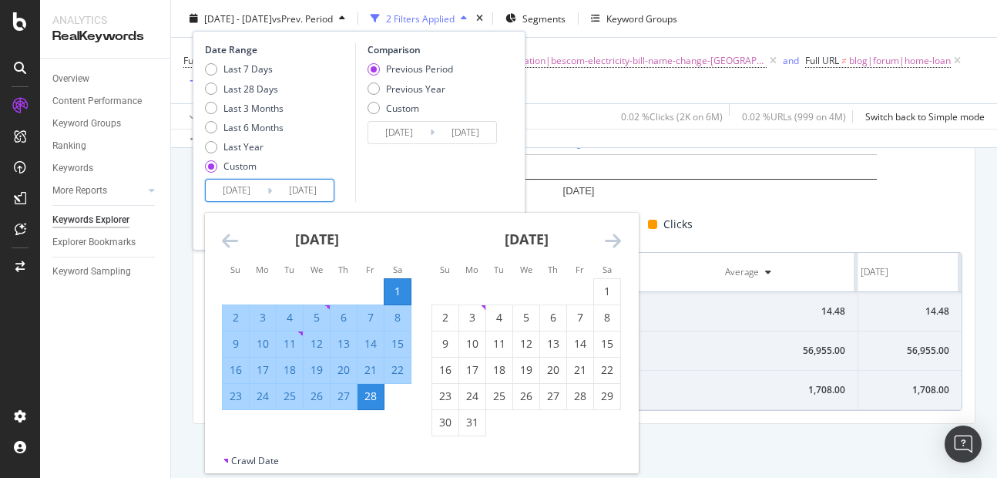
click at [230, 240] on icon "Move backward to switch to the previous month." at bounding box center [230, 240] width 16 height 18
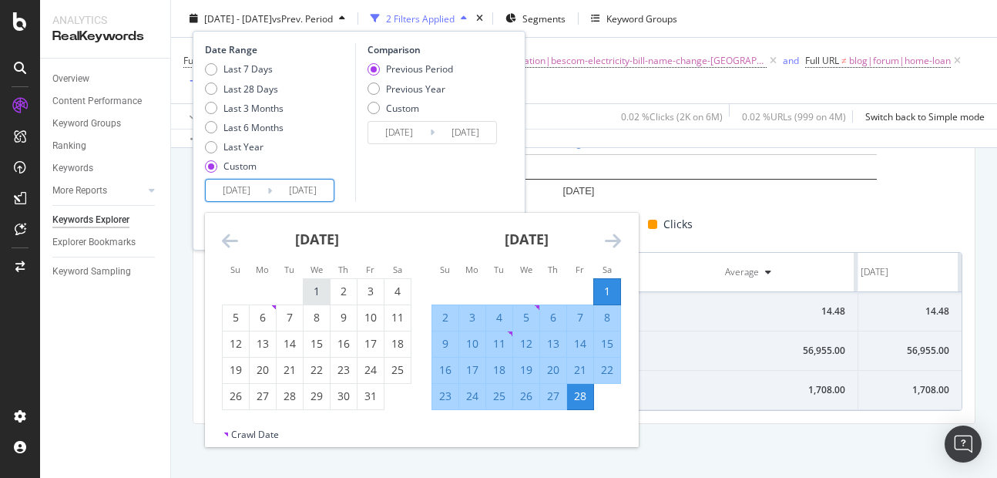
click at [317, 296] on div "1" at bounding box center [317, 291] width 26 height 15
type input "[DATE]"
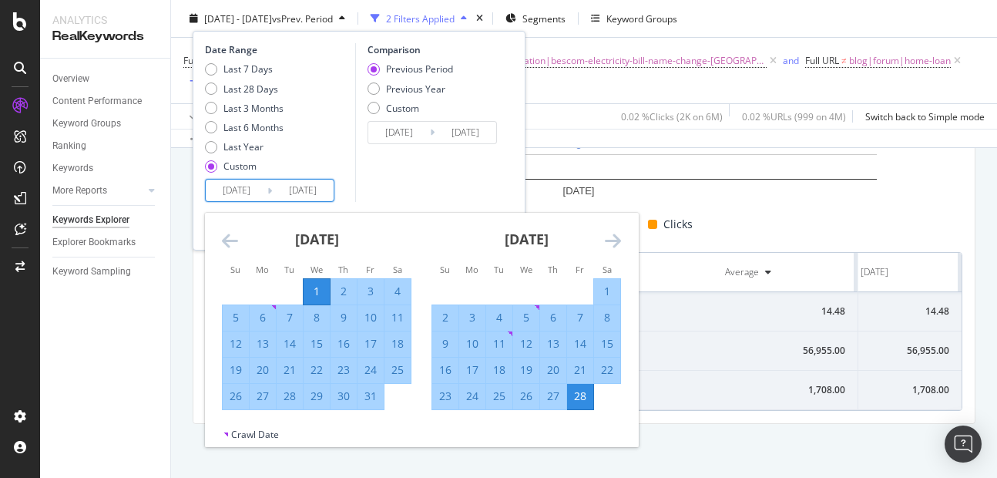
click at [408, 186] on div "Comparison Previous Period Previous Year Custom [DATE] Navigate forward to inte…" at bounding box center [428, 122] width 146 height 159
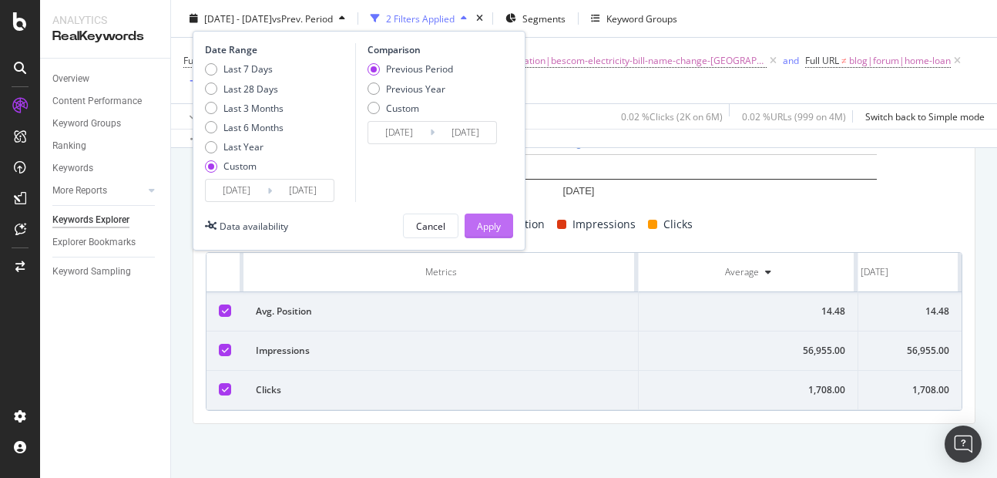
click at [479, 234] on div "Apply" at bounding box center [489, 225] width 24 height 23
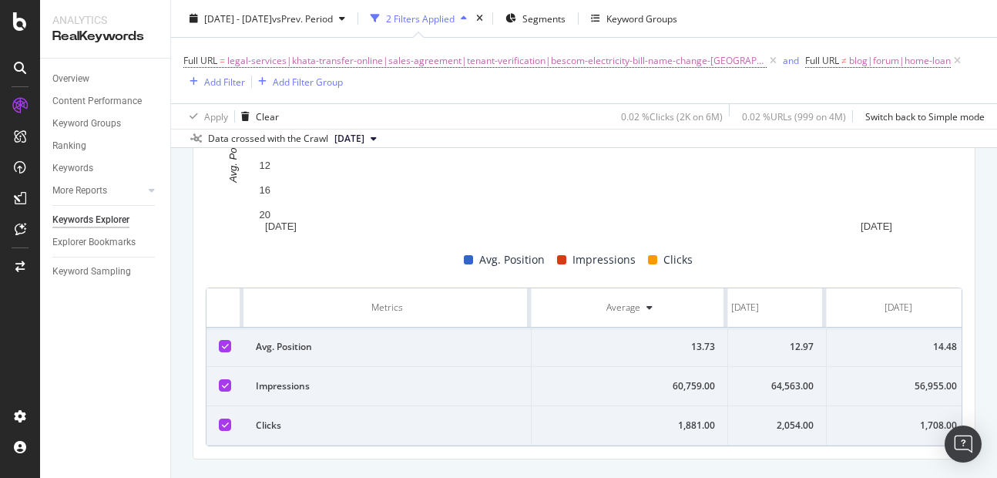
scroll to position [0, 84]
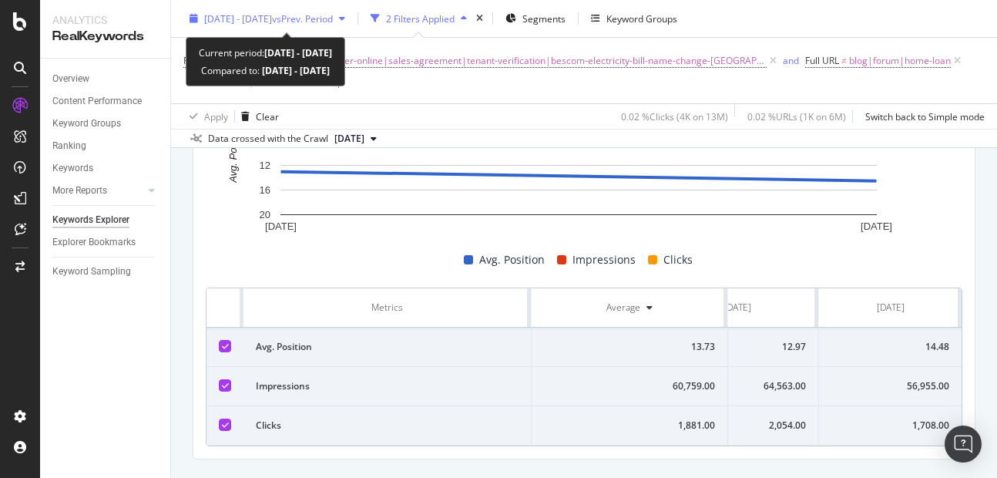
click at [269, 25] on span "[DATE] - [DATE]" at bounding box center [238, 18] width 68 height 13
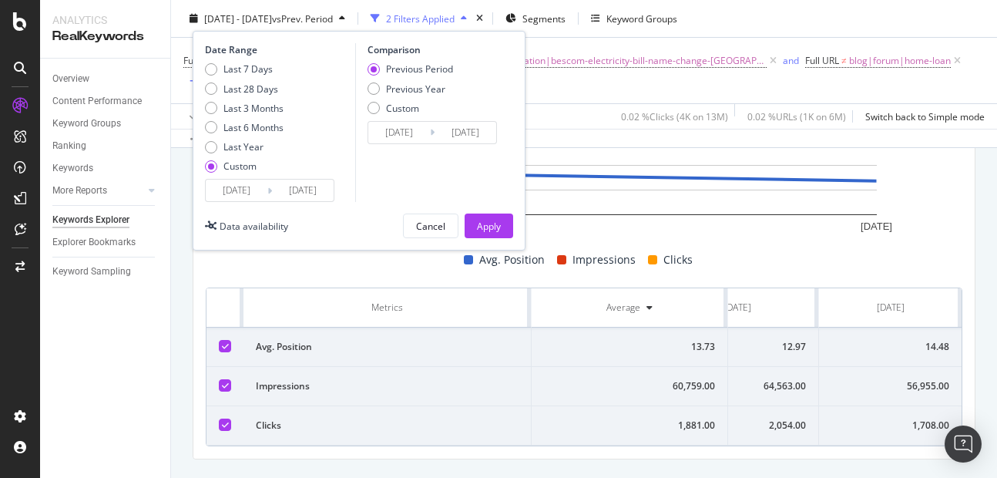
click at [321, 191] on input "[DATE]" at bounding box center [303, 191] width 62 height 22
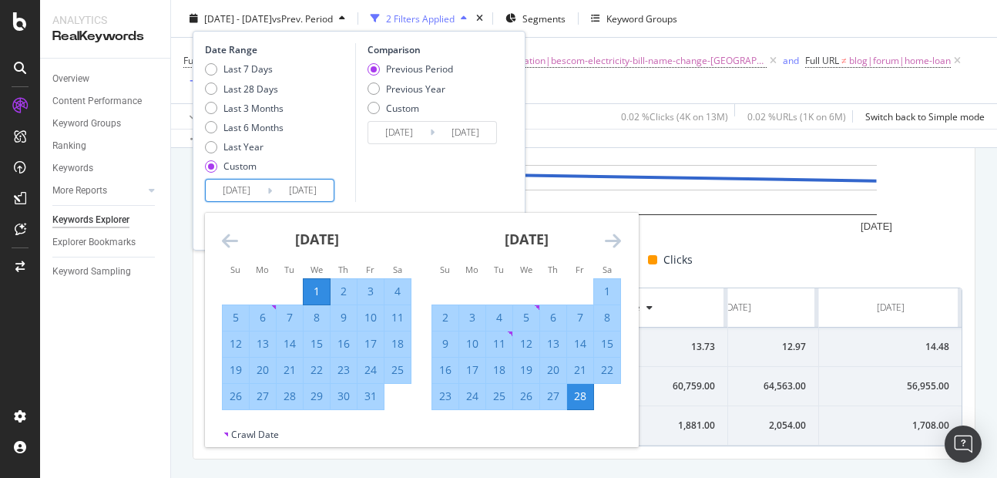
click at [606, 230] on div "[DATE]" at bounding box center [526, 245] width 190 height 65
click at [610, 237] on icon "Move forward to switch to the next month." at bounding box center [613, 240] width 16 height 18
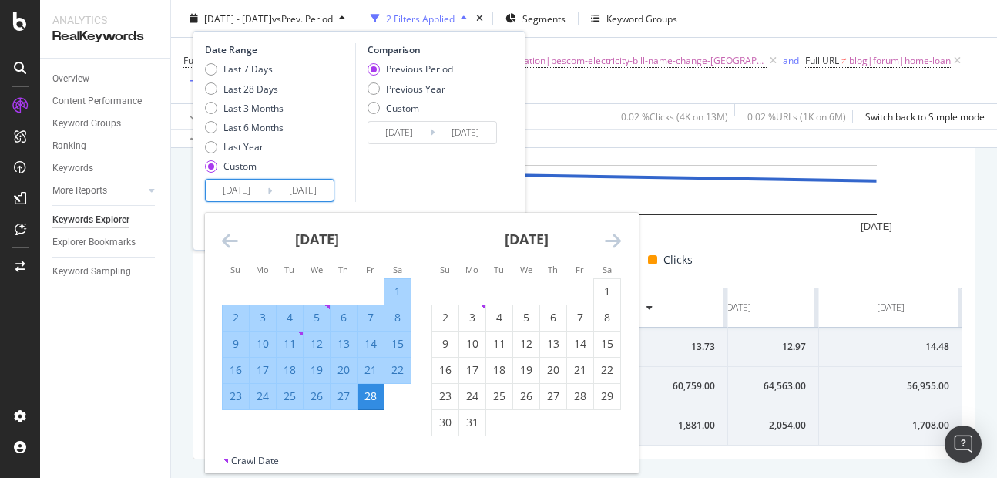
click at [615, 243] on icon "Move forward to switch to the next month." at bounding box center [613, 240] width 16 height 18
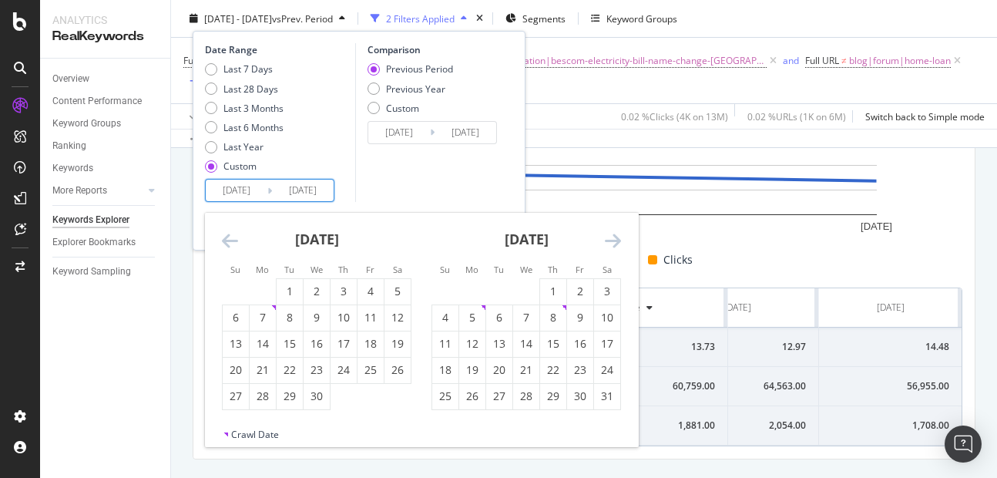
click at [615, 243] on icon "Move forward to switch to the next month." at bounding box center [613, 240] width 16 height 18
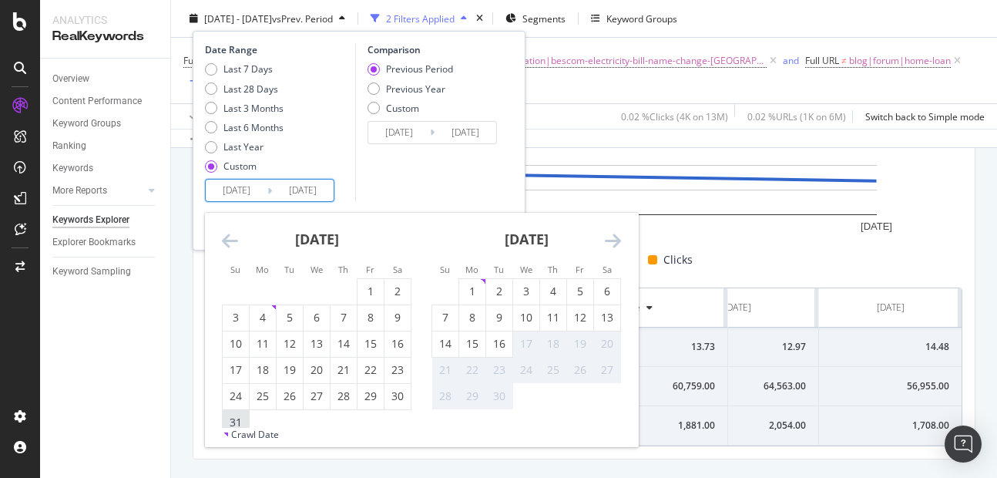
click at [236, 419] on div "31" at bounding box center [236, 422] width 26 height 15
type input "[DATE]"
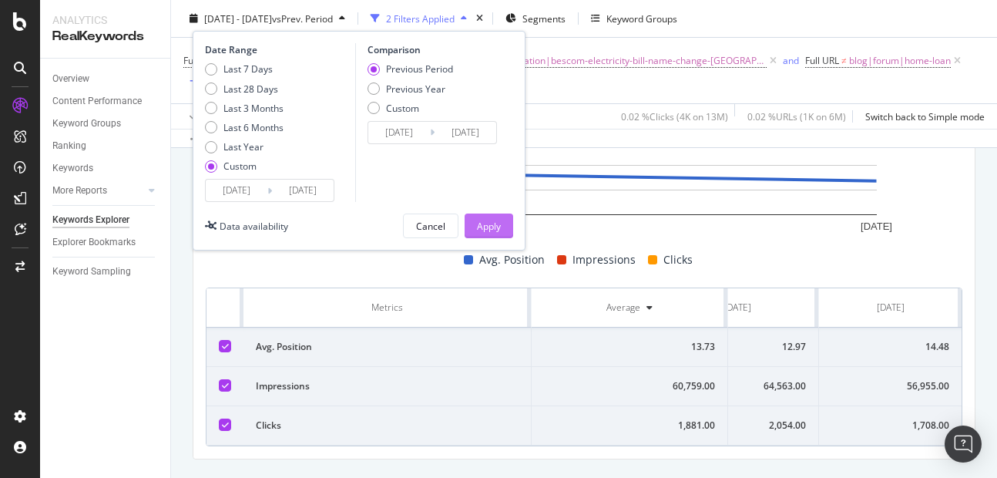
click at [488, 230] on div "Apply" at bounding box center [489, 225] width 24 height 13
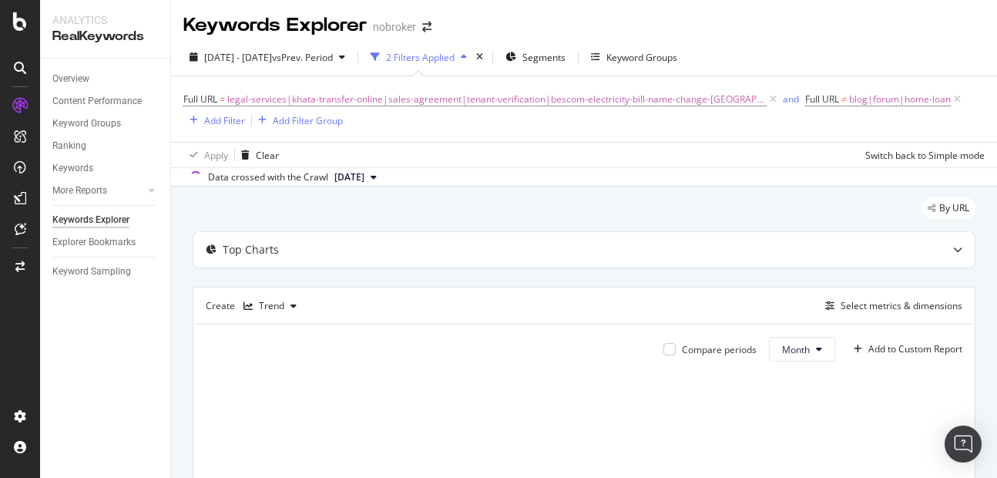
scroll to position [290, 0]
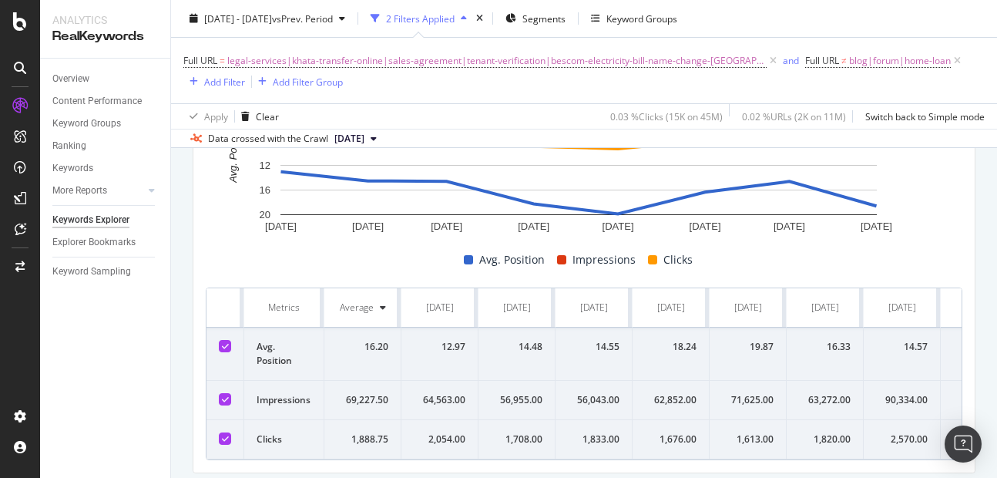
click at [601, 342] on div "14.55" at bounding box center [594, 347] width 52 height 14
click at [590, 402] on div "56,043.00" at bounding box center [594, 400] width 52 height 14
copy div "56,043.00"
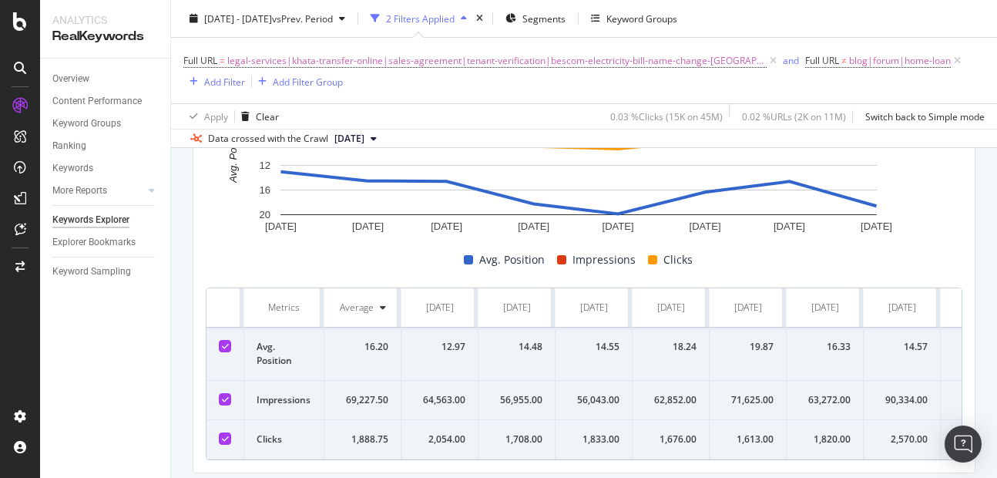
click at [596, 440] on div "1,833.00" at bounding box center [594, 439] width 52 height 14
copy div "1,833.00"
click at [602, 337] on td "14.55" at bounding box center [594, 353] width 77 height 53
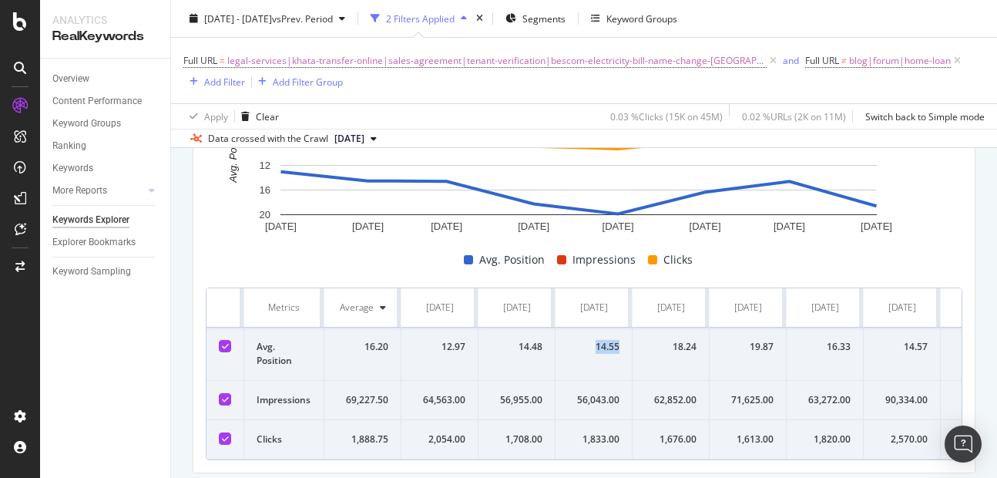
copy div "14.55"
click at [683, 348] on div "18.24" at bounding box center [671, 347] width 52 height 14
copy div "18.24"
click at [684, 399] on div "62,852.00" at bounding box center [671, 400] width 52 height 14
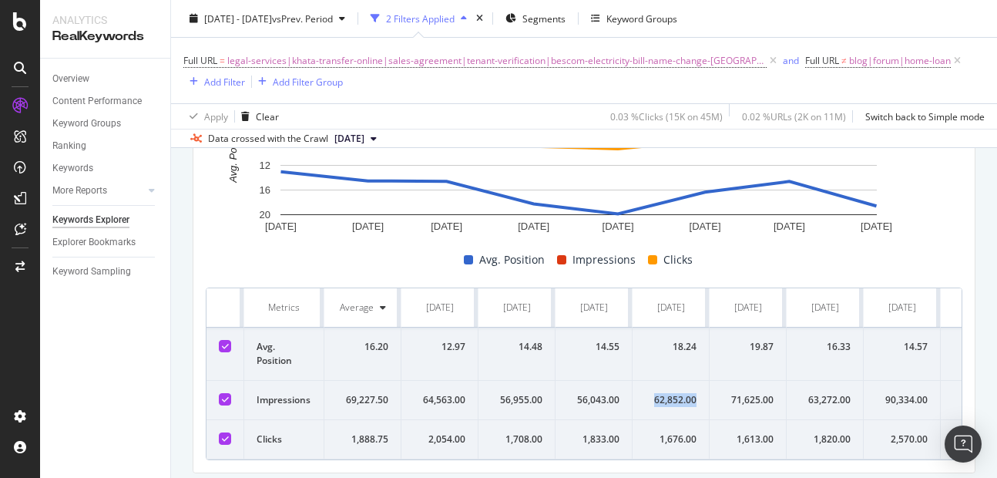
click at [684, 399] on div "62,852.00" at bounding box center [671, 400] width 52 height 14
click at [692, 438] on div "1,676.00" at bounding box center [671, 439] width 52 height 14
click at [671, 443] on div "1,676.00" at bounding box center [671, 439] width 52 height 14
click at [754, 344] on div "19.87" at bounding box center [748, 347] width 52 height 14
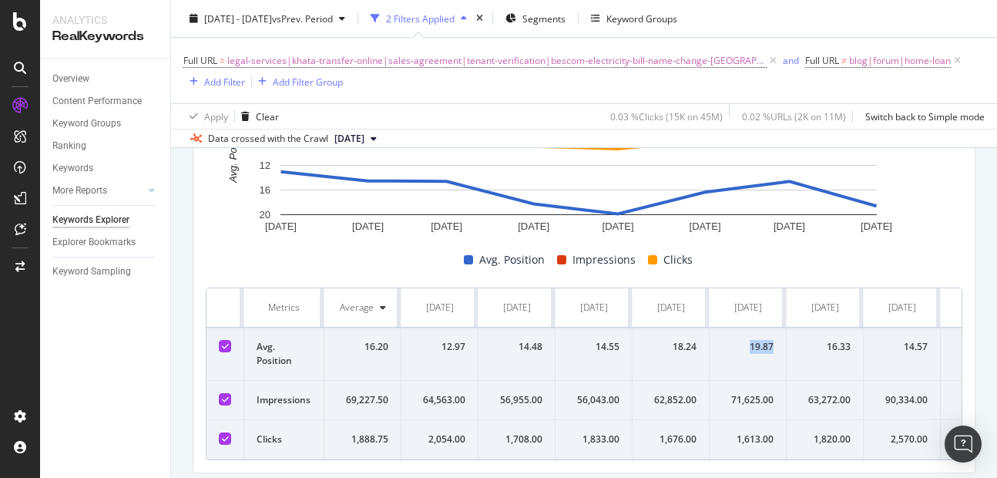
click at [754, 344] on div "19.87" at bounding box center [748, 347] width 52 height 14
click at [741, 398] on div "71,625.00" at bounding box center [748, 400] width 52 height 14
click at [747, 433] on div "1,613.00" at bounding box center [748, 439] width 52 height 14
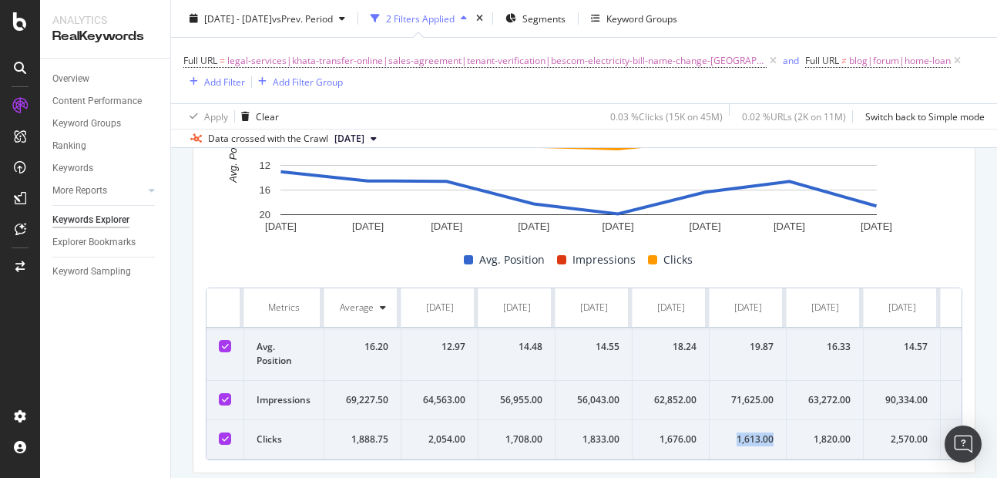
click at [838, 351] on div "16.33" at bounding box center [825, 347] width 52 height 14
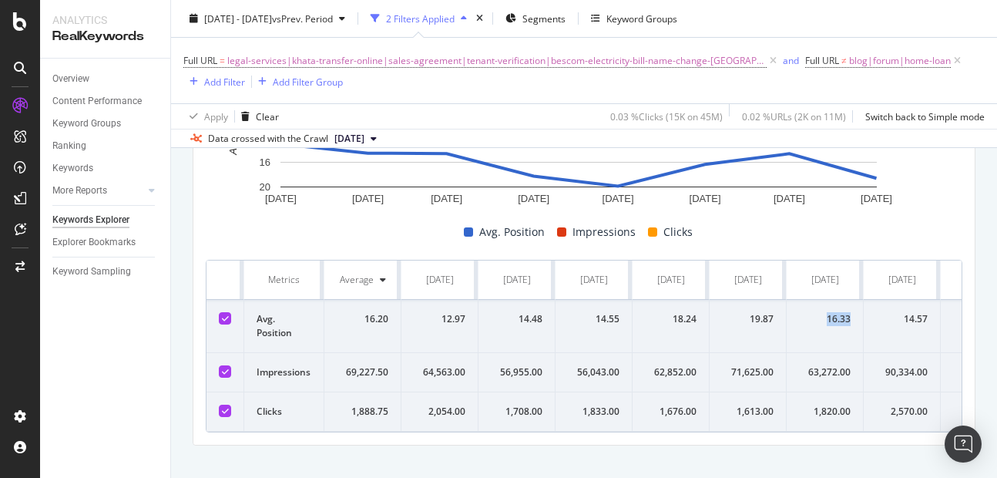
scroll to position [321, 0]
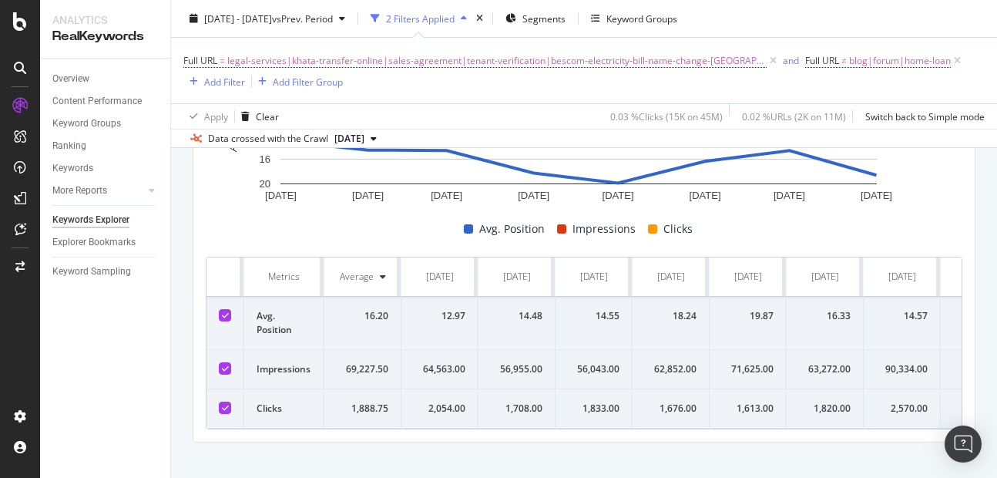
click at [834, 364] on div "63,272.00" at bounding box center [825, 369] width 52 height 14
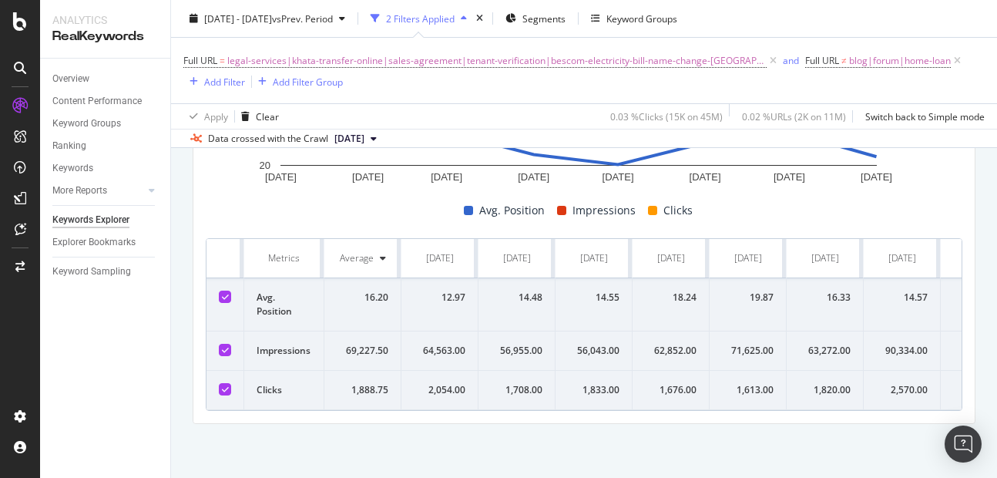
click at [824, 371] on td "1,820.00" at bounding box center [825, 390] width 77 height 39
click at [830, 290] on div "16.33" at bounding box center [825, 297] width 52 height 14
click at [904, 290] on div "14.57" at bounding box center [902, 297] width 52 height 14
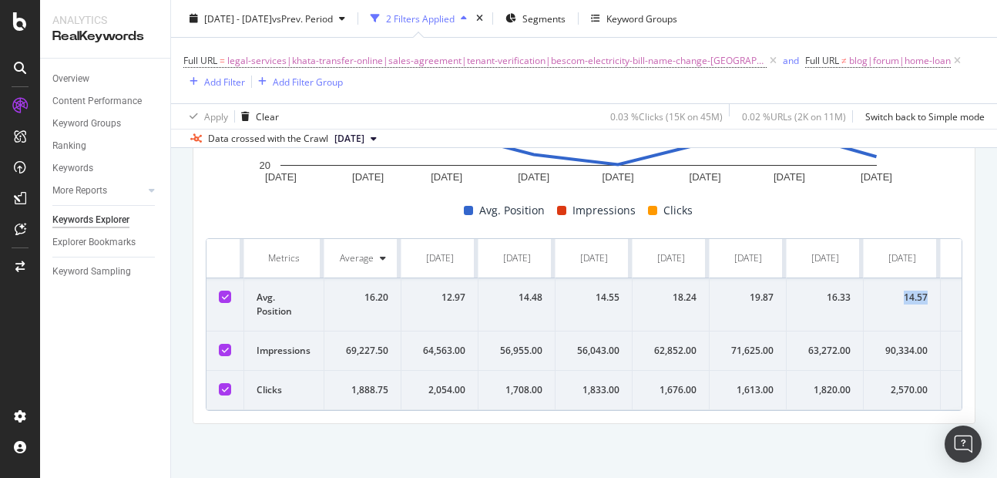
click at [904, 290] on div "14.57" at bounding box center [902, 297] width 52 height 14
click at [901, 344] on div "90,334.00" at bounding box center [902, 351] width 52 height 14
click at [904, 383] on div "2,570.00" at bounding box center [902, 390] width 52 height 14
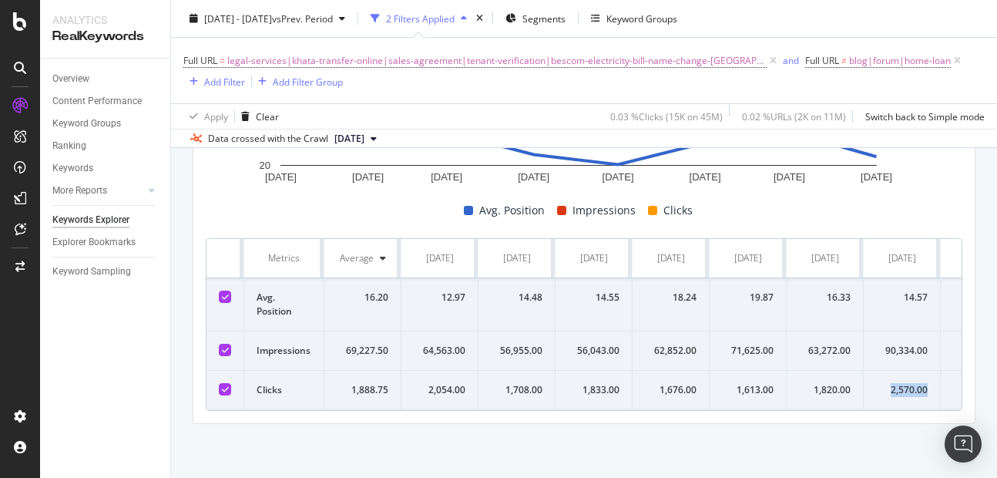
scroll to position [0, 68]
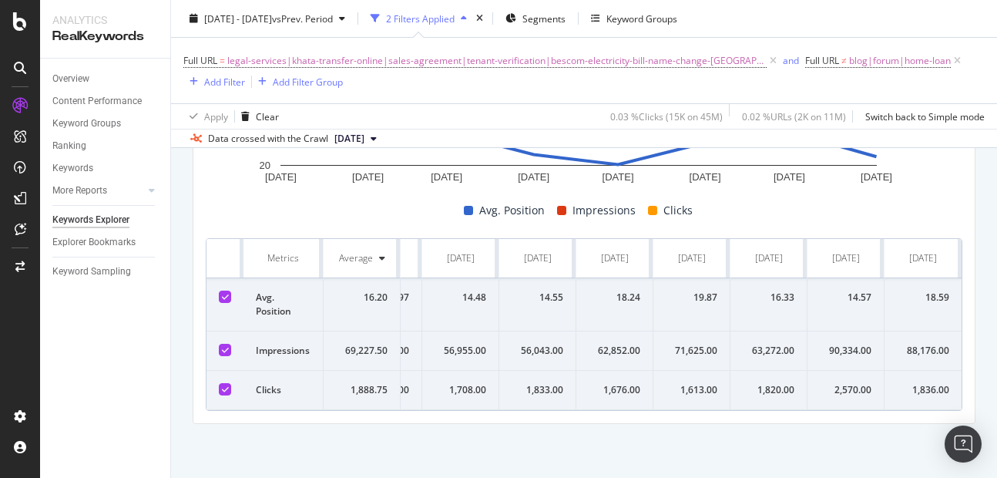
click at [921, 290] on div "18.59" at bounding box center [923, 297] width 52 height 14
click at [901, 344] on div "88,176.00" at bounding box center [923, 351] width 52 height 14
click at [921, 383] on div "1,836.00" at bounding box center [923, 390] width 52 height 14
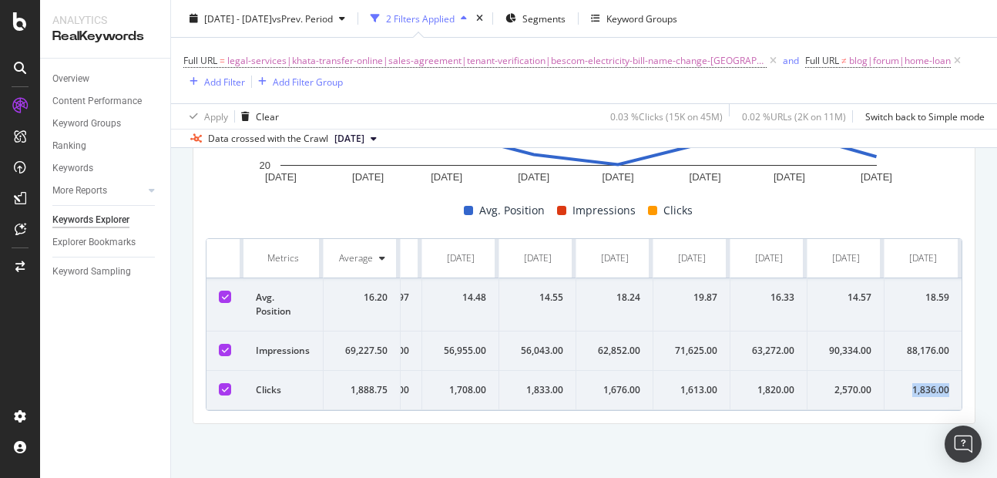
click at [921, 383] on div "1,836.00" at bounding box center [923, 390] width 52 height 14
click at [922, 290] on div "18.59" at bounding box center [923, 297] width 52 height 14
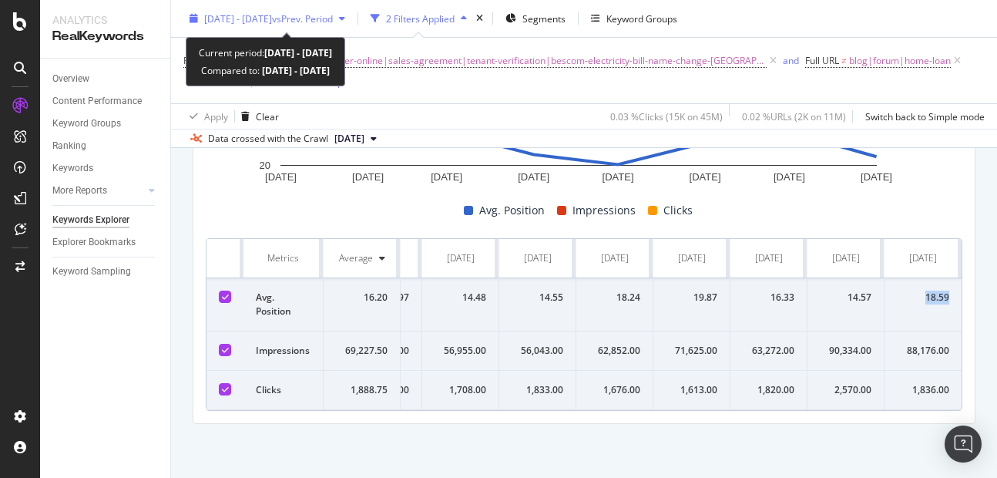
click at [272, 22] on span "[DATE] - [DATE]" at bounding box center [238, 18] width 68 height 13
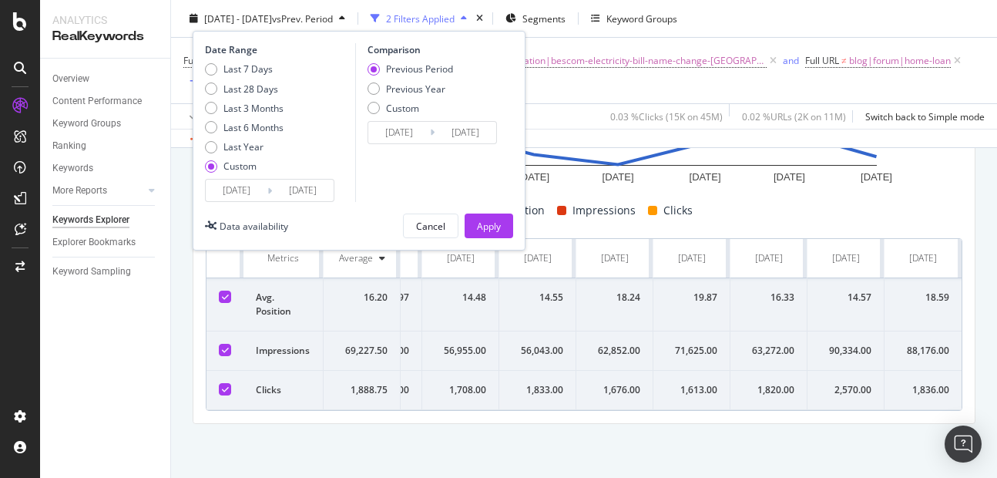
click at [237, 200] on input "[DATE]" at bounding box center [237, 191] width 62 height 22
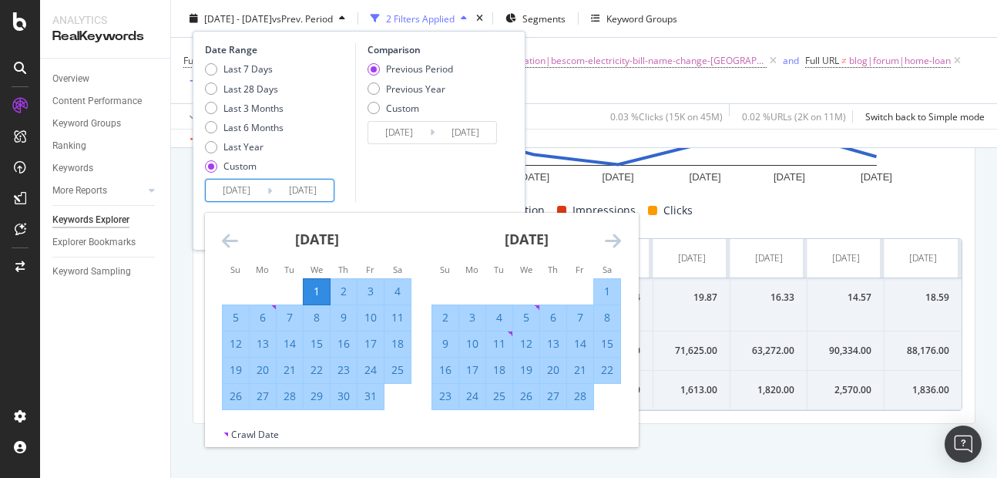
click at [607, 245] on icon "Move forward to switch to the next month." at bounding box center [613, 240] width 16 height 18
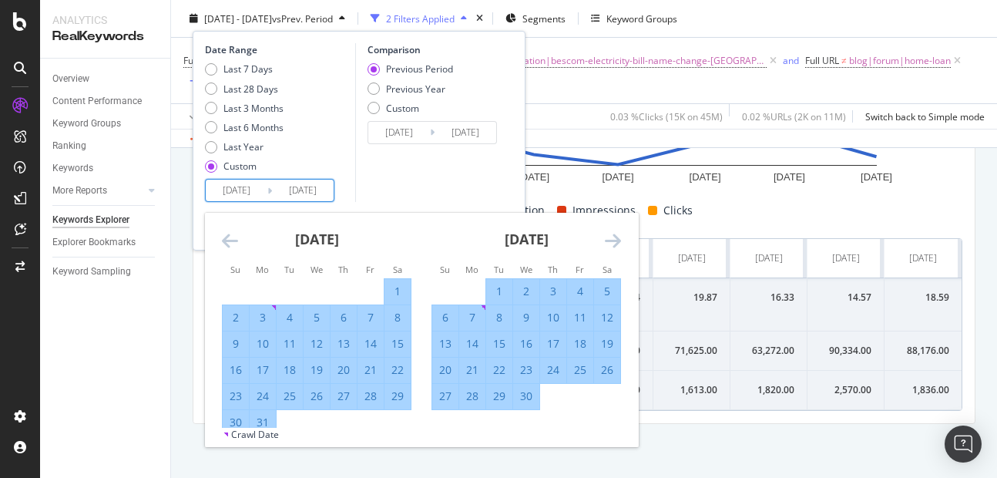
click at [607, 245] on icon "Move forward to switch to the next month." at bounding box center [613, 240] width 16 height 18
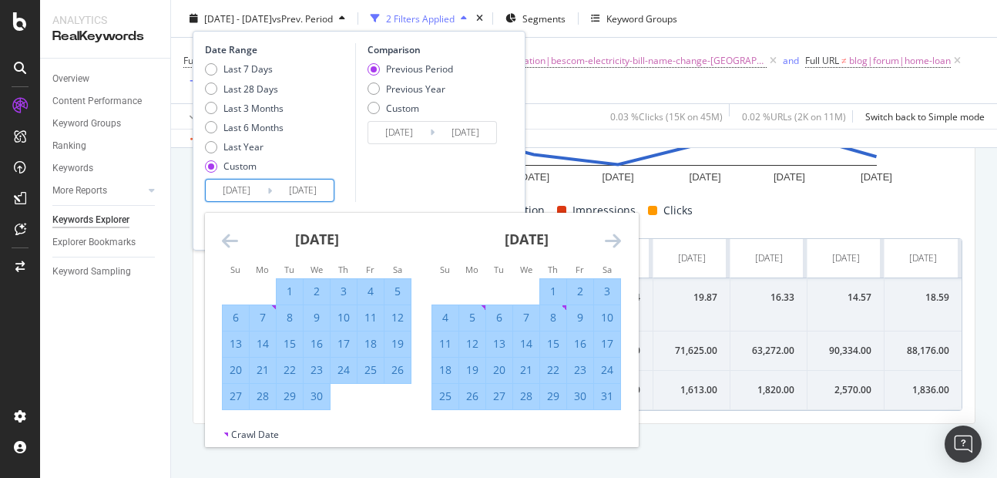
click at [607, 245] on icon "Move forward to switch to the next month." at bounding box center [613, 240] width 16 height 18
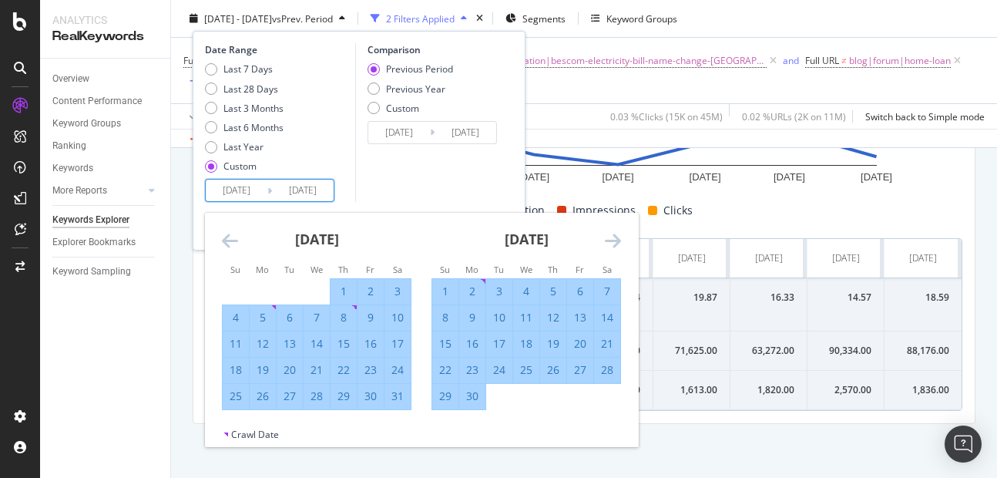
click at [607, 245] on icon "Move forward to switch to the next month." at bounding box center [613, 240] width 16 height 18
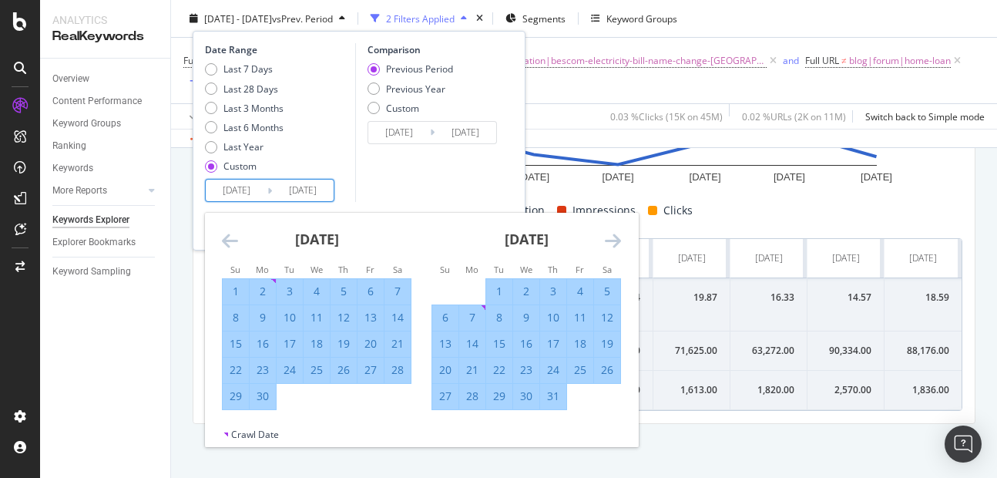
click at [607, 245] on icon "Move forward to switch to the next month." at bounding box center [613, 240] width 16 height 18
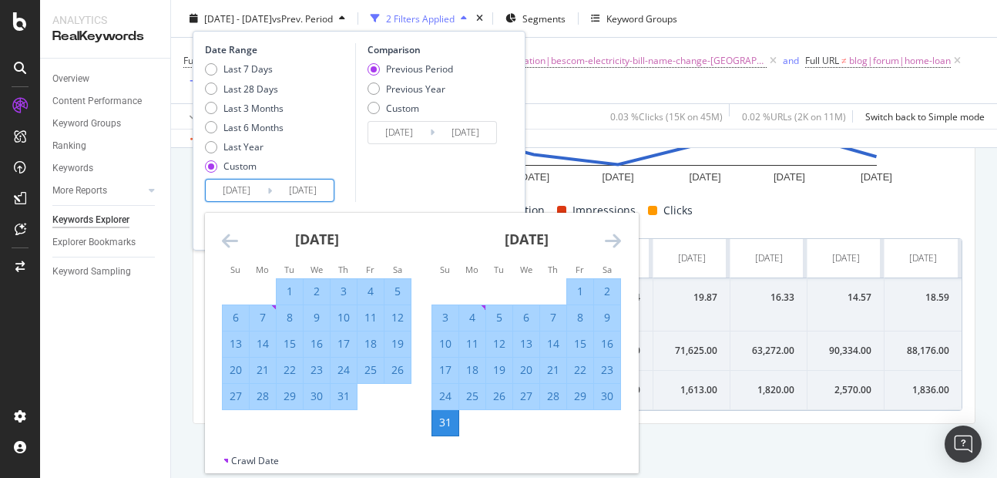
click at [607, 245] on icon "Move forward to switch to the next month." at bounding box center [613, 240] width 16 height 18
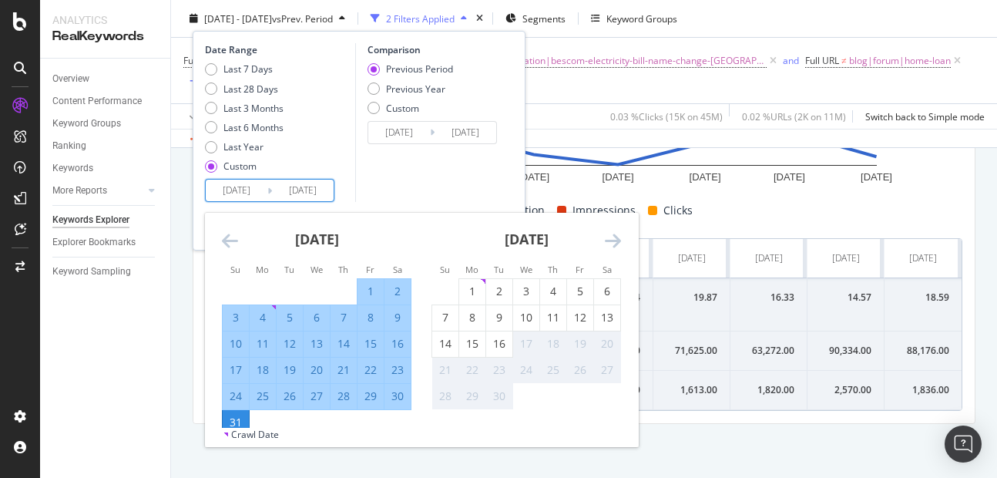
click at [244, 193] on input "[DATE]" at bounding box center [237, 191] width 62 height 22
click at [478, 287] on div "1" at bounding box center [472, 291] width 26 height 15
type input "[DATE]"
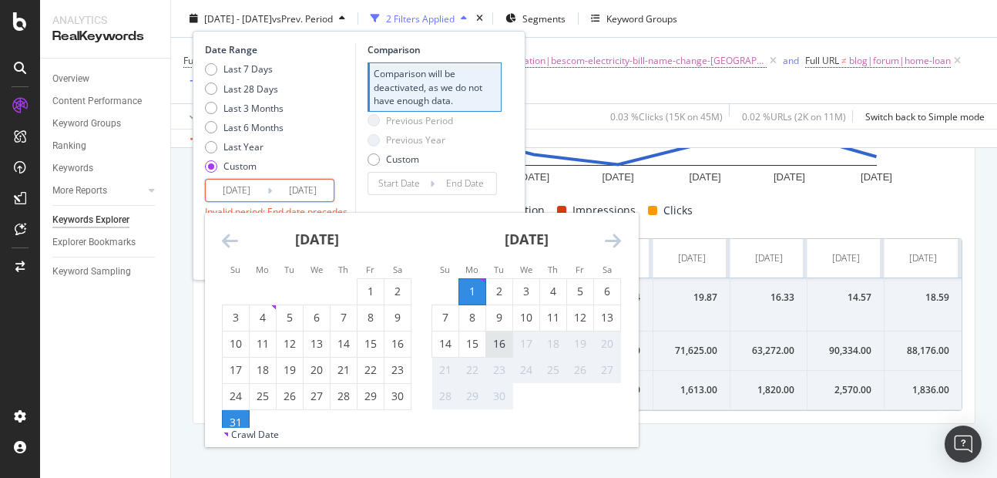
click at [508, 344] on div "16" at bounding box center [499, 343] width 26 height 15
type input "[DATE]"
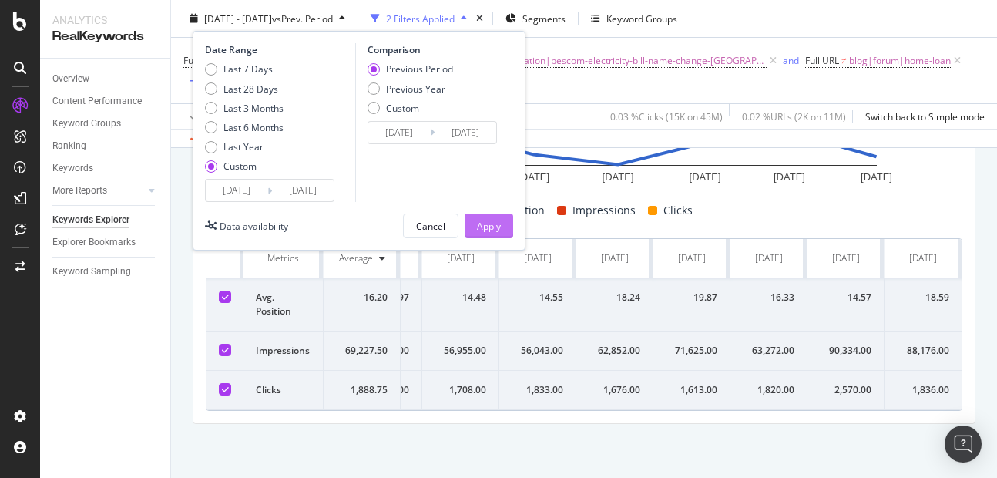
click at [492, 227] on div "Apply" at bounding box center [489, 225] width 24 height 13
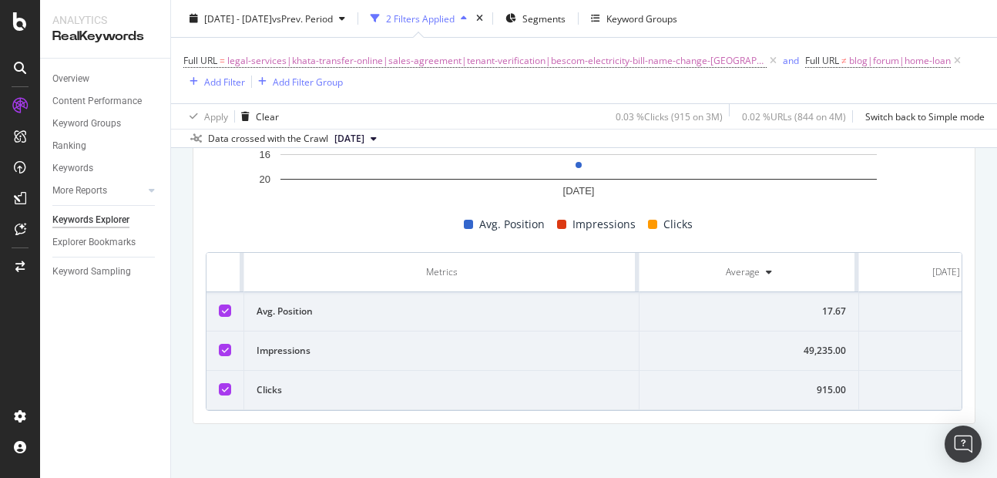
scroll to position [0, 83]
click at [922, 304] on div "17.67" at bounding box center [874, 311] width 149 height 14
click at [901, 344] on div "49,235.00" at bounding box center [874, 351] width 149 height 14
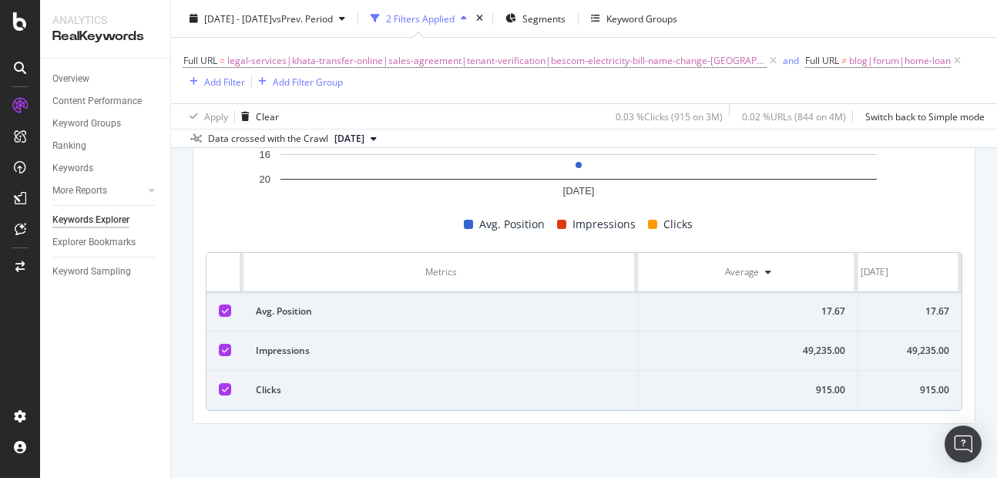
click at [912, 383] on div "915.00" at bounding box center [874, 390] width 149 height 14
